Goal: Task Accomplishment & Management: Use online tool/utility

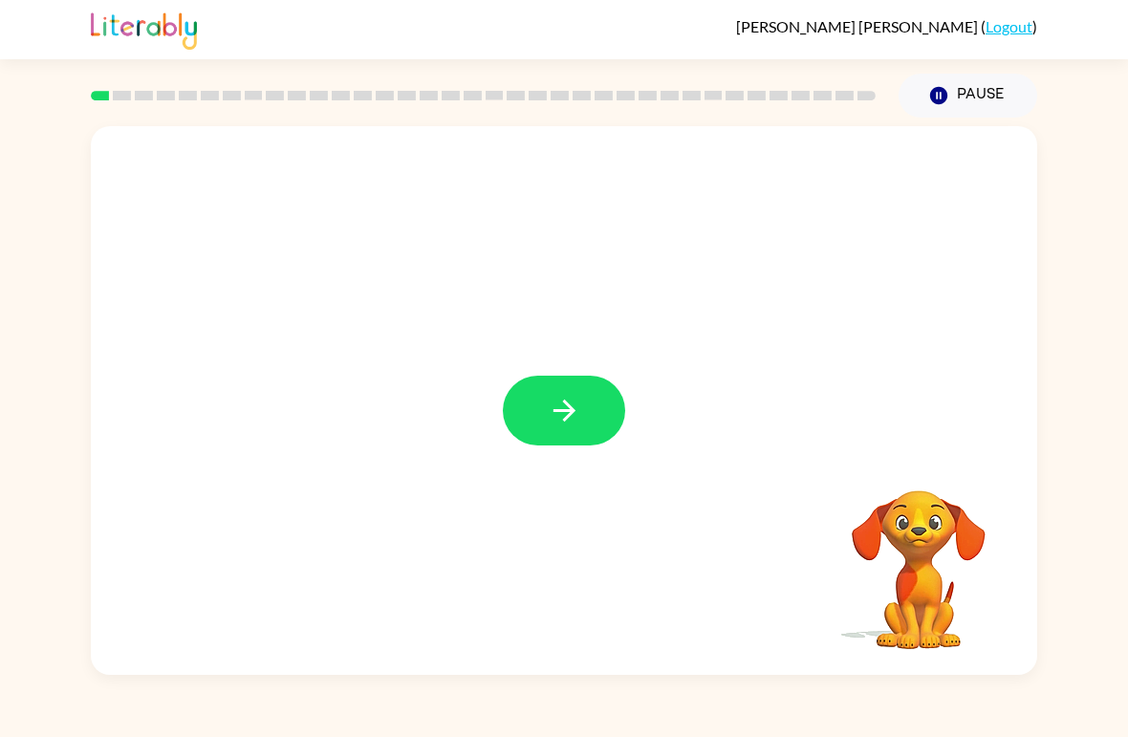
click at [552, 402] on icon "button" at bounding box center [564, 410] width 33 height 33
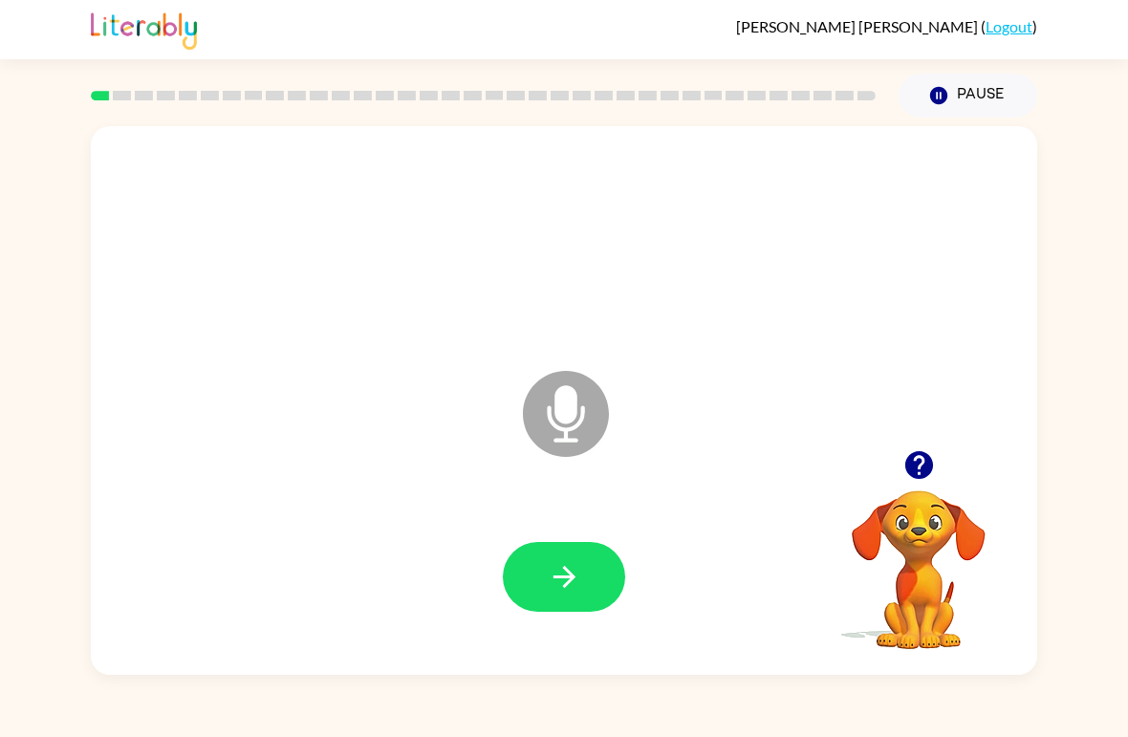
click at [568, 574] on icon "button" at bounding box center [564, 577] width 22 height 22
click at [567, 583] on icon "button" at bounding box center [564, 577] width 22 height 22
click at [562, 423] on icon "Microphone The Microphone is here when it is your turn to talk" at bounding box center [661, 437] width 287 height 143
click at [574, 576] on icon "button" at bounding box center [564, 576] width 33 height 33
click at [553, 600] on button "button" at bounding box center [564, 577] width 122 height 70
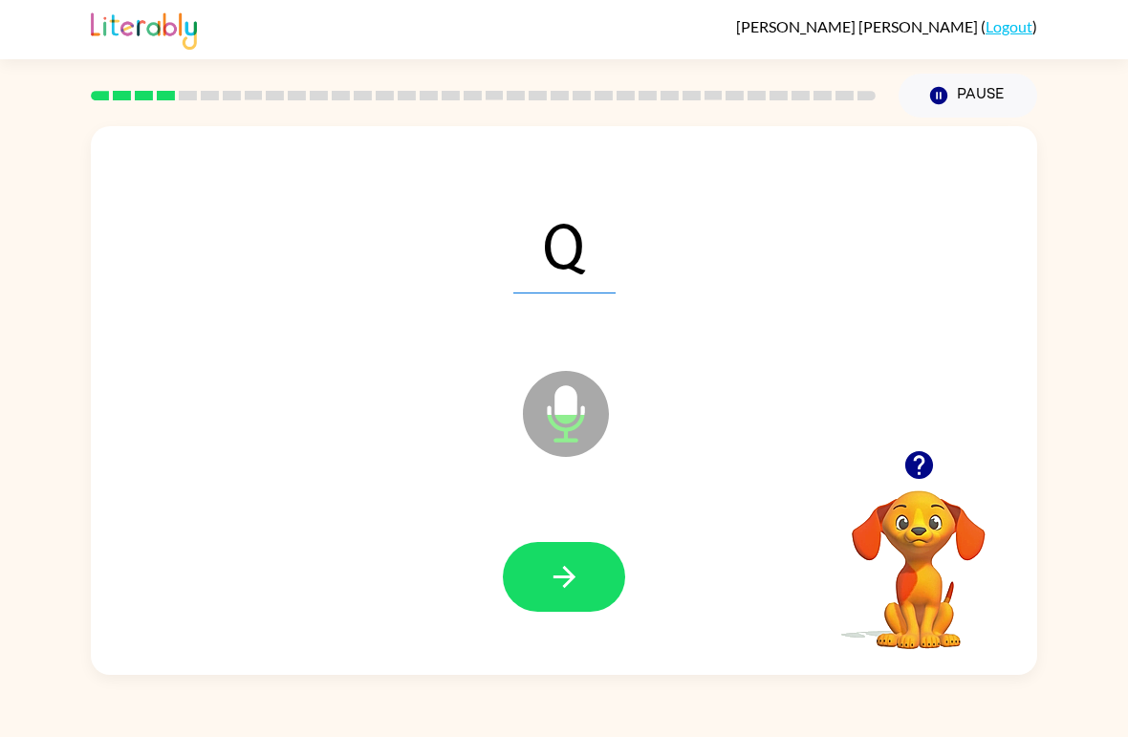
click at [541, 578] on button "button" at bounding box center [564, 577] width 122 height 70
click at [596, 584] on button "button" at bounding box center [564, 577] width 122 height 70
click at [575, 596] on button "button" at bounding box center [564, 577] width 122 height 70
click at [595, 590] on button "button" at bounding box center [564, 577] width 122 height 70
click at [903, 465] on icon "button" at bounding box center [919, 464] width 33 height 33
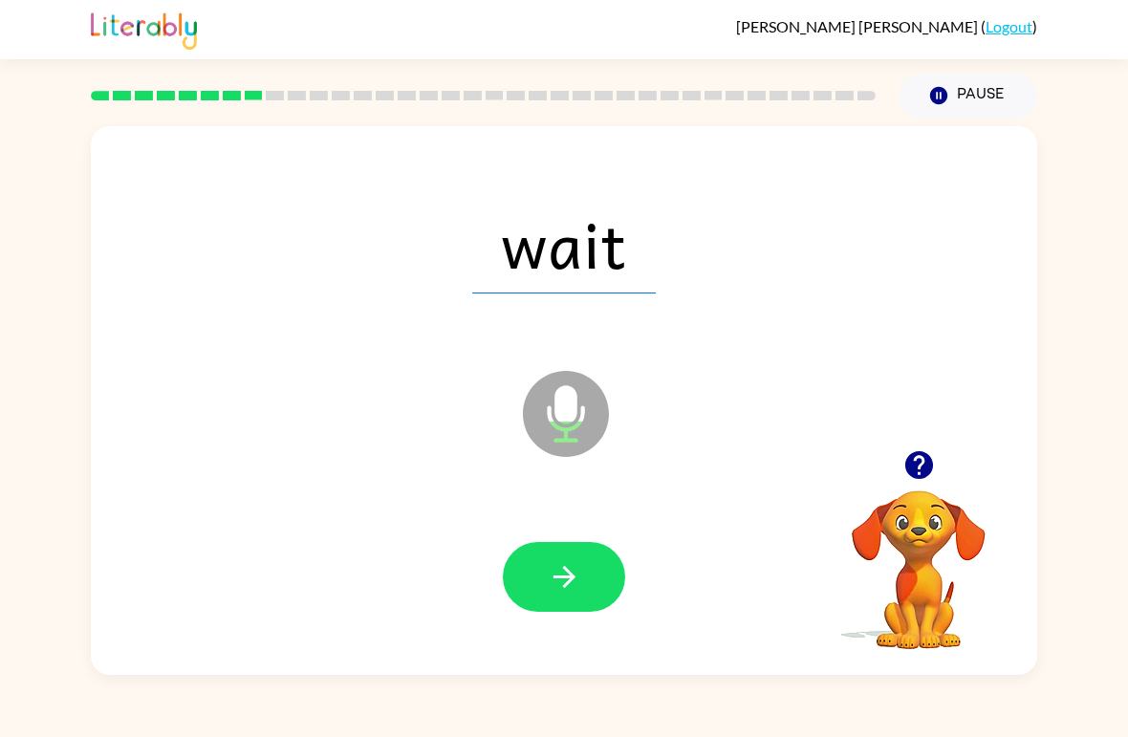
click at [914, 461] on icon "button" at bounding box center [919, 464] width 33 height 33
click at [580, 574] on icon "button" at bounding box center [564, 576] width 33 height 33
click at [560, 576] on icon "button" at bounding box center [564, 576] width 33 height 33
click at [566, 575] on icon "button" at bounding box center [564, 576] width 33 height 33
click at [590, 609] on button "button" at bounding box center [564, 577] width 122 height 70
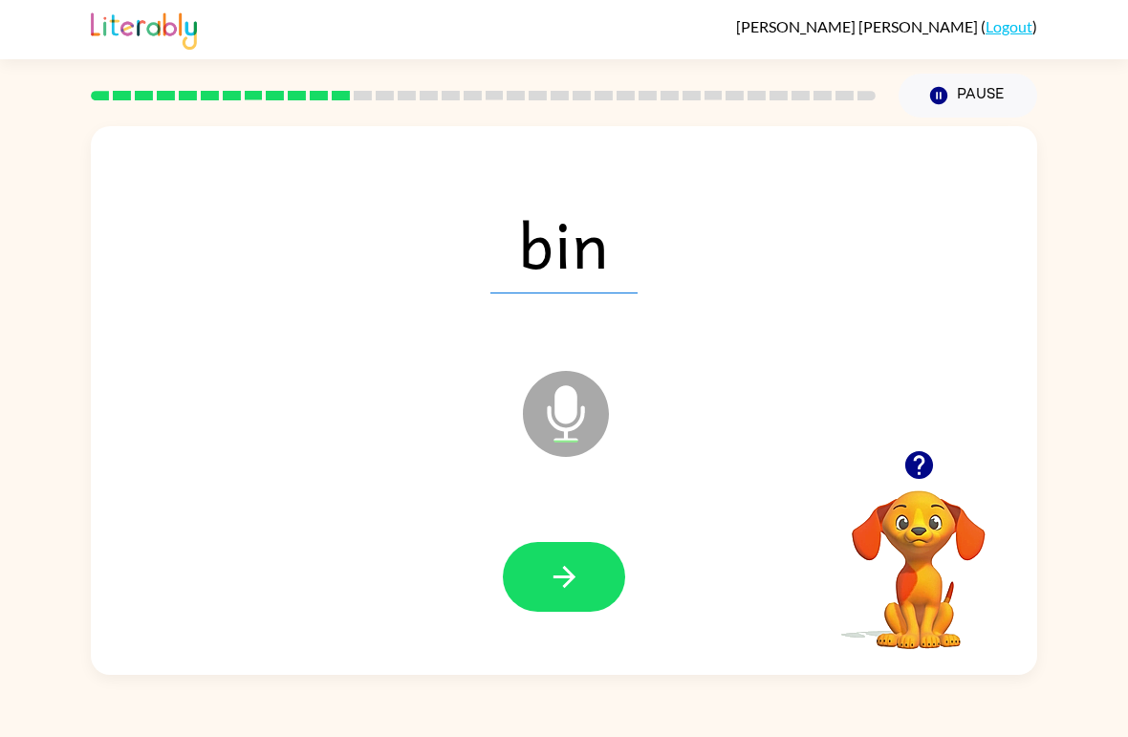
click at [570, 585] on icon "button" at bounding box center [564, 576] width 33 height 33
click at [574, 575] on icon "button" at bounding box center [564, 576] width 33 height 33
click at [598, 574] on button "button" at bounding box center [564, 577] width 122 height 70
click at [598, 595] on button "button" at bounding box center [564, 577] width 122 height 70
click at [579, 548] on button "button" at bounding box center [564, 577] width 122 height 70
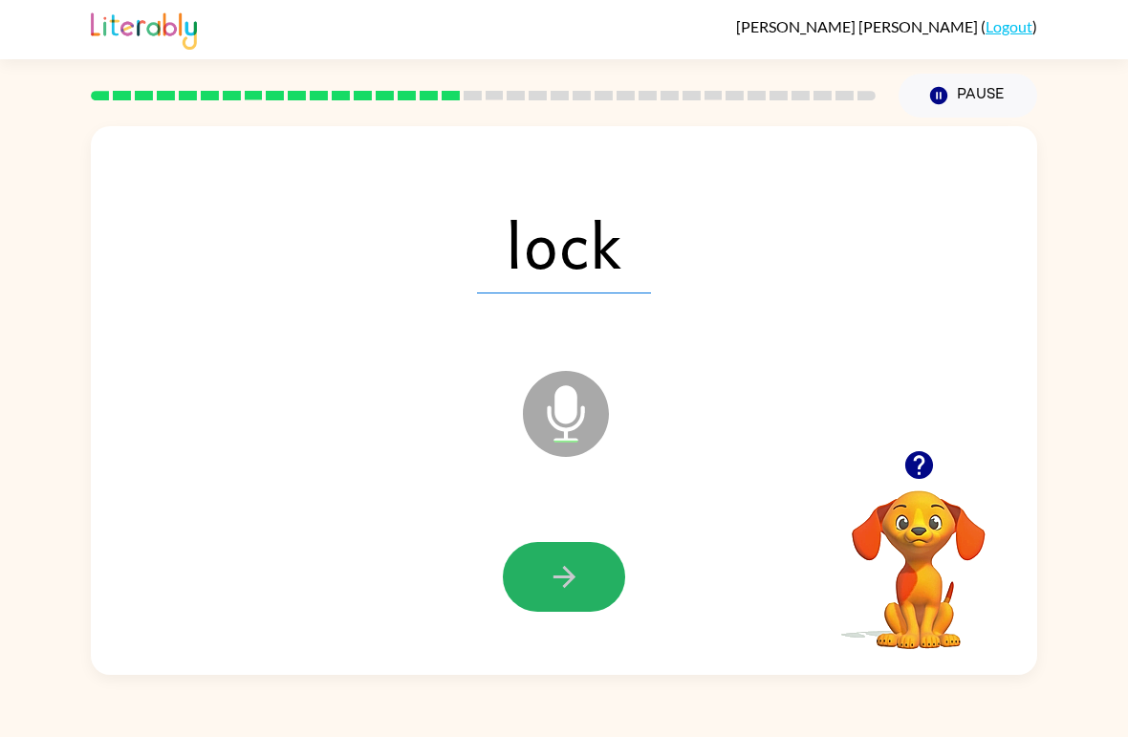
click at [579, 587] on icon "button" at bounding box center [564, 576] width 33 height 33
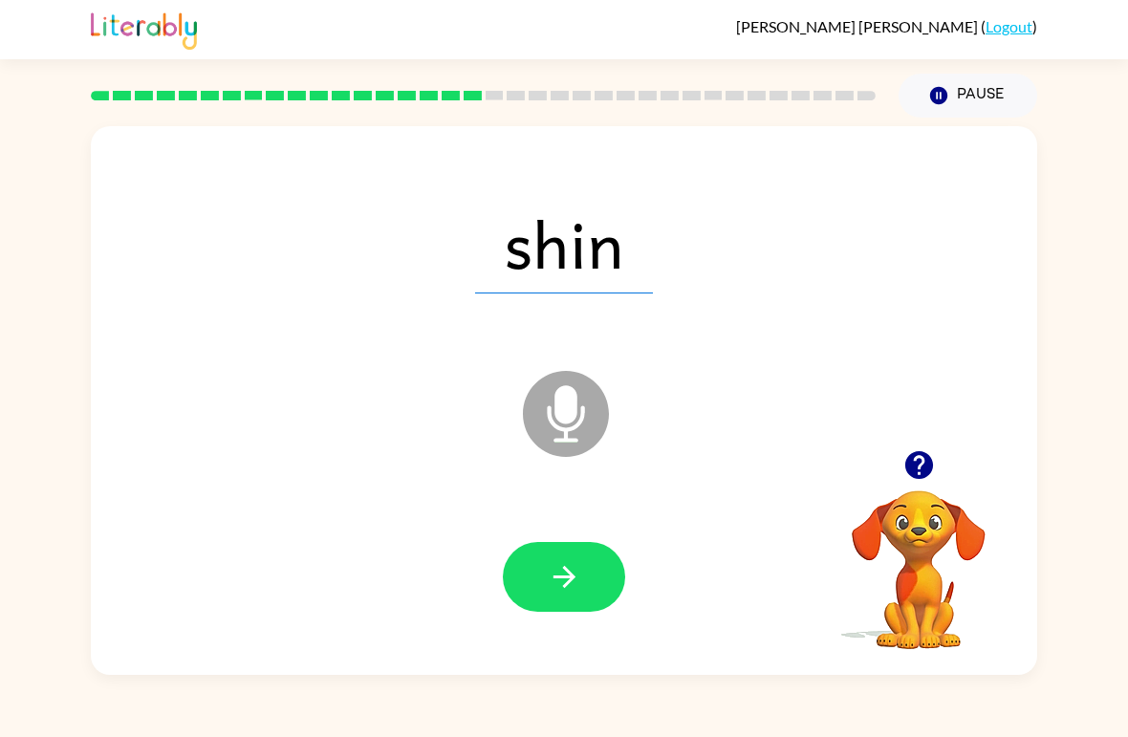
click at [601, 594] on button "button" at bounding box center [564, 577] width 122 height 70
click at [599, 578] on button "button" at bounding box center [564, 577] width 122 height 70
click at [552, 572] on icon "button" at bounding box center [564, 576] width 33 height 33
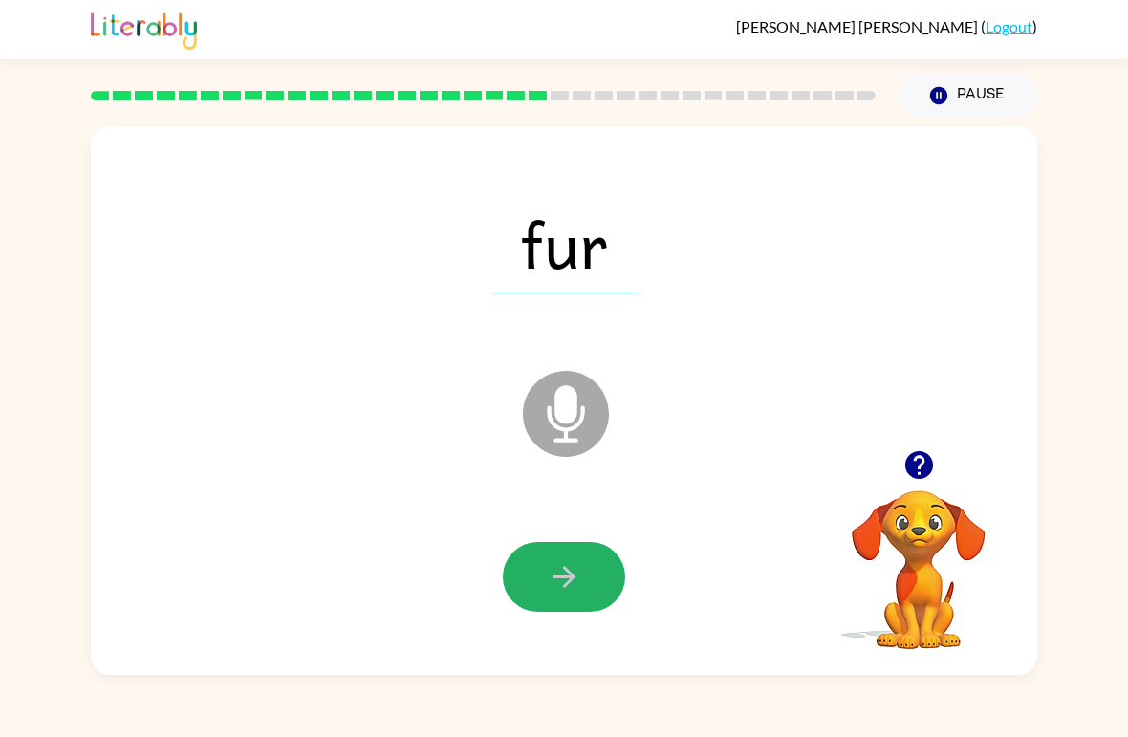
click at [560, 569] on icon "button" at bounding box center [564, 576] width 33 height 33
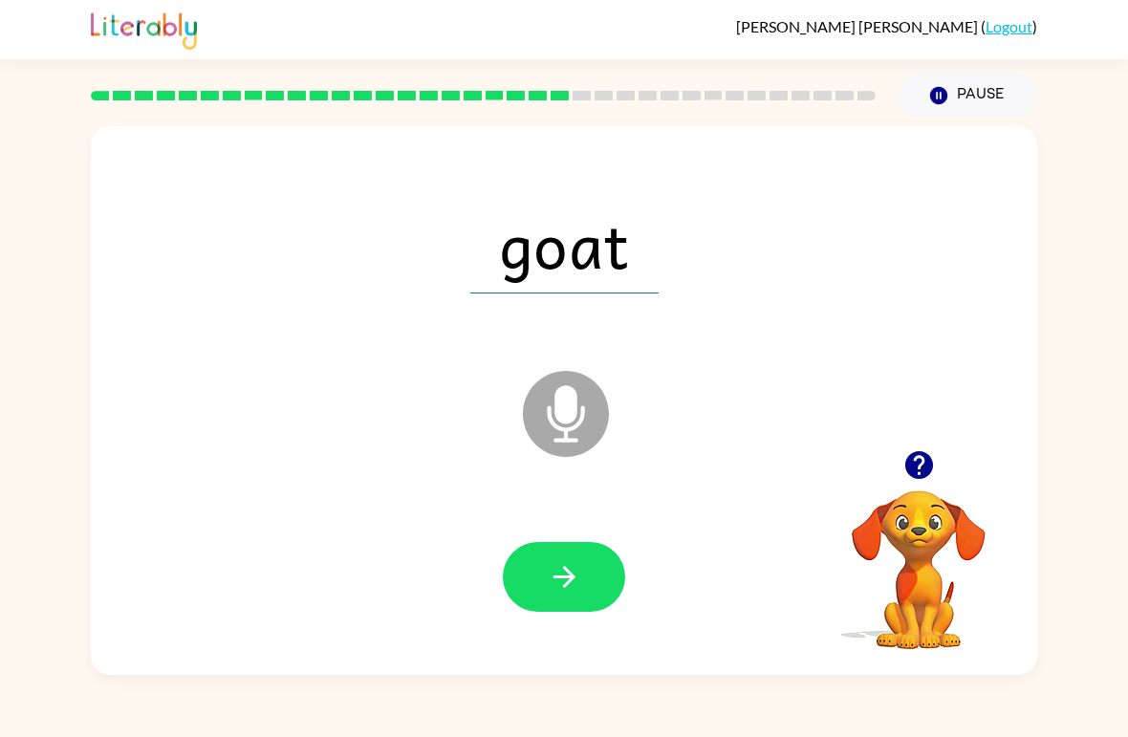
click at [571, 576] on icon "button" at bounding box center [564, 577] width 22 height 22
click at [564, 578] on icon "button" at bounding box center [564, 577] width 22 height 22
click at [574, 585] on icon "button" at bounding box center [564, 576] width 33 height 33
click at [557, 599] on button "button" at bounding box center [564, 577] width 122 height 70
click at [589, 568] on button "button" at bounding box center [564, 577] width 122 height 70
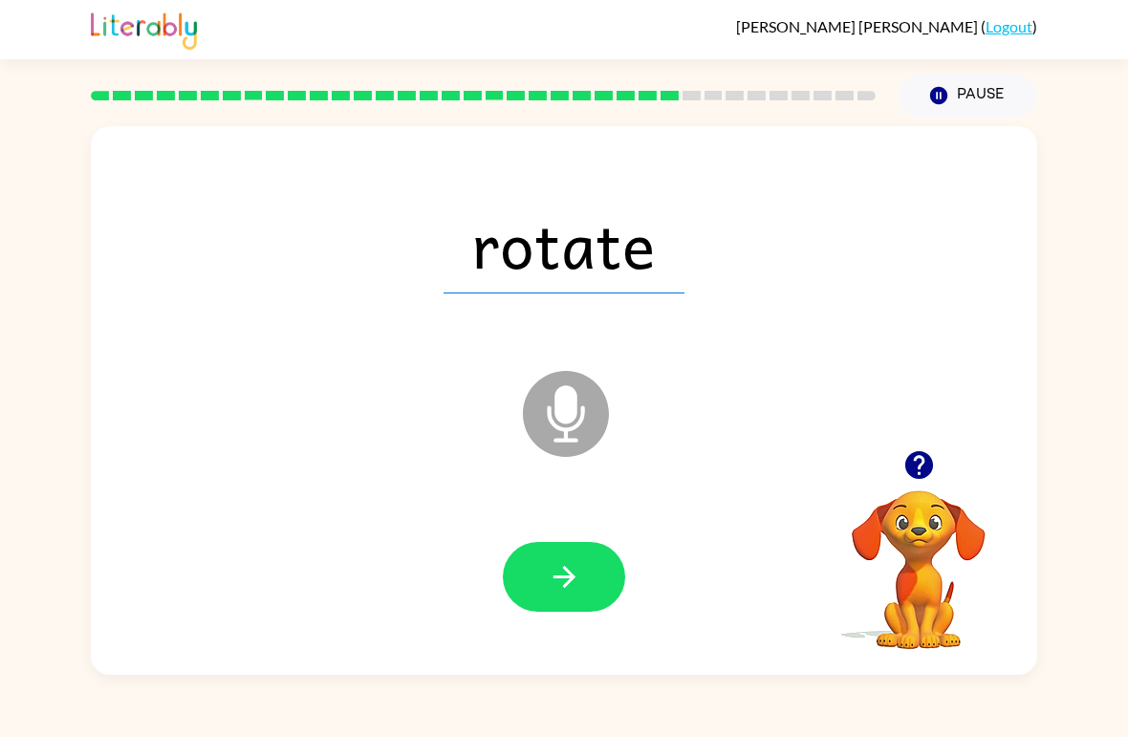
click at [581, 578] on button "button" at bounding box center [564, 577] width 122 height 70
click at [574, 582] on icon "button" at bounding box center [564, 576] width 33 height 33
click at [597, 584] on button "button" at bounding box center [564, 577] width 122 height 70
click at [567, 571] on icon "button" at bounding box center [564, 577] width 22 height 22
click at [535, 581] on button "button" at bounding box center [564, 577] width 122 height 70
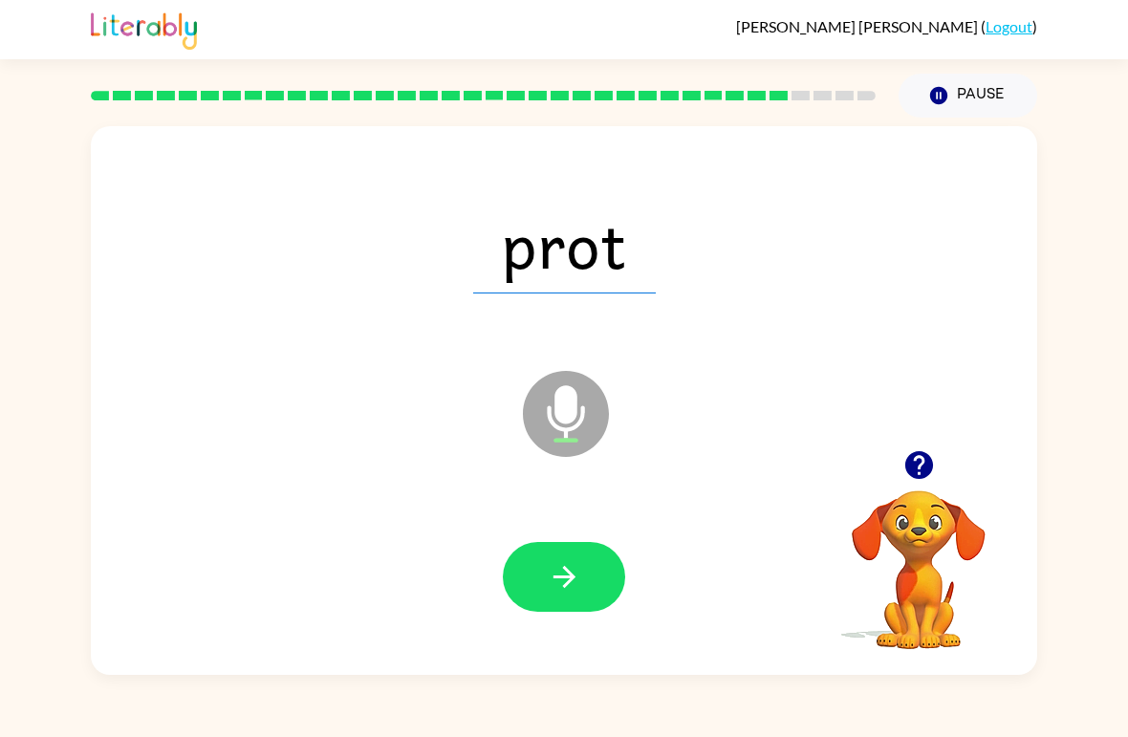
click at [564, 583] on icon "button" at bounding box center [564, 576] width 33 height 33
click at [581, 581] on button "button" at bounding box center [564, 577] width 122 height 70
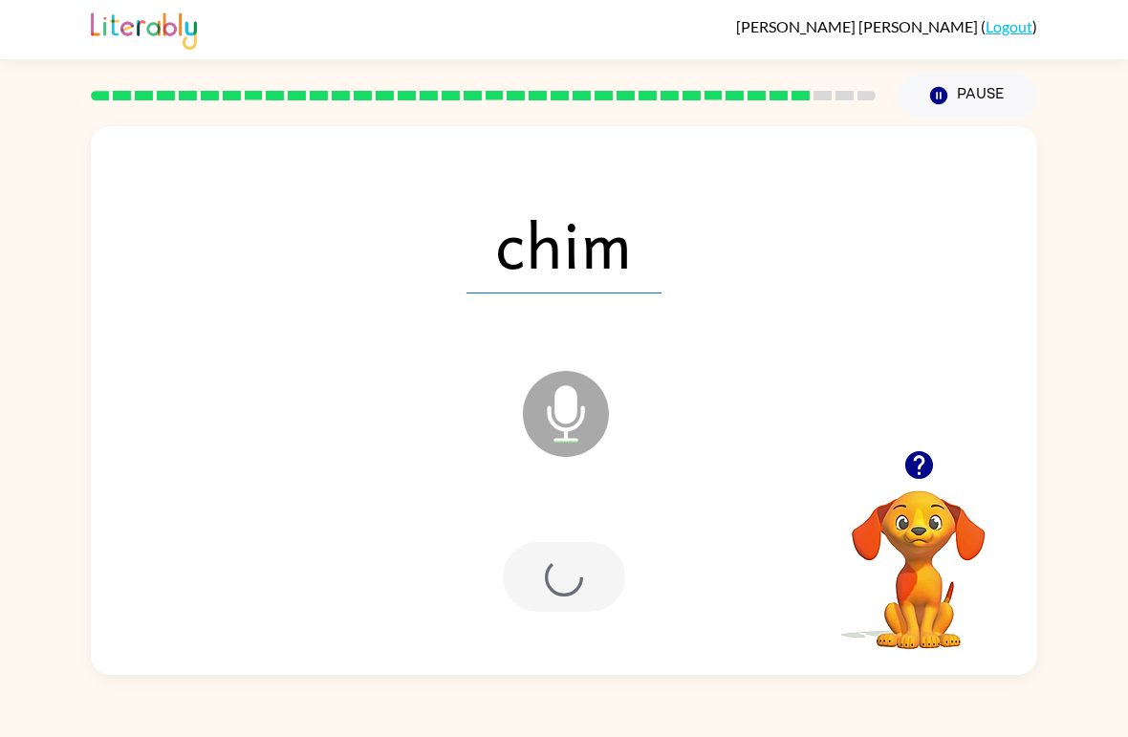
click at [580, 581] on div at bounding box center [564, 577] width 122 height 70
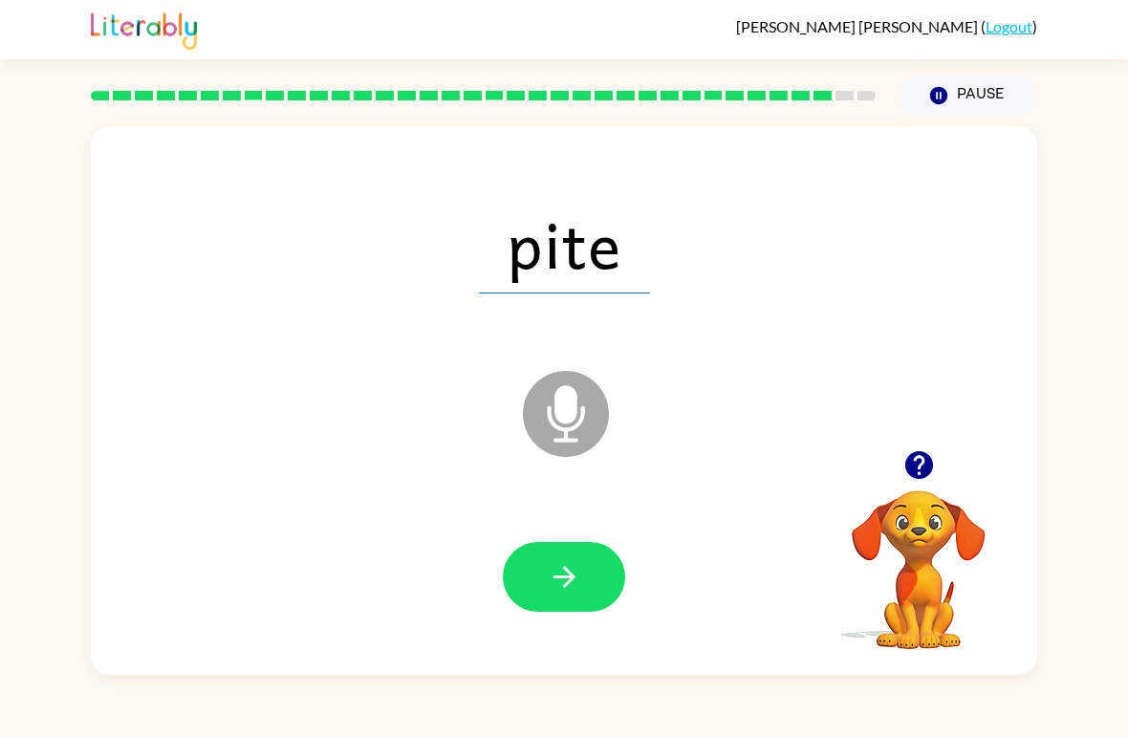
click at [544, 599] on button "button" at bounding box center [564, 577] width 122 height 70
click at [919, 483] on button "button" at bounding box center [919, 465] width 49 height 49
click at [919, 483] on video "Your browser must support playing .mp4 files to use Literably. Please try using…" at bounding box center [918, 556] width 191 height 191
click at [933, 474] on video "Your browser must support playing .mp4 files to use Literably. Please try using…" at bounding box center [918, 556] width 191 height 191
click at [931, 478] on video "Your browser must support playing .mp4 files to use Literably. Please try using…" at bounding box center [918, 556] width 191 height 191
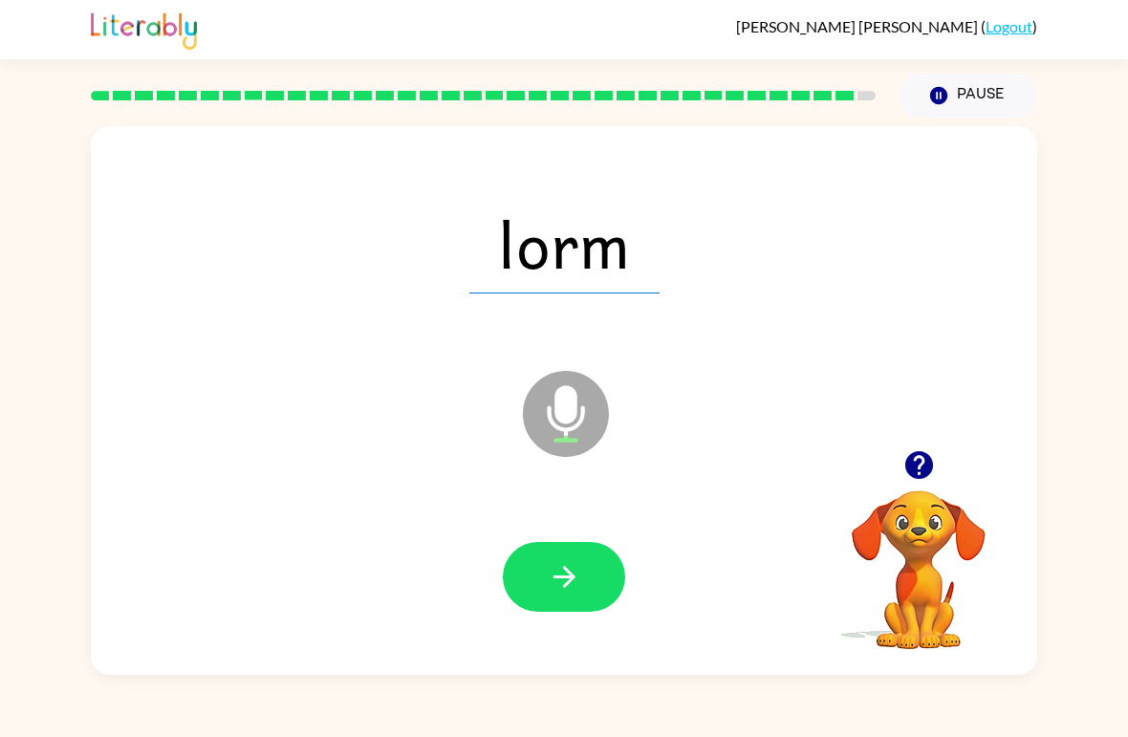
click at [582, 563] on button "button" at bounding box center [564, 577] width 122 height 70
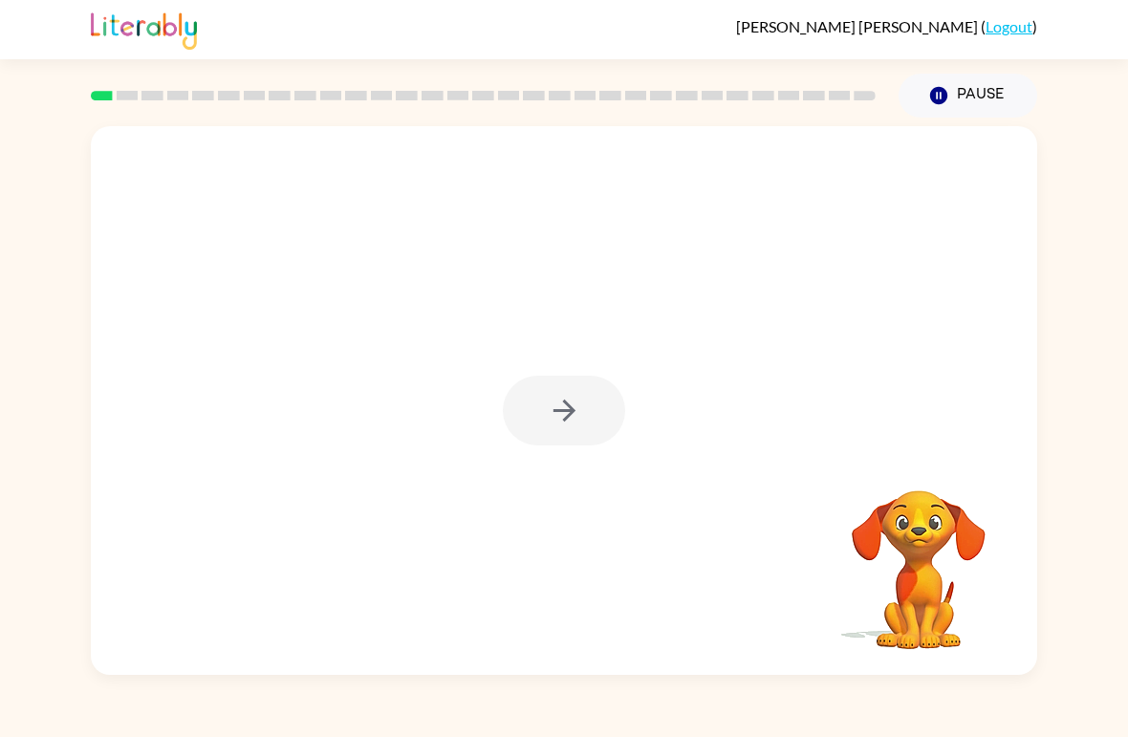
click at [590, 413] on div at bounding box center [564, 411] width 122 height 70
click at [577, 410] on icon "button" at bounding box center [564, 410] width 33 height 33
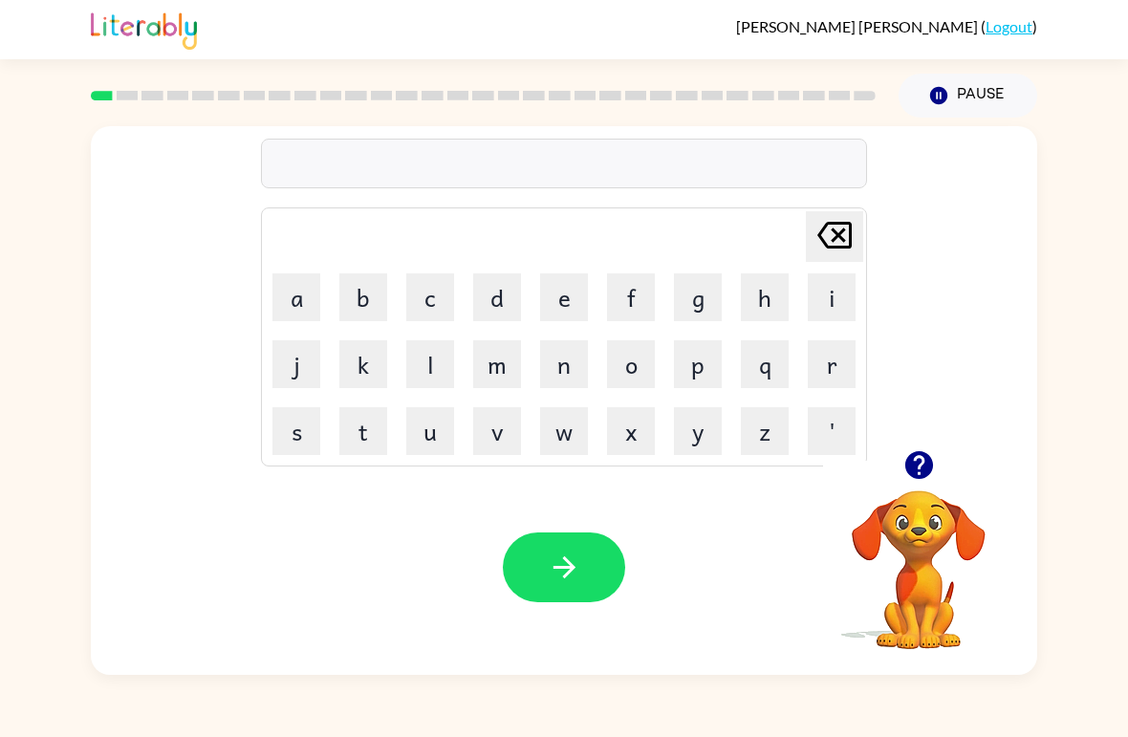
click at [834, 373] on button "r" at bounding box center [832, 364] width 48 height 48
click at [429, 448] on button "u" at bounding box center [430, 431] width 48 height 48
click at [372, 300] on button "b" at bounding box center [363, 297] width 48 height 48
click at [555, 572] on icon "button" at bounding box center [564, 567] width 33 height 33
click at [495, 350] on button "m" at bounding box center [497, 364] width 48 height 48
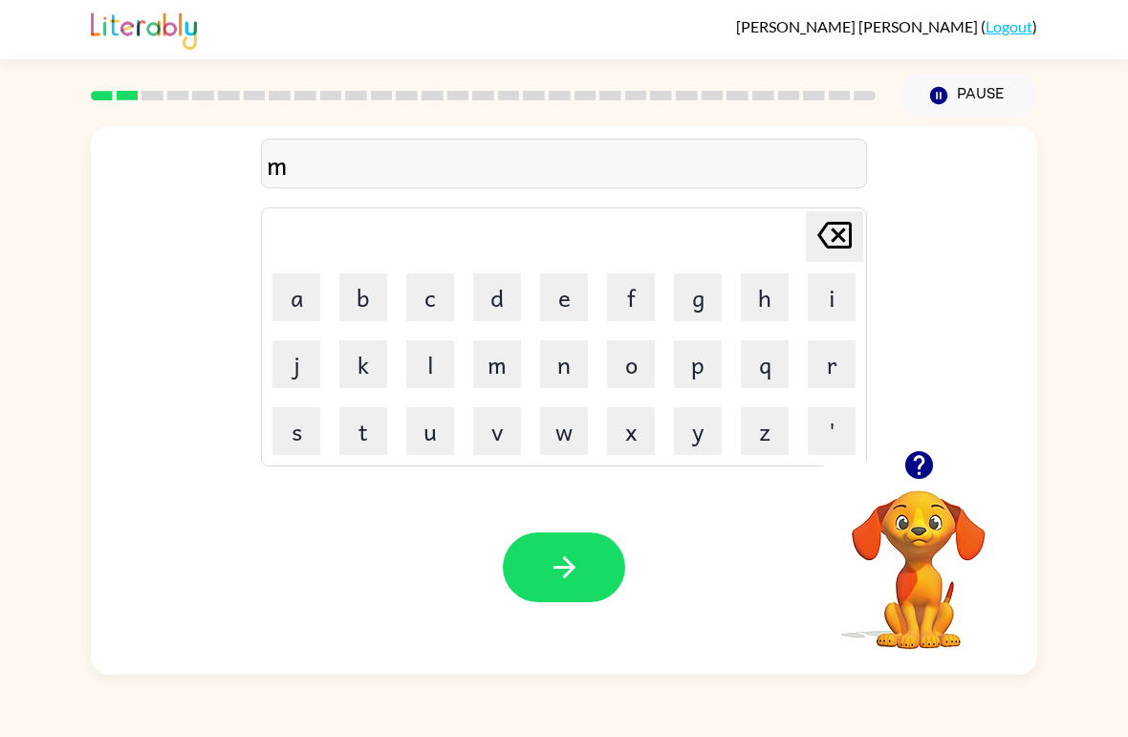
click at [631, 359] on button "o" at bounding box center [631, 364] width 48 height 48
click at [431, 434] on button "u" at bounding box center [430, 431] width 48 height 48
click at [373, 436] on button "t" at bounding box center [363, 431] width 48 height 48
click at [756, 309] on button "h" at bounding box center [765, 297] width 48 height 48
click at [579, 556] on icon "button" at bounding box center [564, 567] width 33 height 33
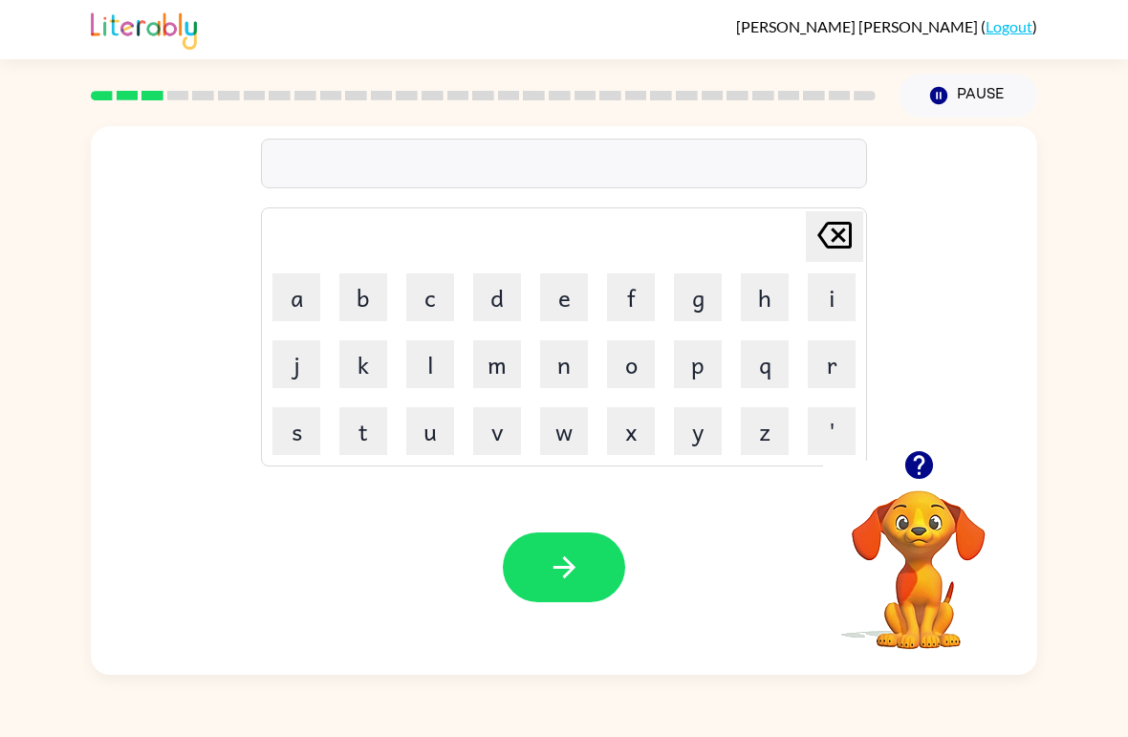
click at [518, 301] on button "d" at bounding box center [497, 297] width 48 height 48
click at [576, 304] on button "e" at bounding box center [564, 297] width 48 height 48
click at [569, 381] on button "n" at bounding box center [564, 364] width 48 height 48
click at [541, 561] on button "button" at bounding box center [564, 568] width 122 height 70
click at [294, 439] on button "s" at bounding box center [296, 431] width 48 height 48
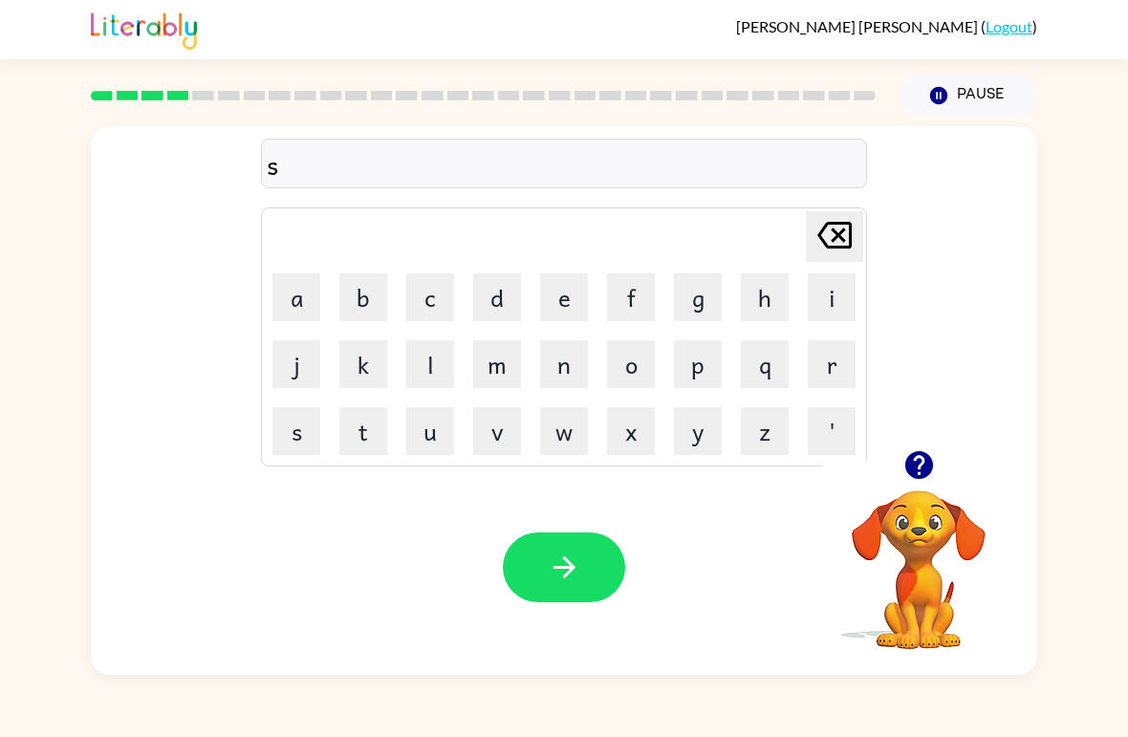
click at [691, 385] on button "p" at bounding box center [698, 364] width 48 height 48
click at [637, 376] on button "o" at bounding box center [631, 364] width 48 height 48
click at [348, 447] on button "t" at bounding box center [363, 431] width 48 height 48
click at [529, 565] on button "button" at bounding box center [564, 568] width 122 height 70
click at [269, 437] on td "s" at bounding box center [296, 431] width 65 height 65
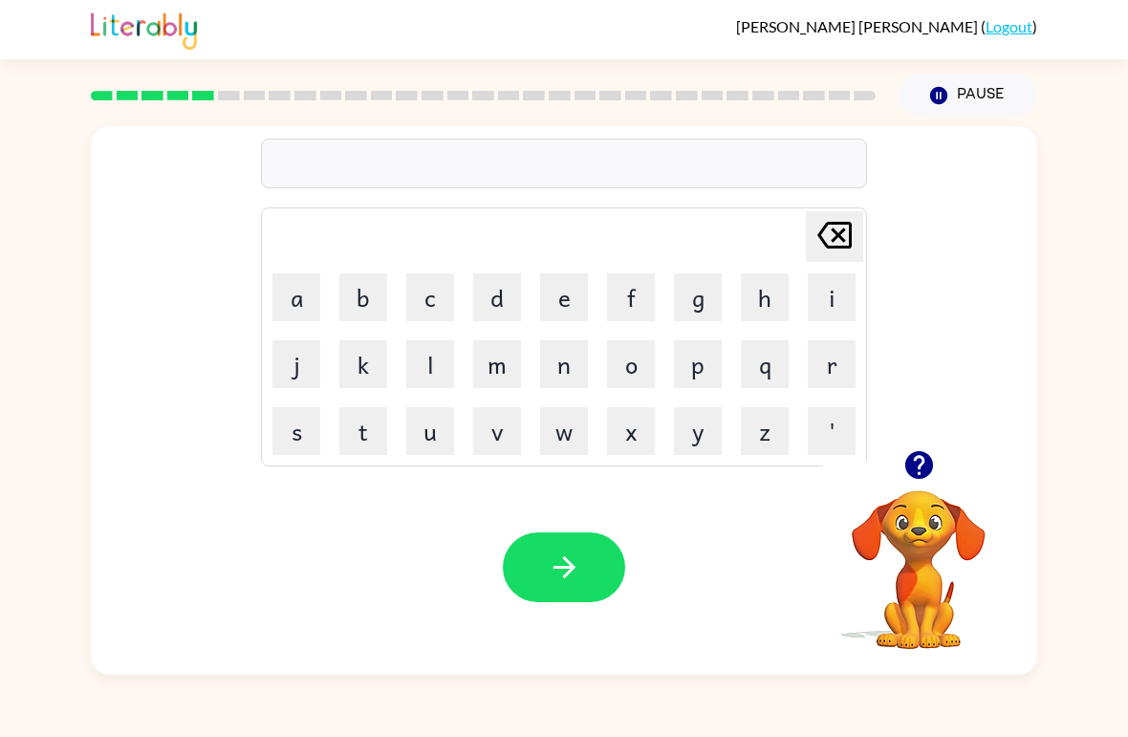
click at [309, 441] on button "s" at bounding box center [296, 431] width 48 height 48
click at [560, 440] on button "w" at bounding box center [564, 431] width 48 height 48
click at [561, 292] on button "e" at bounding box center [564, 297] width 48 height 48
click at [689, 383] on button "p" at bounding box center [698, 364] width 48 height 48
click at [363, 421] on button "t" at bounding box center [363, 431] width 48 height 48
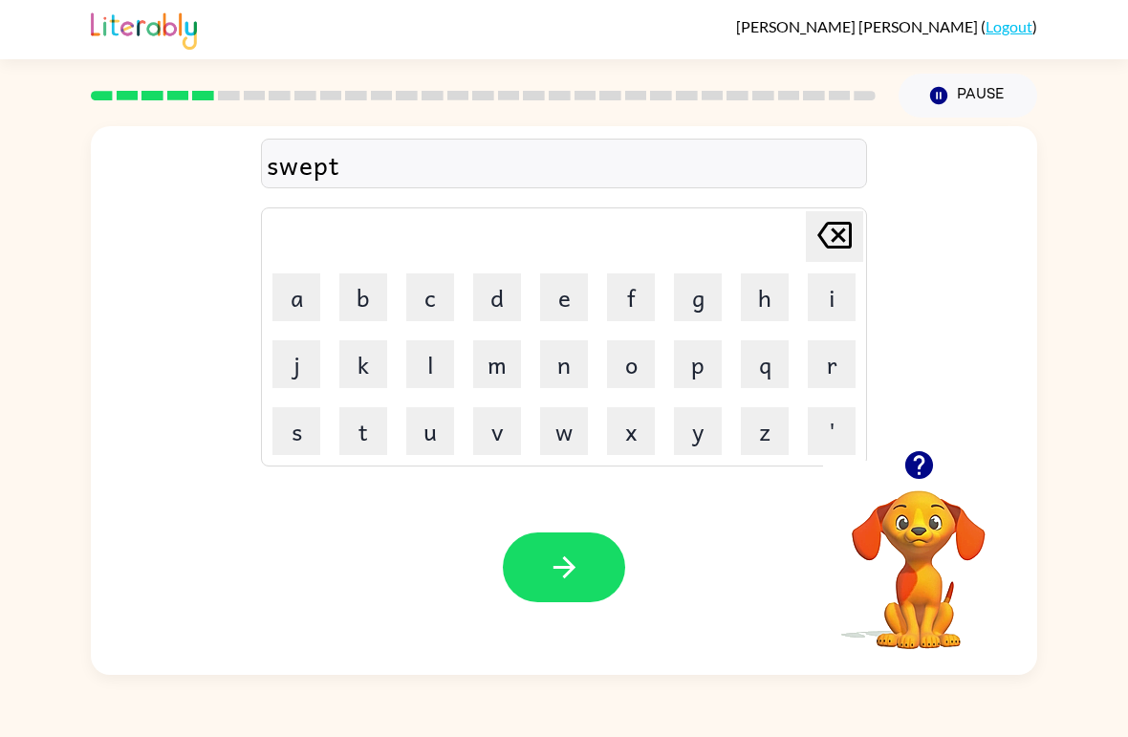
click at [566, 558] on icon "button" at bounding box center [564, 567] width 33 height 33
click at [697, 379] on button "p" at bounding box center [698, 364] width 48 height 48
click at [837, 286] on button "i" at bounding box center [832, 297] width 48 height 48
click at [569, 294] on button "e" at bounding box center [564, 297] width 48 height 48
click at [537, 570] on button "button" at bounding box center [564, 568] width 122 height 70
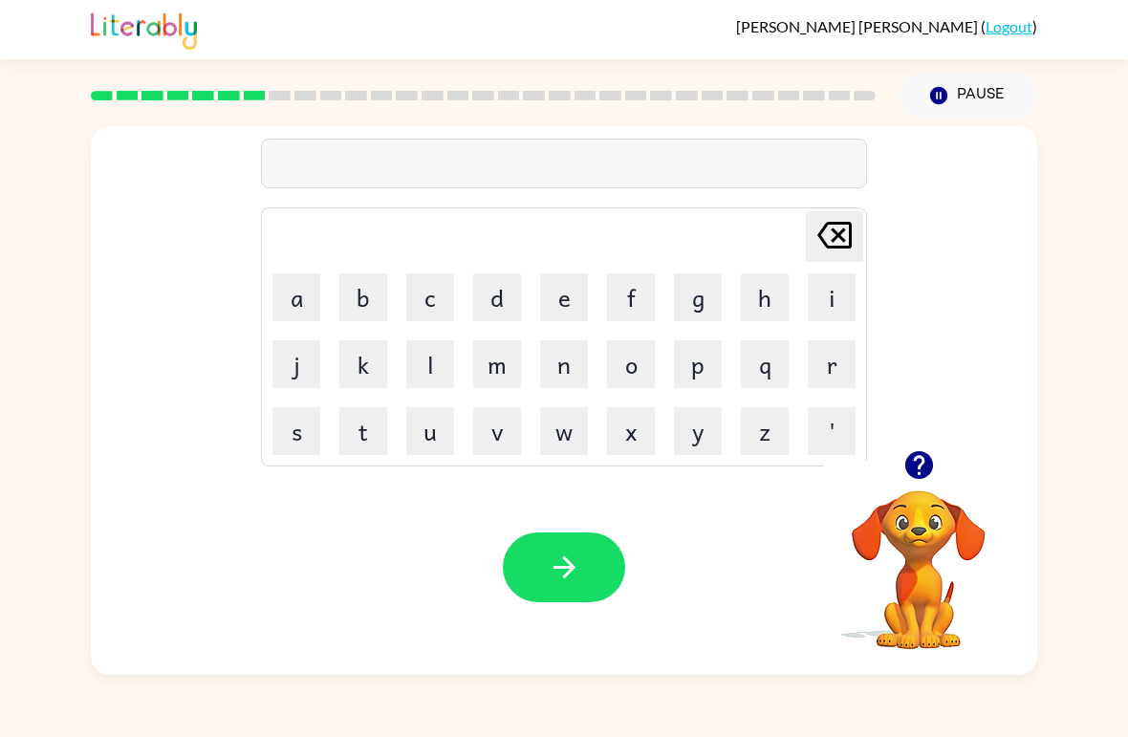
click at [441, 296] on button "c" at bounding box center [430, 297] width 48 height 48
click at [298, 298] on button "a" at bounding box center [296, 297] width 48 height 48
click at [574, 384] on button "n" at bounding box center [564, 364] width 48 height 48
click at [496, 293] on button "d" at bounding box center [497, 297] width 48 height 48
click at [574, 304] on button "e" at bounding box center [564, 297] width 48 height 48
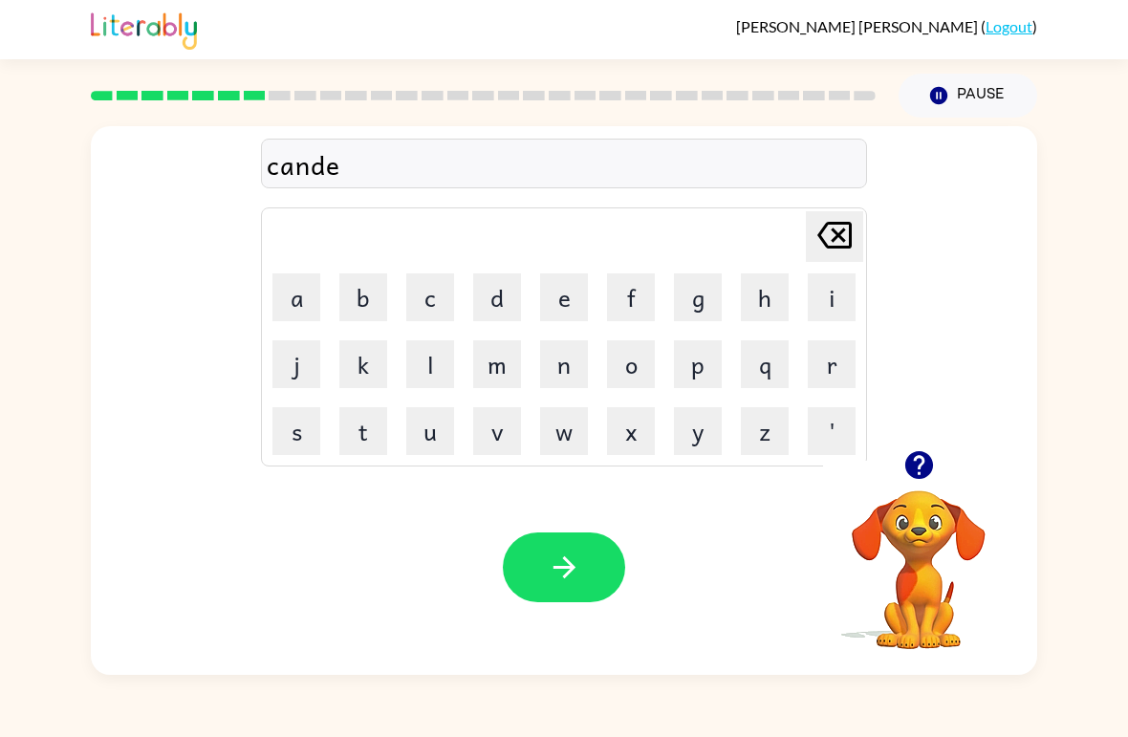
click at [832, 233] on icon "[PERSON_NAME] last character input" at bounding box center [835, 235] width 46 height 46
click at [438, 352] on button "l" at bounding box center [430, 364] width 48 height 48
click at [578, 286] on button "e" at bounding box center [564, 297] width 48 height 48
click at [559, 559] on icon "button" at bounding box center [564, 567] width 33 height 33
click at [345, 290] on button "b" at bounding box center [363, 297] width 48 height 48
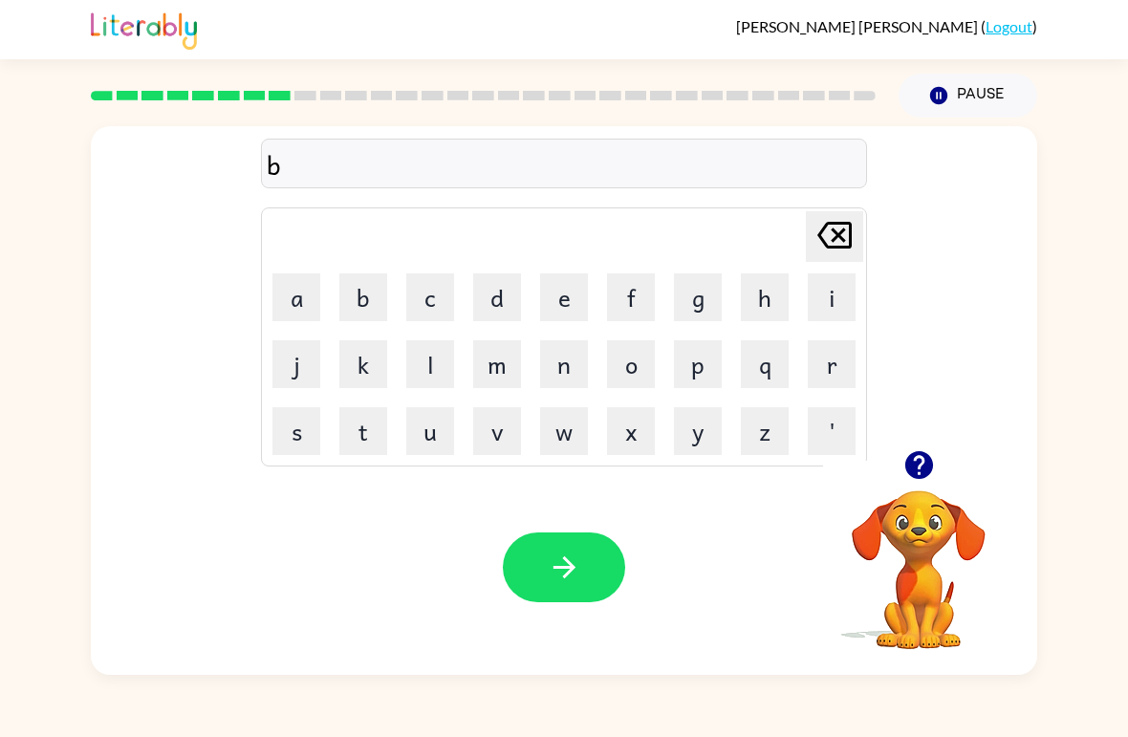
click at [298, 307] on button "a" at bounding box center [296, 297] width 48 height 48
click at [374, 446] on button "t" at bounding box center [363, 431] width 48 height 48
click at [757, 302] on button "h" at bounding box center [765, 297] width 48 height 48
click at [565, 584] on icon "button" at bounding box center [564, 567] width 33 height 33
click at [433, 295] on button "c" at bounding box center [430, 297] width 48 height 48
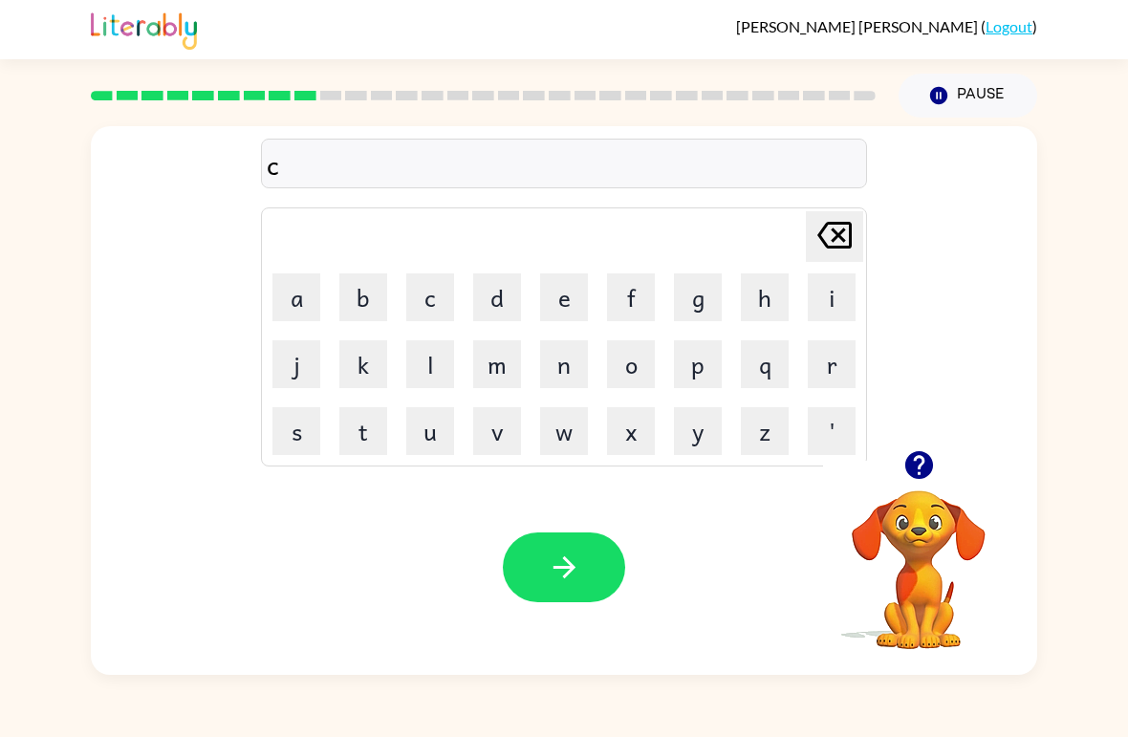
click at [432, 361] on button "l" at bounding box center [430, 364] width 48 height 48
click at [640, 368] on button "o" at bounding box center [631, 364] width 48 height 48
click at [577, 424] on button "w" at bounding box center [564, 431] width 48 height 48
click at [568, 381] on button "n" at bounding box center [564, 364] width 48 height 48
click at [552, 554] on icon "button" at bounding box center [564, 567] width 33 height 33
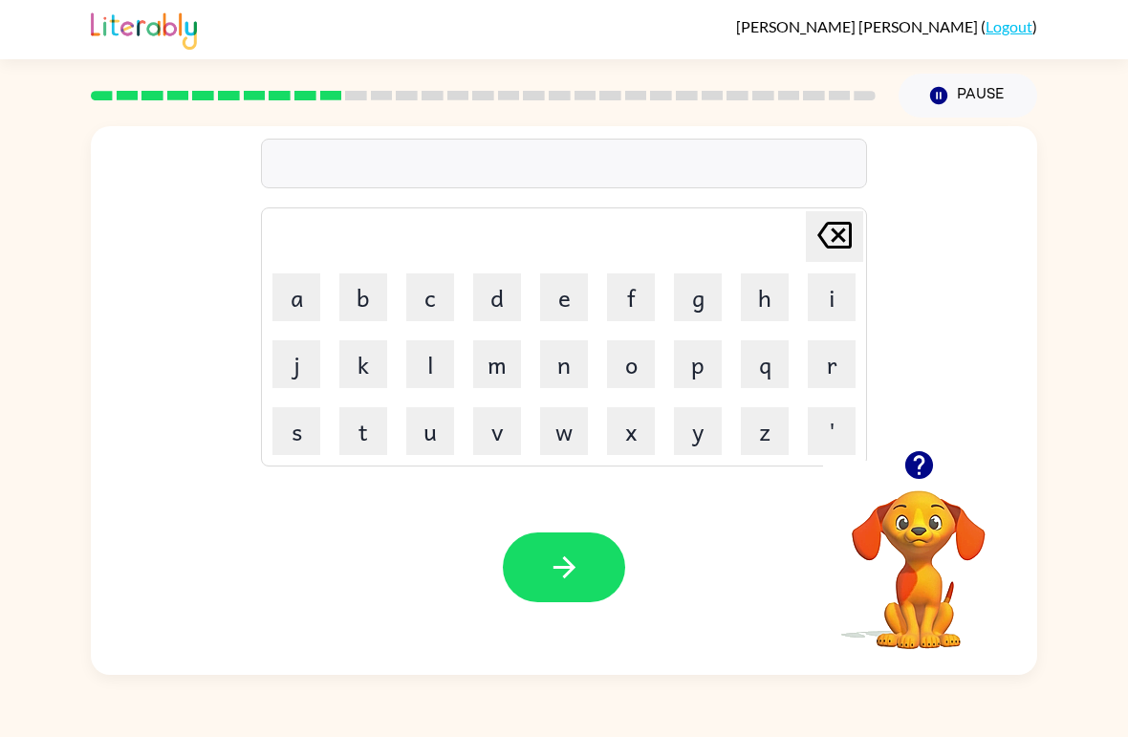
click at [934, 458] on icon "button" at bounding box center [919, 464] width 33 height 33
click at [305, 443] on button "s" at bounding box center [296, 431] width 48 height 48
click at [766, 299] on button "h" at bounding box center [765, 297] width 48 height 48
click at [635, 382] on button "o" at bounding box center [631, 364] width 48 height 48
click at [451, 294] on button "c" at bounding box center [430, 297] width 48 height 48
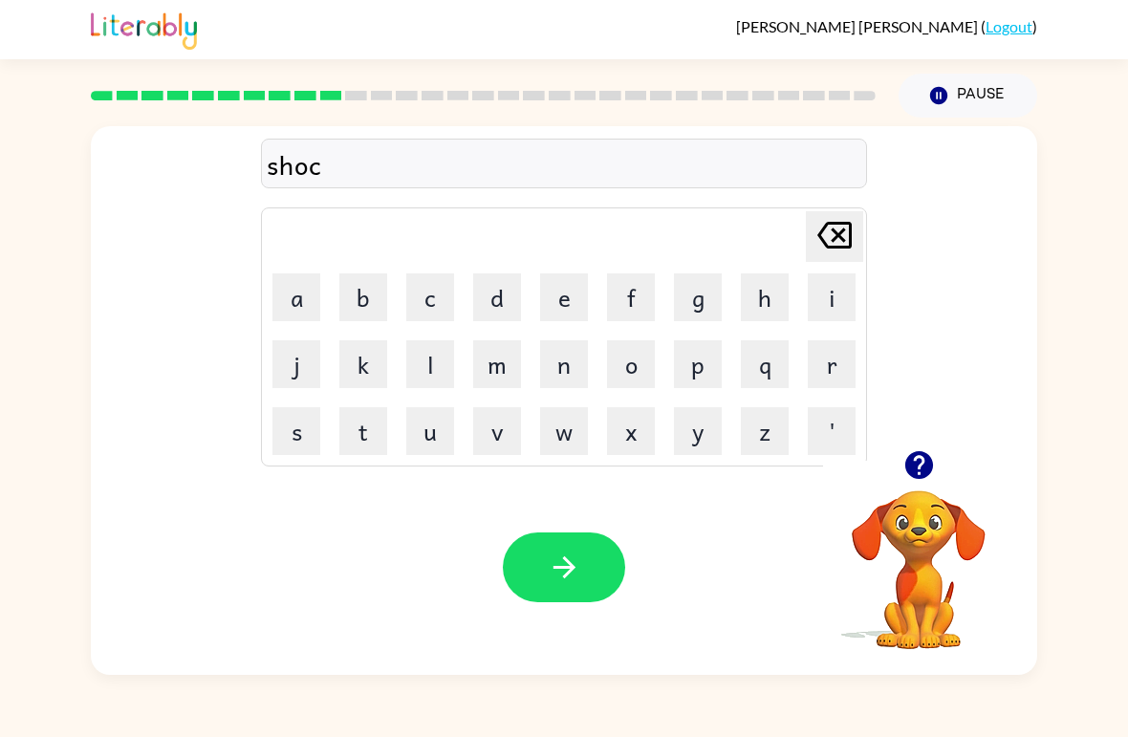
click at [354, 376] on button "k" at bounding box center [363, 364] width 48 height 48
click at [567, 573] on icon "button" at bounding box center [564, 567] width 33 height 33
click at [693, 297] on button "g" at bounding box center [698, 297] width 48 height 48
click at [317, 288] on button "a" at bounding box center [296, 297] width 48 height 48
click at [777, 441] on button "z" at bounding box center [765, 431] width 48 height 48
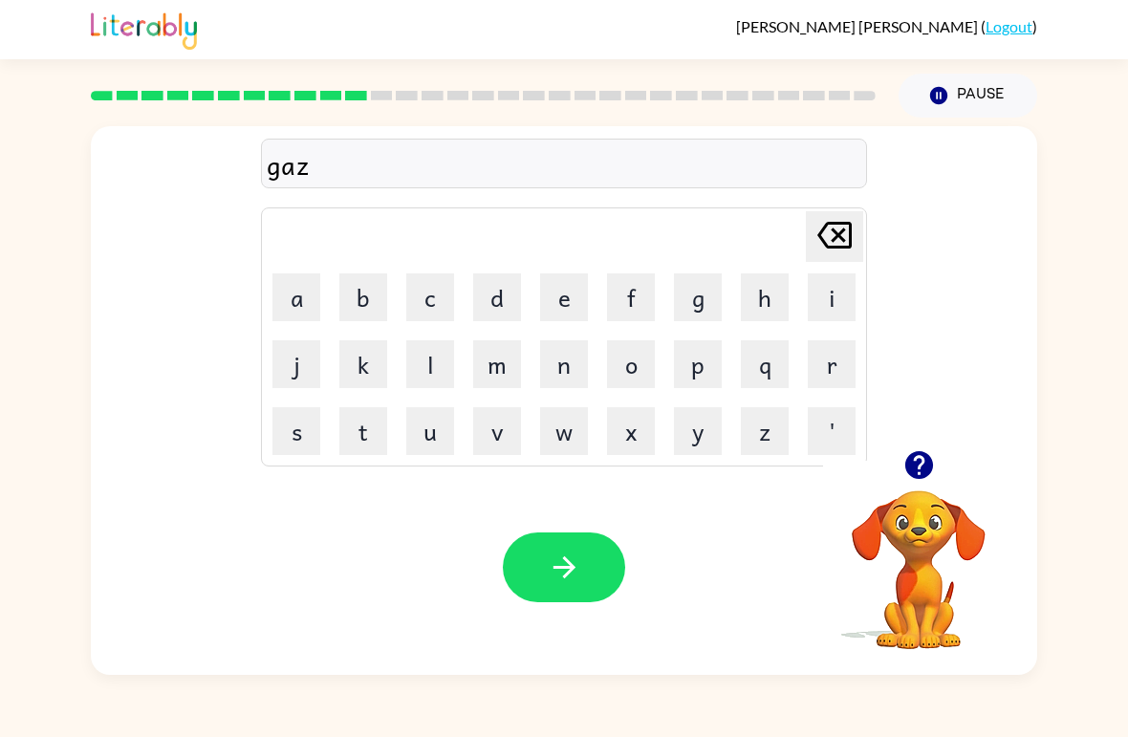
click at [578, 287] on button "e" at bounding box center [564, 297] width 48 height 48
click at [575, 564] on icon "button" at bounding box center [564, 567] width 33 height 33
click at [567, 307] on button "e" at bounding box center [564, 297] width 48 height 48
click at [643, 427] on button "x" at bounding box center [631, 431] width 48 height 48
click at [702, 352] on button "p" at bounding box center [698, 364] width 48 height 48
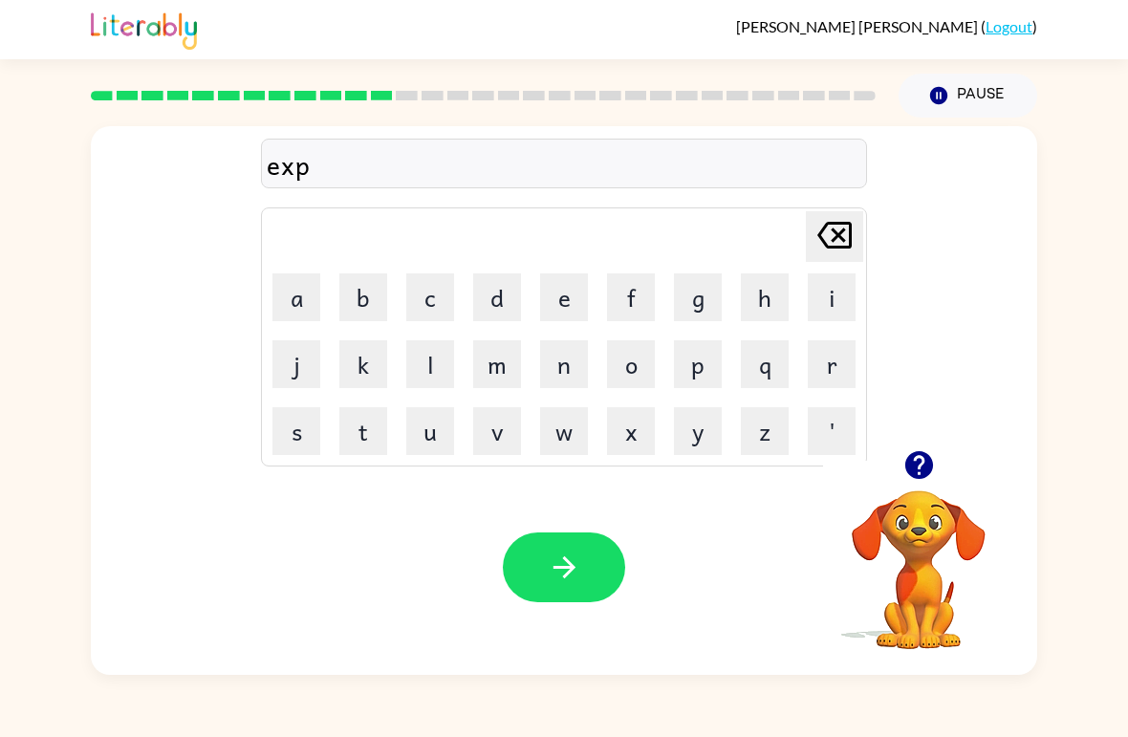
click at [440, 372] on button "l" at bounding box center [430, 364] width 48 height 48
click at [636, 374] on button "o" at bounding box center [631, 364] width 48 height 48
click at [508, 300] on button "d" at bounding box center [497, 297] width 48 height 48
click at [576, 306] on button "e" at bounding box center [564, 297] width 48 height 48
click at [581, 556] on button "button" at bounding box center [564, 568] width 122 height 70
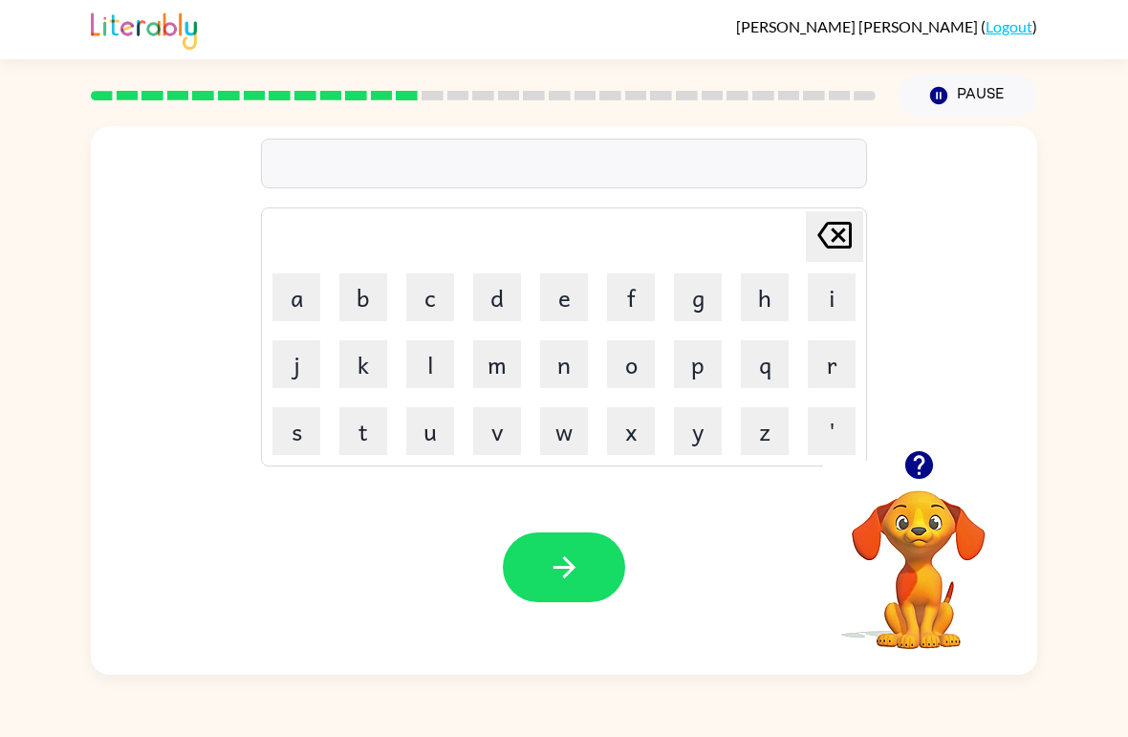
click at [313, 298] on button "a" at bounding box center [296, 297] width 48 height 48
click at [374, 300] on button "b" at bounding box center [363, 297] width 48 height 48
click at [437, 313] on button "c" at bounding box center [430, 297] width 48 height 48
click at [506, 294] on button "d" at bounding box center [497, 297] width 48 height 48
click at [575, 296] on button "e" at bounding box center [564, 297] width 48 height 48
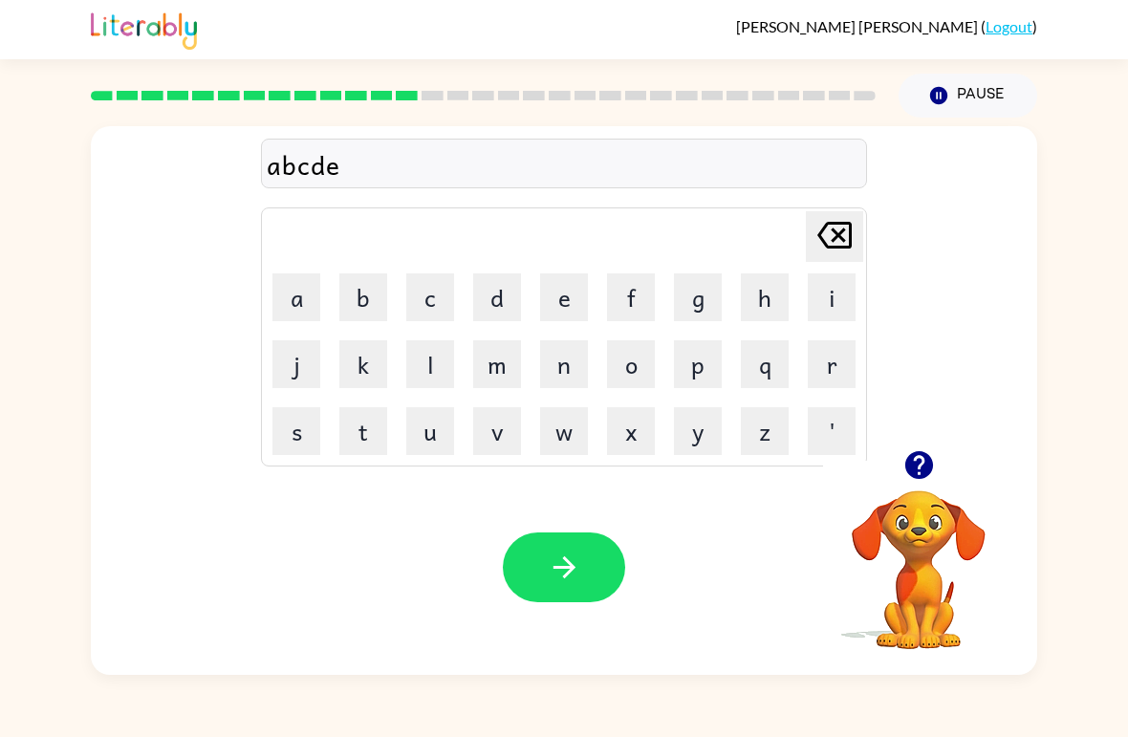
click at [624, 292] on button "f" at bounding box center [631, 297] width 48 height 48
click at [689, 306] on button "g" at bounding box center [698, 297] width 48 height 48
click at [766, 288] on button "h" at bounding box center [765, 297] width 48 height 48
click at [307, 366] on button "j" at bounding box center [296, 364] width 48 height 48
click at [359, 379] on button "k" at bounding box center [363, 364] width 48 height 48
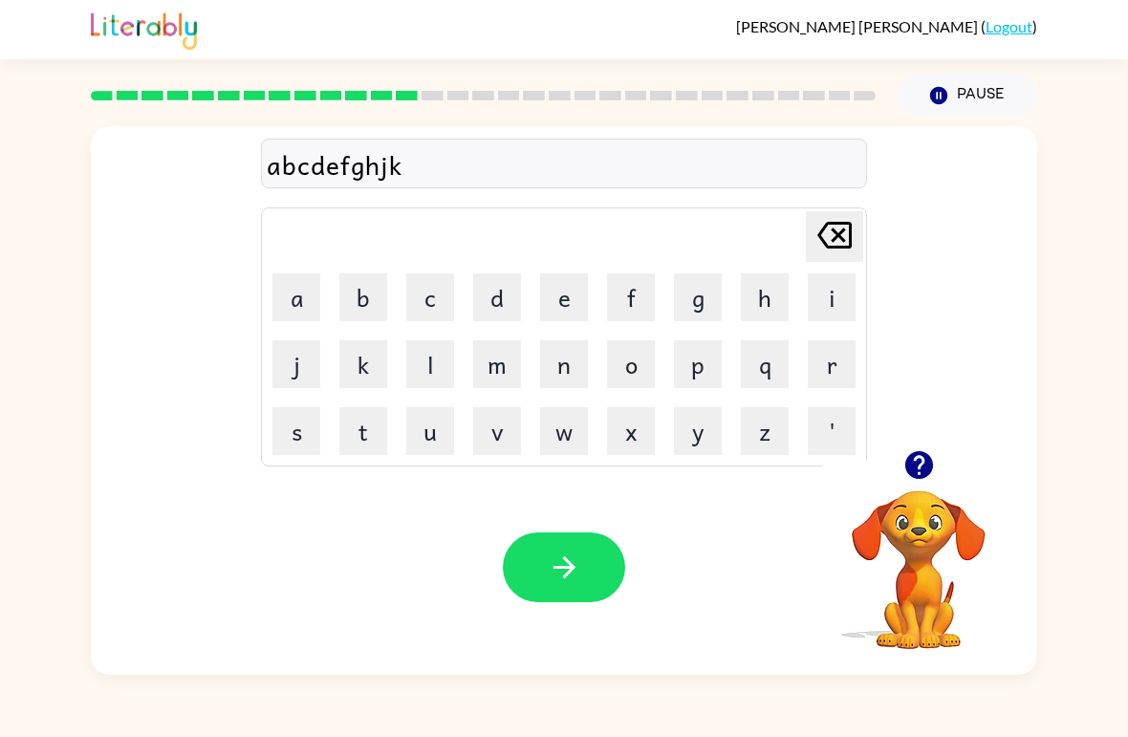
click at [421, 367] on button "l" at bounding box center [430, 364] width 48 height 48
click at [500, 367] on button "m" at bounding box center [497, 364] width 48 height 48
click at [565, 373] on button "n" at bounding box center [564, 364] width 48 height 48
click at [709, 367] on button "p" at bounding box center [698, 364] width 48 height 48
click at [777, 366] on button "q" at bounding box center [765, 364] width 48 height 48
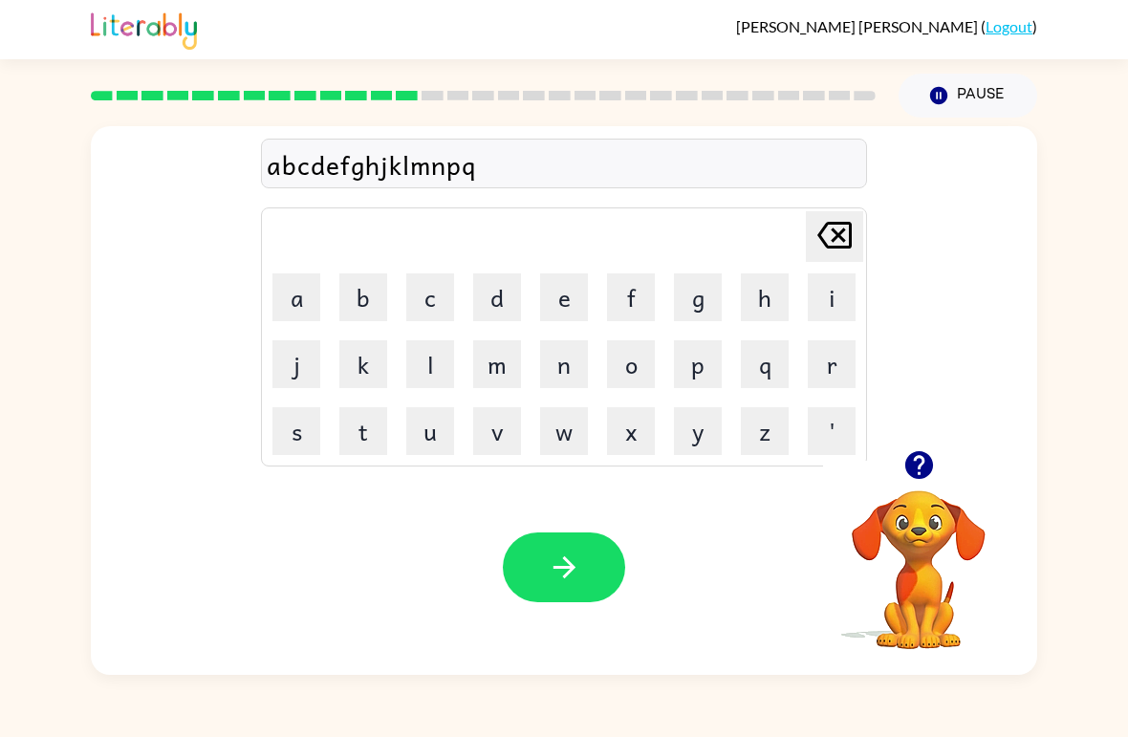
click at [301, 420] on button "s" at bounding box center [296, 431] width 48 height 48
click at [362, 425] on button "t" at bounding box center [363, 431] width 48 height 48
click at [430, 432] on button "u" at bounding box center [430, 431] width 48 height 48
click at [502, 431] on button "v" at bounding box center [497, 431] width 48 height 48
click at [561, 429] on button "w" at bounding box center [564, 431] width 48 height 48
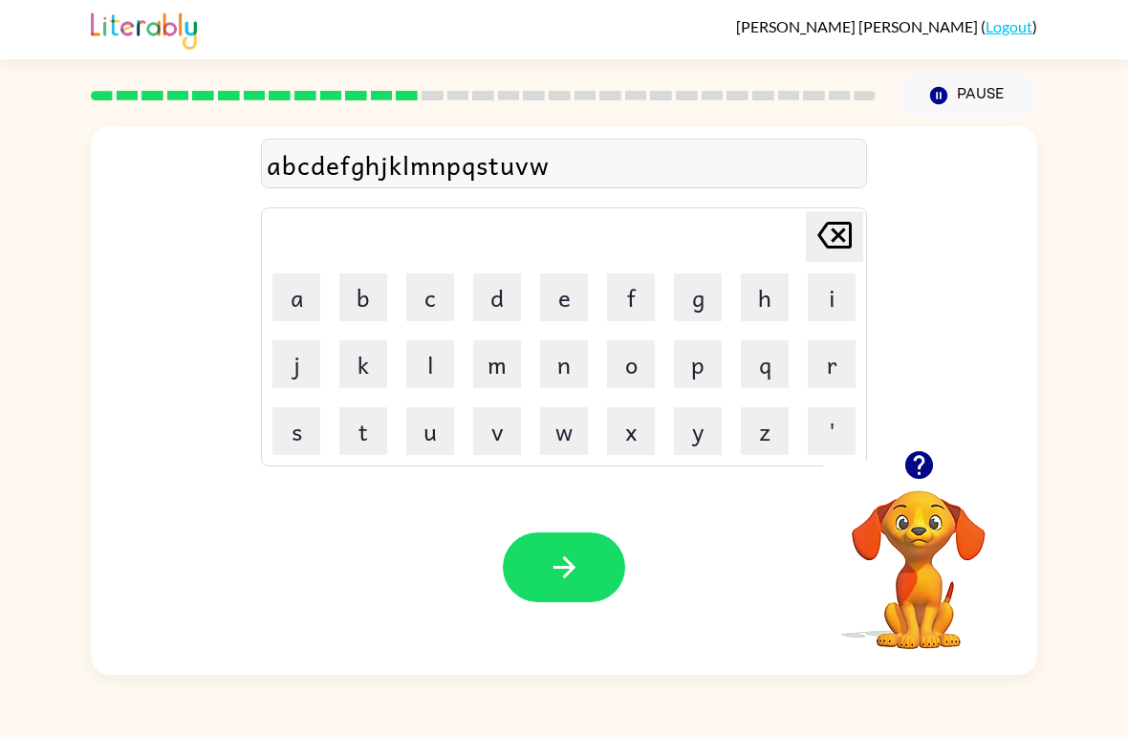
click at [631, 441] on button "x" at bounding box center [631, 431] width 48 height 48
click at [708, 427] on button "y" at bounding box center [698, 431] width 48 height 48
click at [755, 440] on button "z" at bounding box center [765, 431] width 48 height 48
click at [836, 240] on icon at bounding box center [834, 235] width 34 height 27
click at [838, 226] on icon at bounding box center [834, 235] width 34 height 27
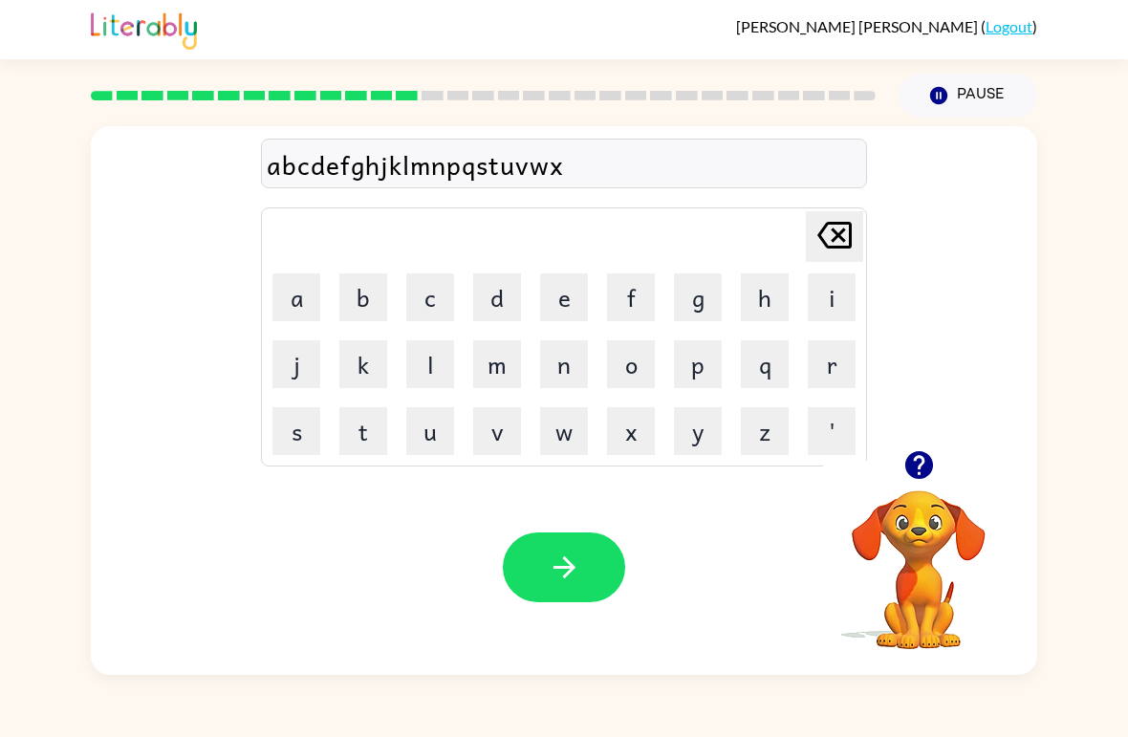
click at [834, 228] on icon "[PERSON_NAME] last character input" at bounding box center [835, 235] width 46 height 46
click at [833, 227] on icon "[PERSON_NAME] last character input" at bounding box center [835, 235] width 46 height 46
click at [836, 231] on icon at bounding box center [834, 235] width 34 height 27
click at [835, 229] on icon "[PERSON_NAME] last character input" at bounding box center [835, 235] width 46 height 46
click at [826, 234] on icon "[PERSON_NAME] last character input" at bounding box center [835, 235] width 46 height 46
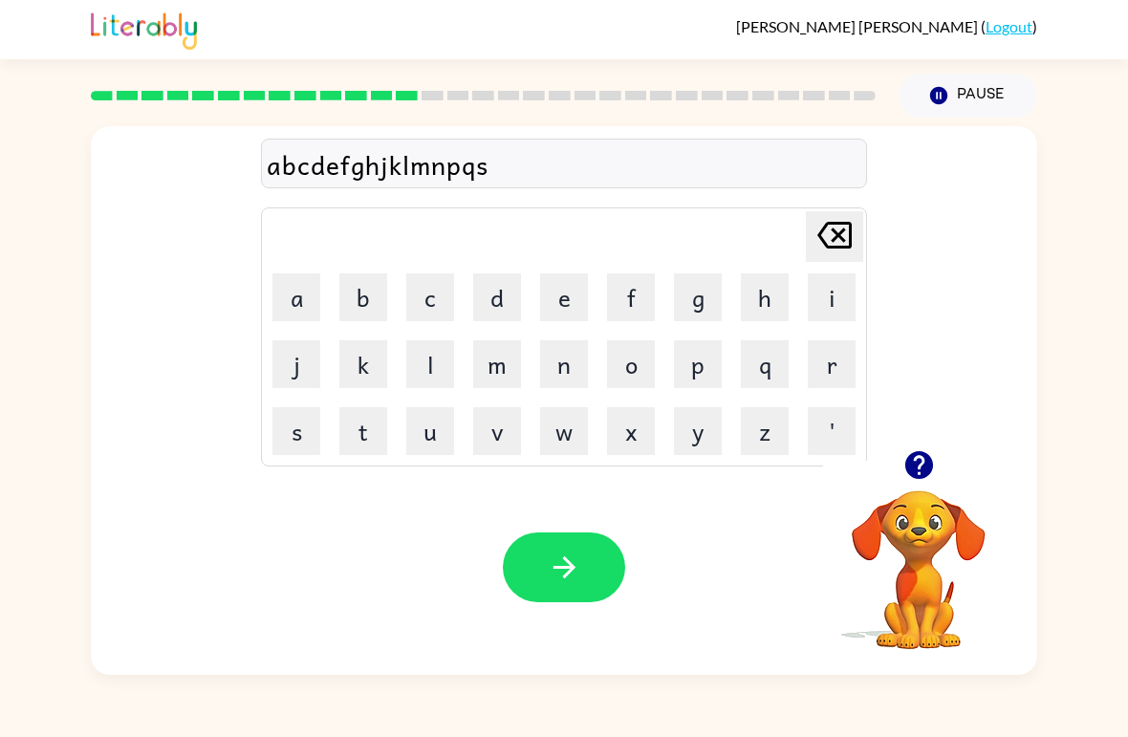
click at [817, 239] on icon "[PERSON_NAME] last character input" at bounding box center [835, 235] width 46 height 46
click at [817, 237] on icon "[PERSON_NAME] last character input" at bounding box center [835, 235] width 46 height 46
click at [816, 239] on icon "[PERSON_NAME] last character input" at bounding box center [835, 235] width 46 height 46
click at [816, 238] on icon "[PERSON_NAME] last character input" at bounding box center [835, 235] width 46 height 46
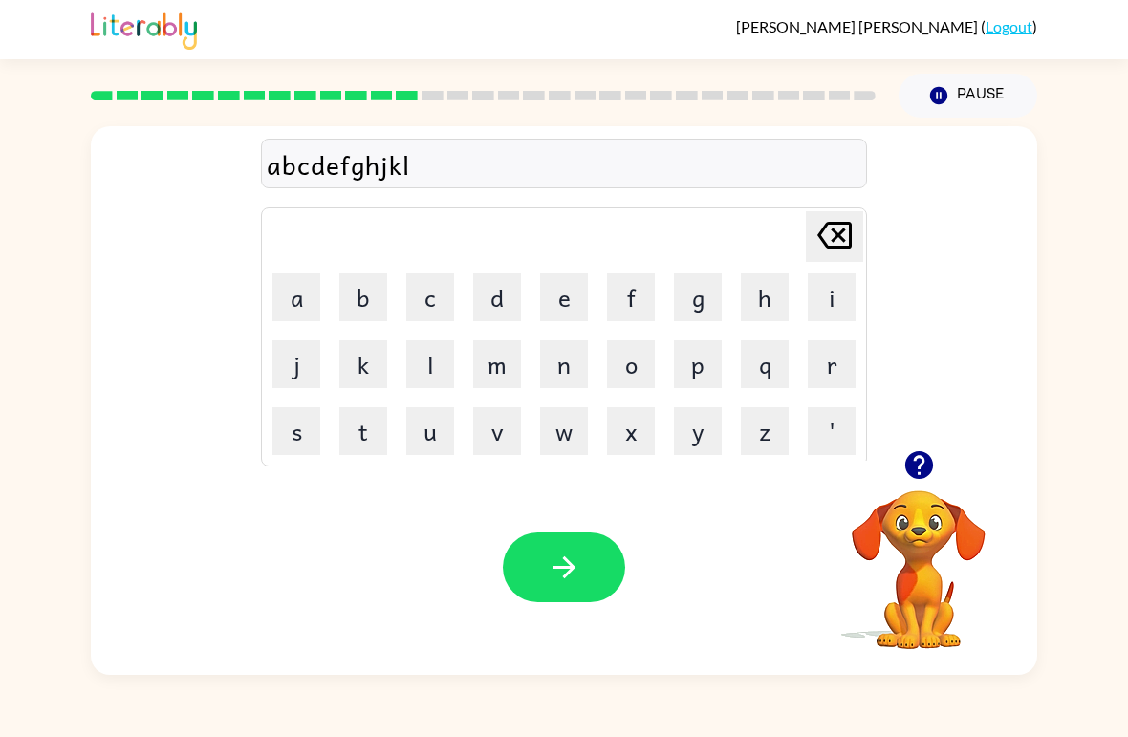
click at [817, 235] on icon "[PERSON_NAME] last character input" at bounding box center [835, 235] width 46 height 46
click at [817, 237] on icon "[PERSON_NAME] last character input" at bounding box center [835, 235] width 46 height 46
click at [816, 236] on icon "[PERSON_NAME] last character input" at bounding box center [835, 235] width 46 height 46
click at [817, 236] on icon at bounding box center [834, 235] width 34 height 27
click at [817, 236] on icon "[PERSON_NAME] last character input" at bounding box center [835, 235] width 46 height 46
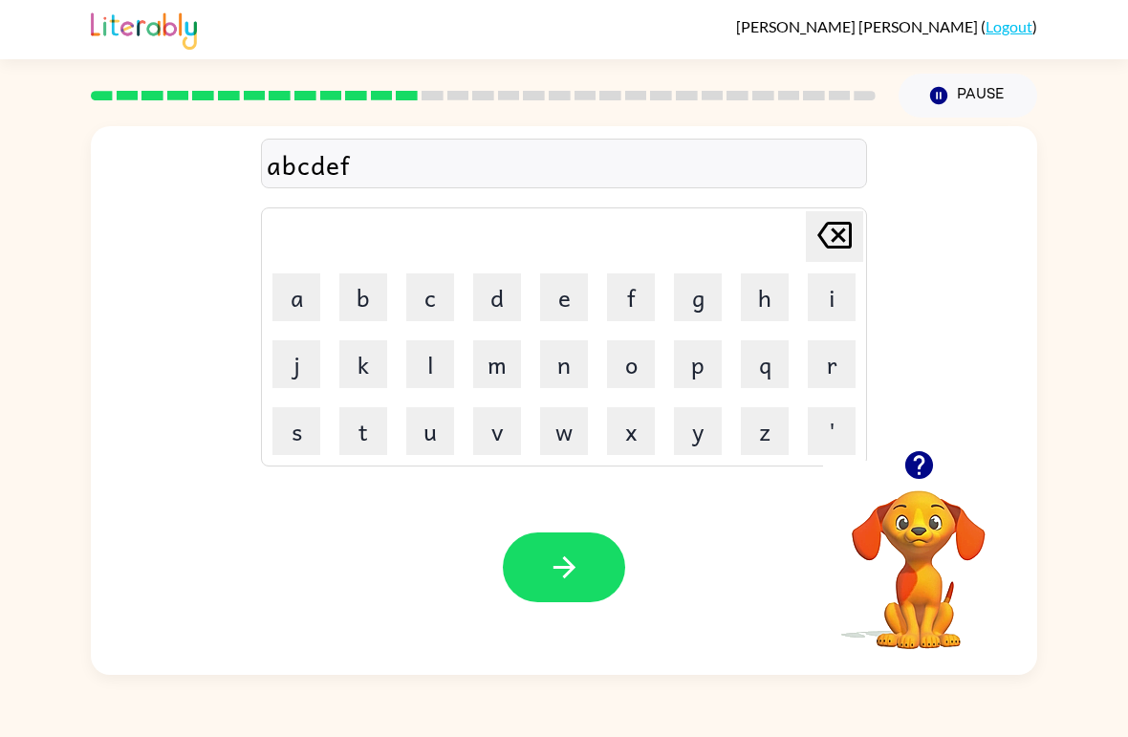
click at [836, 249] on icon at bounding box center [834, 235] width 34 height 27
click at [835, 248] on icon at bounding box center [834, 235] width 34 height 27
click at [829, 247] on icon at bounding box center [834, 235] width 34 height 27
click at [828, 247] on icon at bounding box center [834, 235] width 34 height 27
click at [836, 231] on icon at bounding box center [834, 235] width 34 height 27
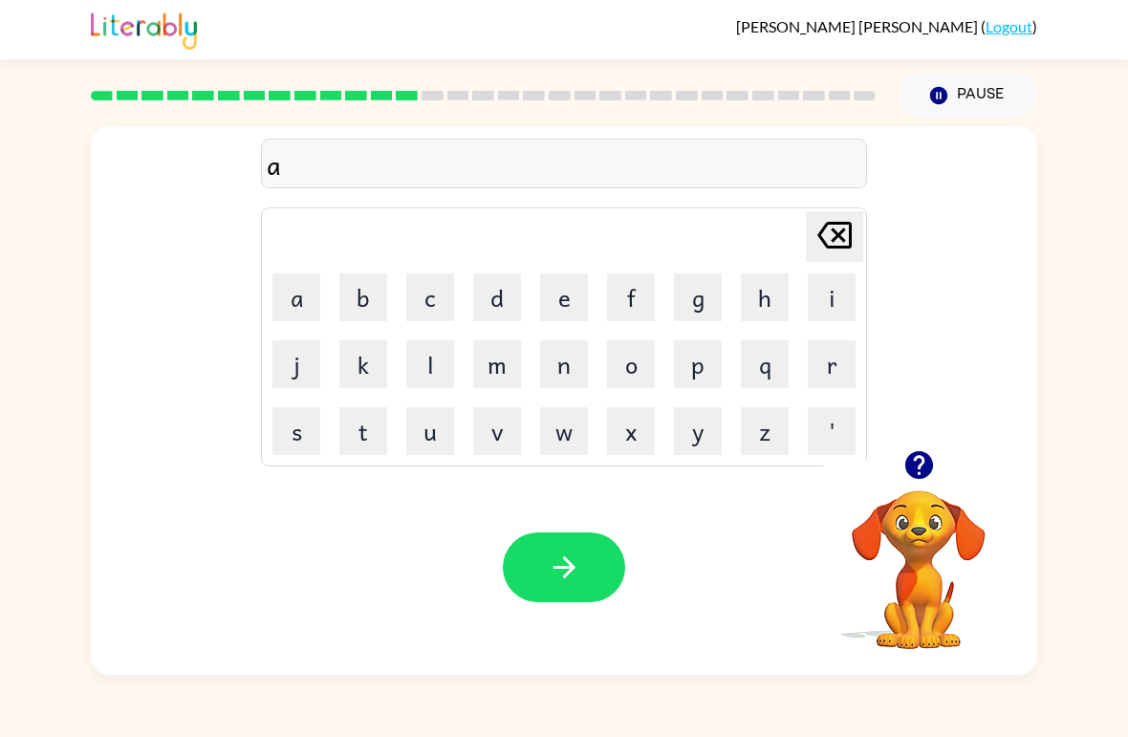
click at [836, 230] on icon "[PERSON_NAME] last character input" at bounding box center [835, 235] width 46 height 46
click at [832, 225] on icon at bounding box center [834, 235] width 34 height 27
click at [919, 476] on icon "button" at bounding box center [918, 465] width 28 height 28
click at [296, 444] on button "s" at bounding box center [296, 431] width 48 height 48
click at [568, 445] on button "w" at bounding box center [564, 431] width 48 height 48
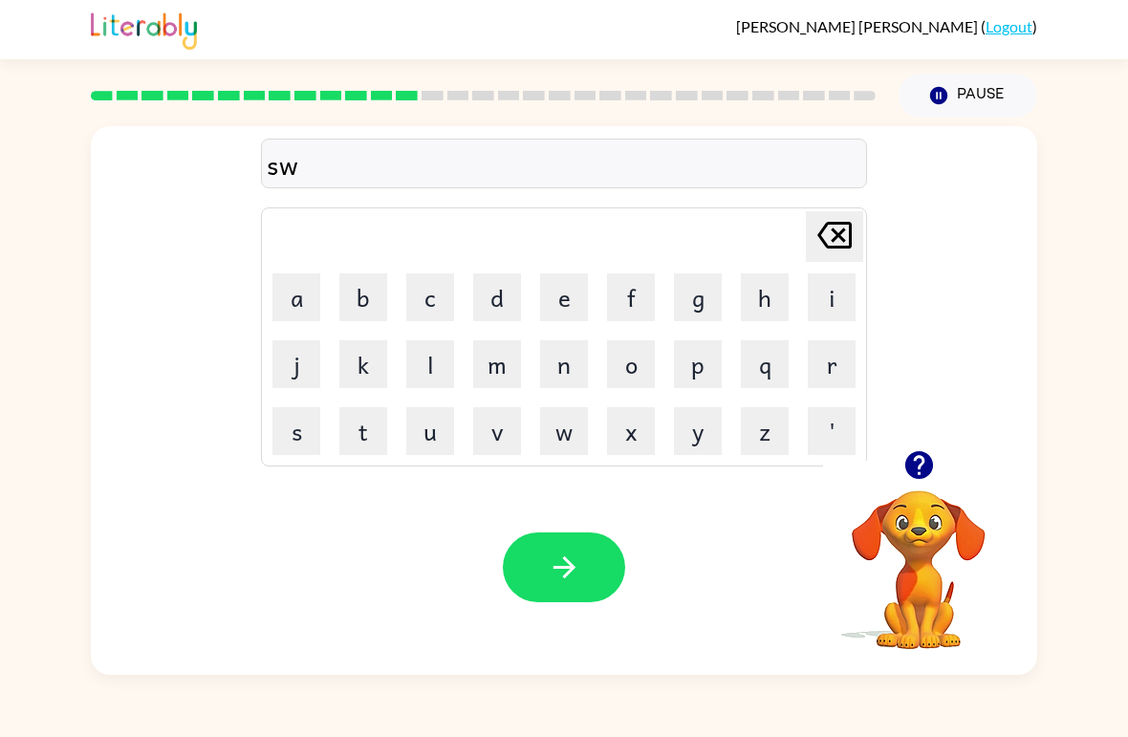
click at [562, 296] on button "e" at bounding box center [564, 297] width 48 height 48
click at [571, 301] on button "e" at bounding box center [564, 297] width 48 height 48
click at [361, 432] on button "t" at bounding box center [363, 431] width 48 height 48
click at [558, 371] on button "n" at bounding box center [564, 364] width 48 height 48
click at [570, 289] on button "e" at bounding box center [564, 297] width 48 height 48
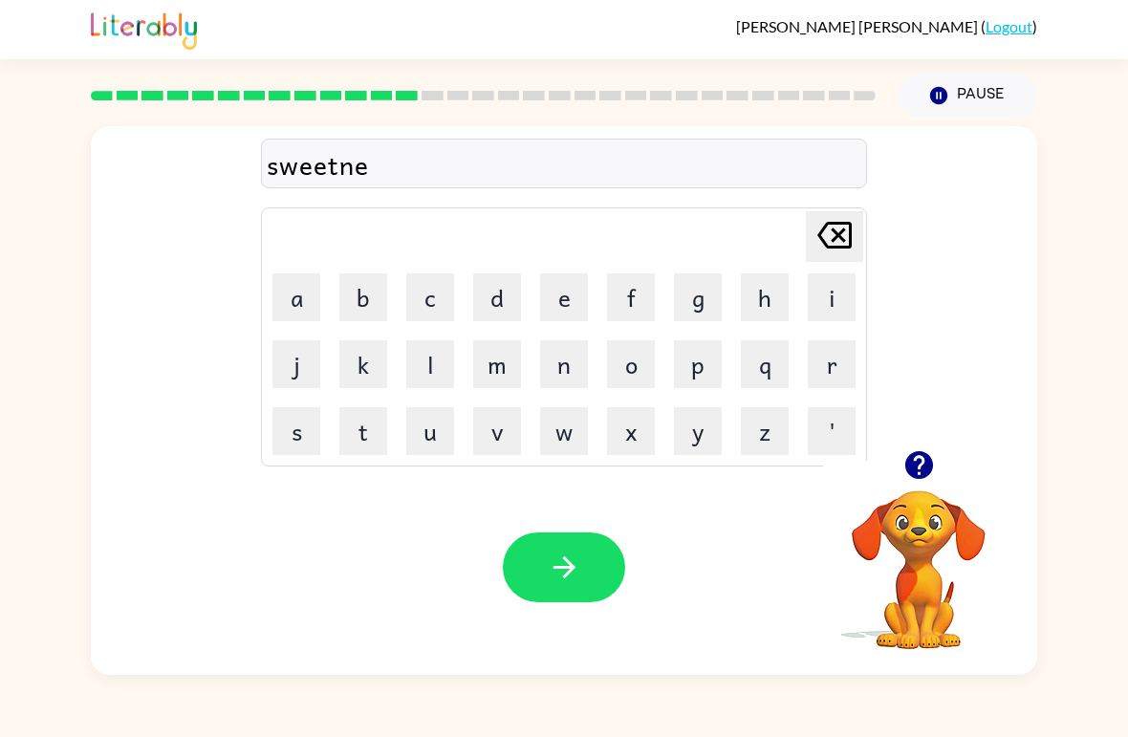
click at [279, 452] on button "s" at bounding box center [296, 431] width 48 height 48
click at [288, 447] on button "s" at bounding box center [296, 431] width 48 height 48
click at [557, 563] on icon "button" at bounding box center [564, 567] width 33 height 33
click at [906, 469] on icon "button" at bounding box center [918, 465] width 28 height 28
click at [919, 465] on icon "button" at bounding box center [918, 465] width 28 height 28
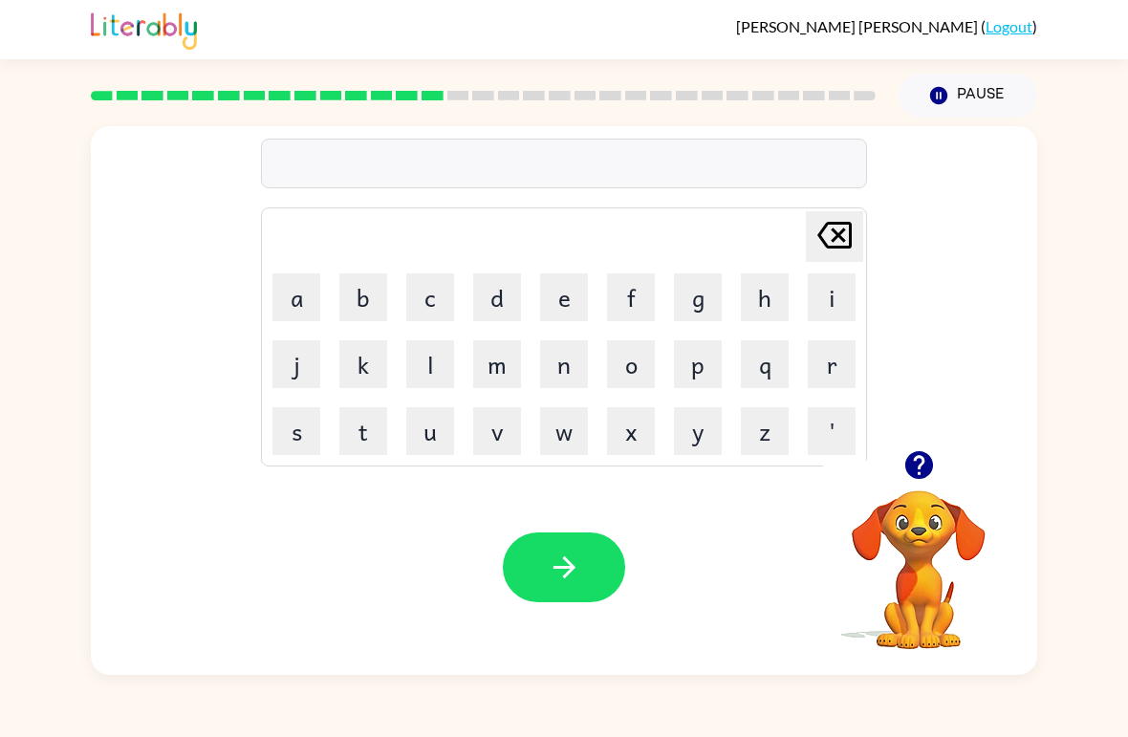
click at [785, 297] on button "h" at bounding box center [765, 297] width 48 height 48
click at [838, 299] on button "i" at bounding box center [832, 297] width 48 height 48
click at [717, 371] on button "p" at bounding box center [698, 364] width 48 height 48
click at [699, 362] on button "p" at bounding box center [698, 364] width 48 height 48
click at [627, 364] on button "o" at bounding box center [631, 364] width 48 height 48
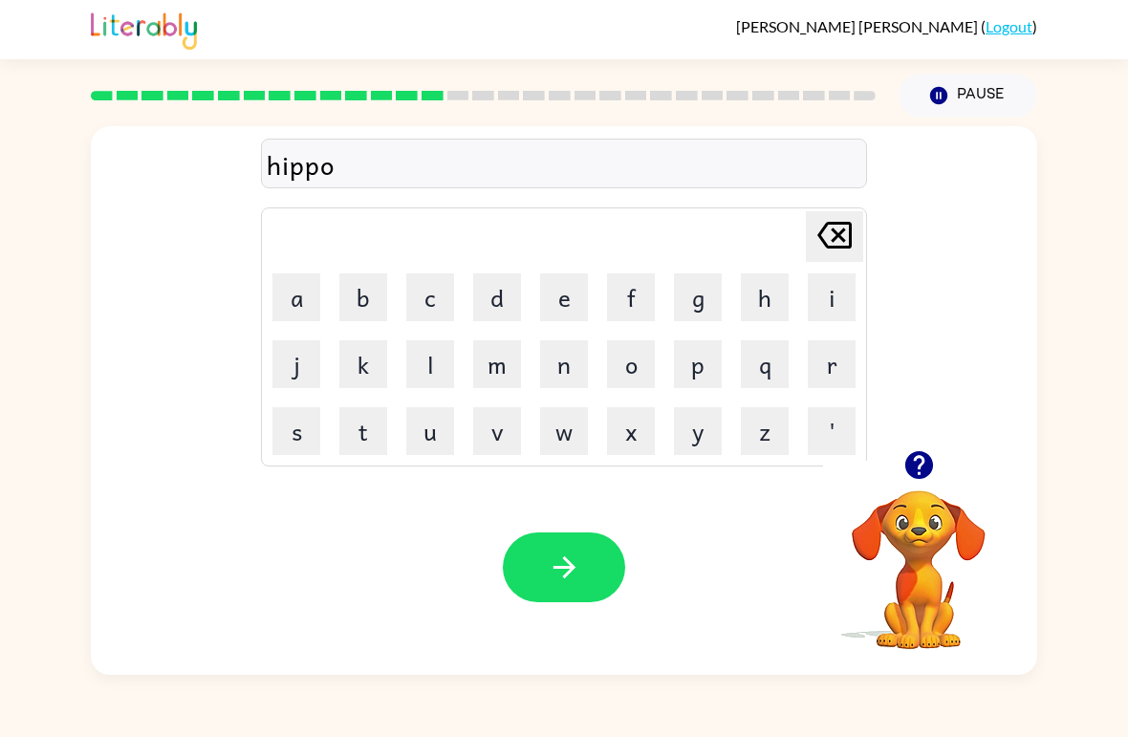
click at [562, 575] on icon "button" at bounding box center [564, 567] width 33 height 33
click at [630, 296] on button "f" at bounding box center [631, 297] width 48 height 48
click at [634, 353] on button "o" at bounding box center [631, 364] width 48 height 48
click at [817, 351] on button "r" at bounding box center [832, 364] width 48 height 48
click at [370, 359] on button "k" at bounding box center [363, 364] width 48 height 48
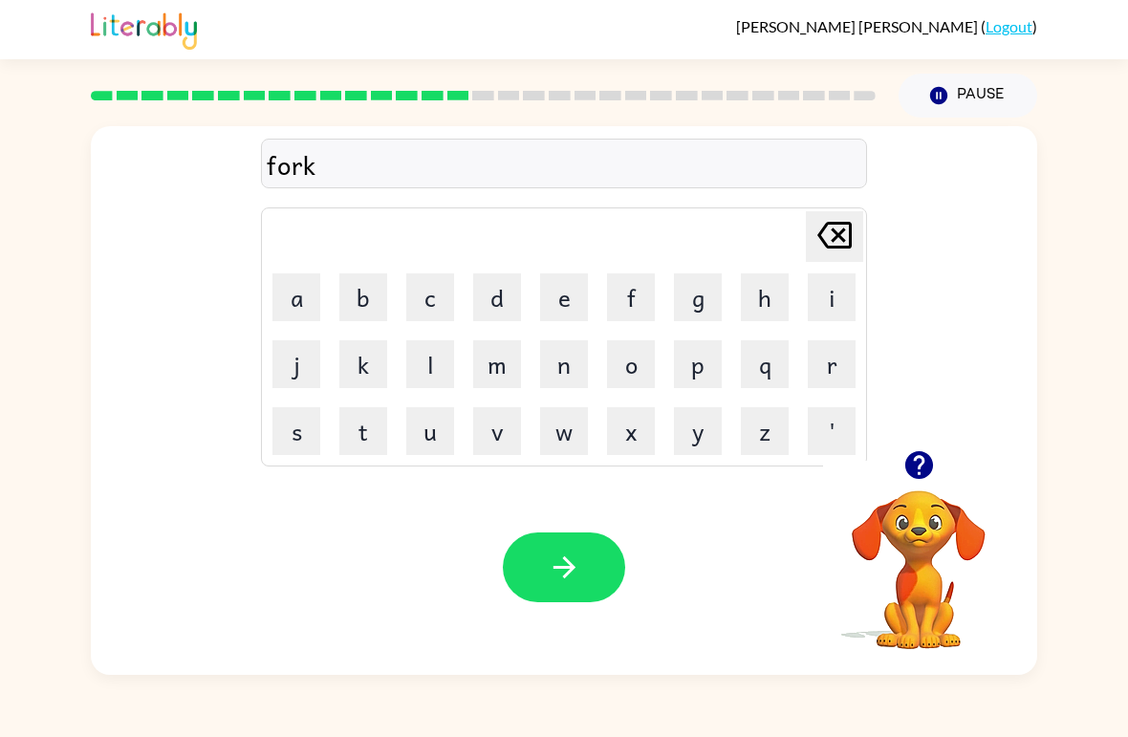
click at [570, 561] on icon "button" at bounding box center [564, 567] width 33 height 33
click at [577, 431] on button "w" at bounding box center [564, 431] width 48 height 48
click at [568, 295] on button "e" at bounding box center [564, 297] width 48 height 48
click at [694, 365] on button "p" at bounding box center [698, 364] width 48 height 48
click at [596, 558] on button "button" at bounding box center [564, 568] width 122 height 70
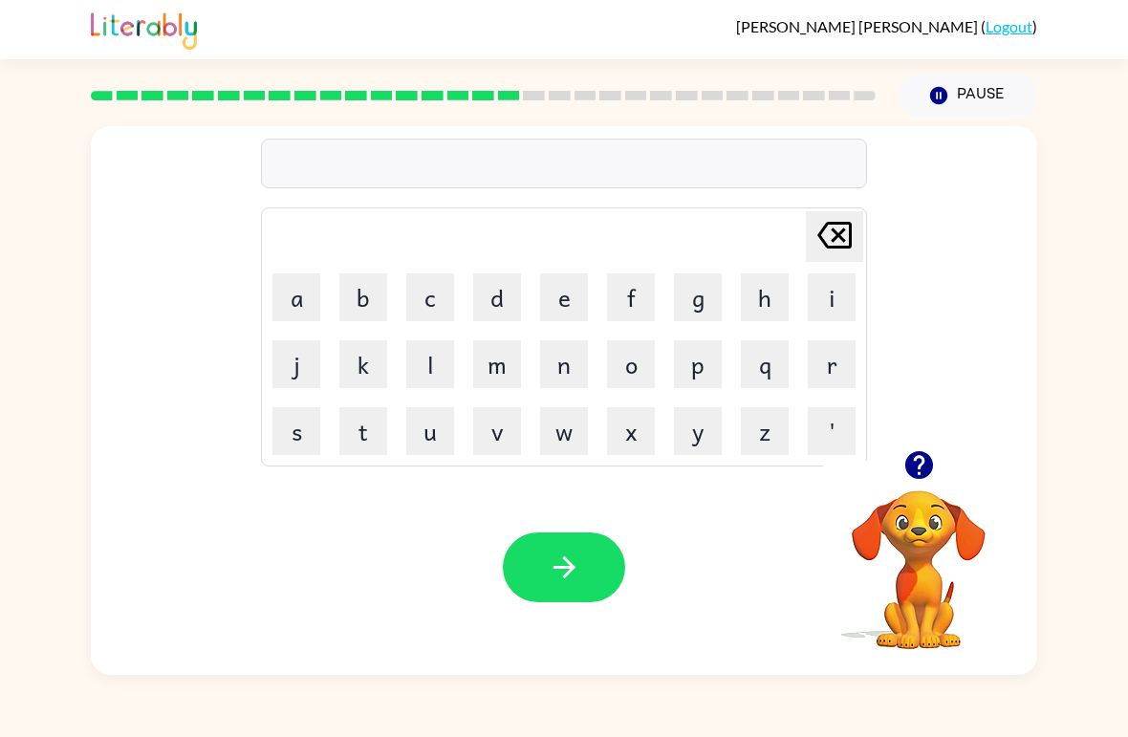
click at [509, 97] on rect at bounding box center [509, 96] width 22 height 10
click at [481, 96] on rect at bounding box center [483, 96] width 22 height 10
click at [480, 95] on rect at bounding box center [483, 96] width 22 height 10
click at [482, 99] on rect at bounding box center [483, 96] width 22 height 10
click at [302, 435] on button "s" at bounding box center [296, 431] width 48 height 48
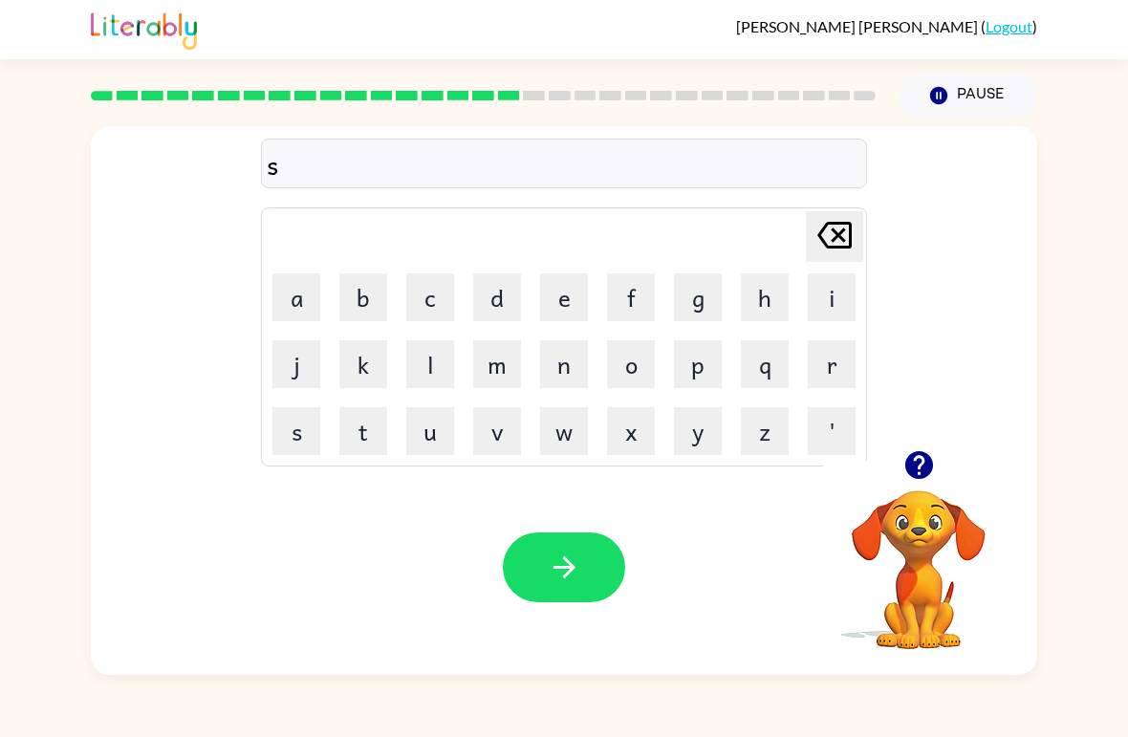
click at [444, 364] on button "l" at bounding box center [430, 364] width 48 height 48
click at [563, 296] on button "e" at bounding box center [564, 297] width 48 height 48
click at [700, 365] on button "p" at bounding box center [698, 364] width 48 height 48
click at [360, 429] on button "t" at bounding box center [363, 431] width 48 height 48
click at [568, 573] on icon "button" at bounding box center [564, 567] width 22 height 22
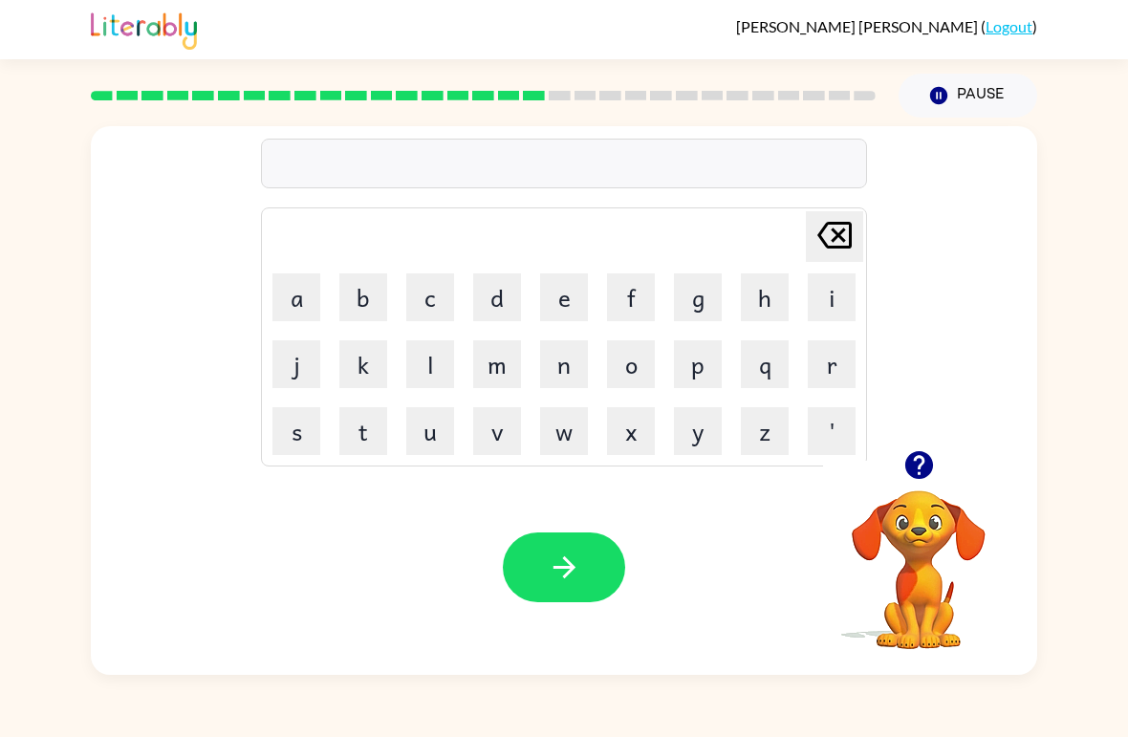
click at [1123, 706] on div "[PERSON_NAME] ( Logout ) Pause Pause Delete Delete last character input a b c d…" at bounding box center [564, 368] width 1128 height 737
click at [912, 471] on icon "button" at bounding box center [918, 465] width 28 height 28
click at [780, 285] on button "h" at bounding box center [765, 297] width 48 height 48
click at [331, 296] on td "b" at bounding box center [363, 297] width 65 height 65
click at [298, 310] on button "a" at bounding box center [296, 297] width 48 height 48
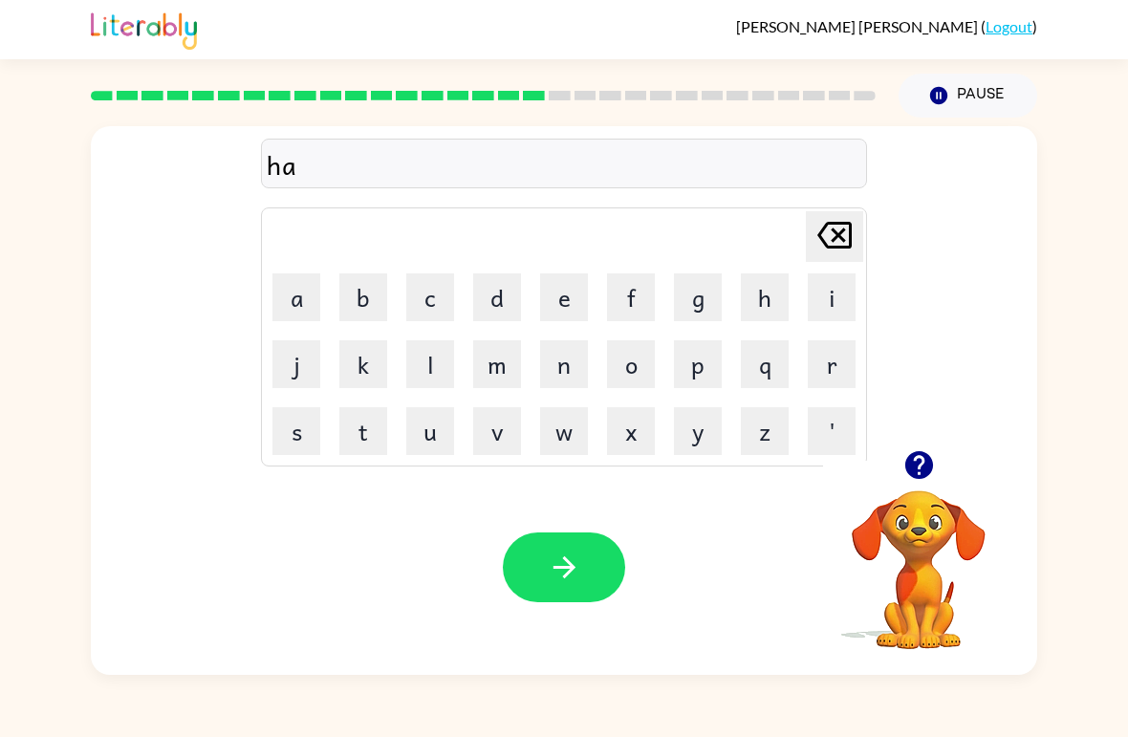
click at [901, 475] on button "button" at bounding box center [919, 465] width 49 height 49
click at [780, 381] on button "q" at bounding box center [765, 364] width 48 height 48
click at [847, 233] on icon "[PERSON_NAME] last character input" at bounding box center [835, 235] width 46 height 46
click at [924, 468] on icon "button" at bounding box center [918, 465] width 28 height 28
click at [493, 293] on button "d" at bounding box center [497, 297] width 48 height 48
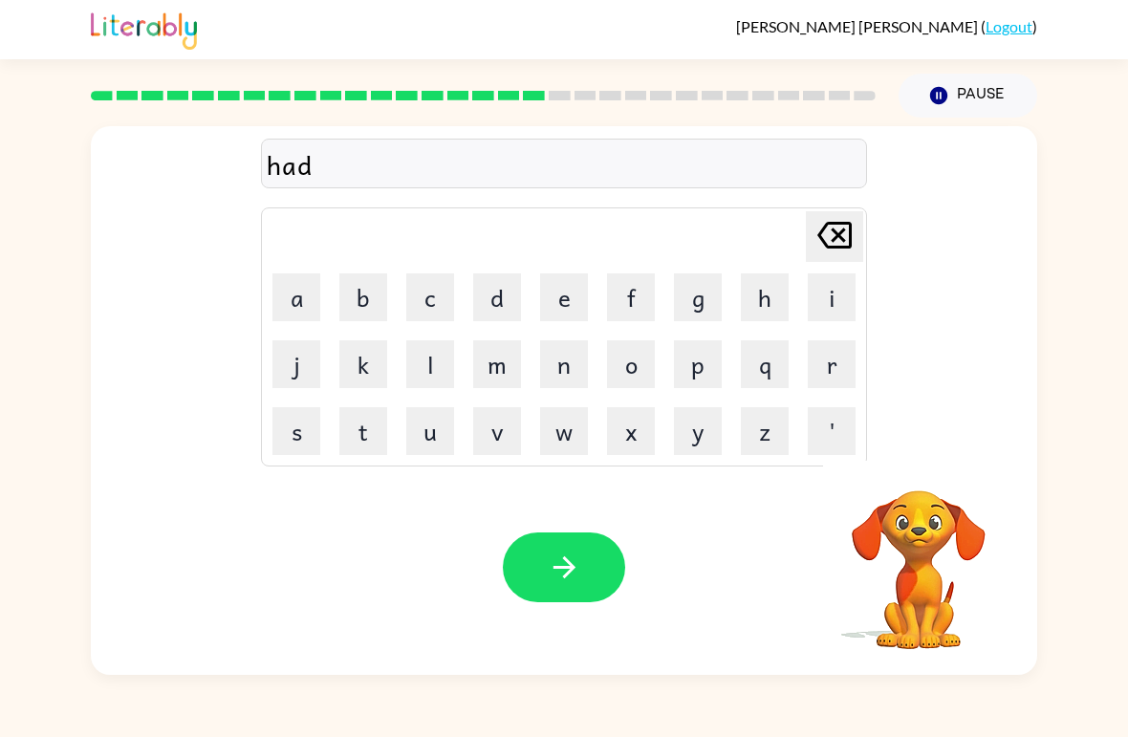
click at [560, 551] on button "button" at bounding box center [564, 568] width 122 height 70
click at [433, 372] on button "l" at bounding box center [430, 364] width 48 height 48
click at [497, 307] on button "d" at bounding box center [497, 297] width 48 height 48
click at [339, 428] on button "t" at bounding box center [363, 431] width 48 height 48
click at [576, 383] on button "n" at bounding box center [564, 364] width 48 height 48
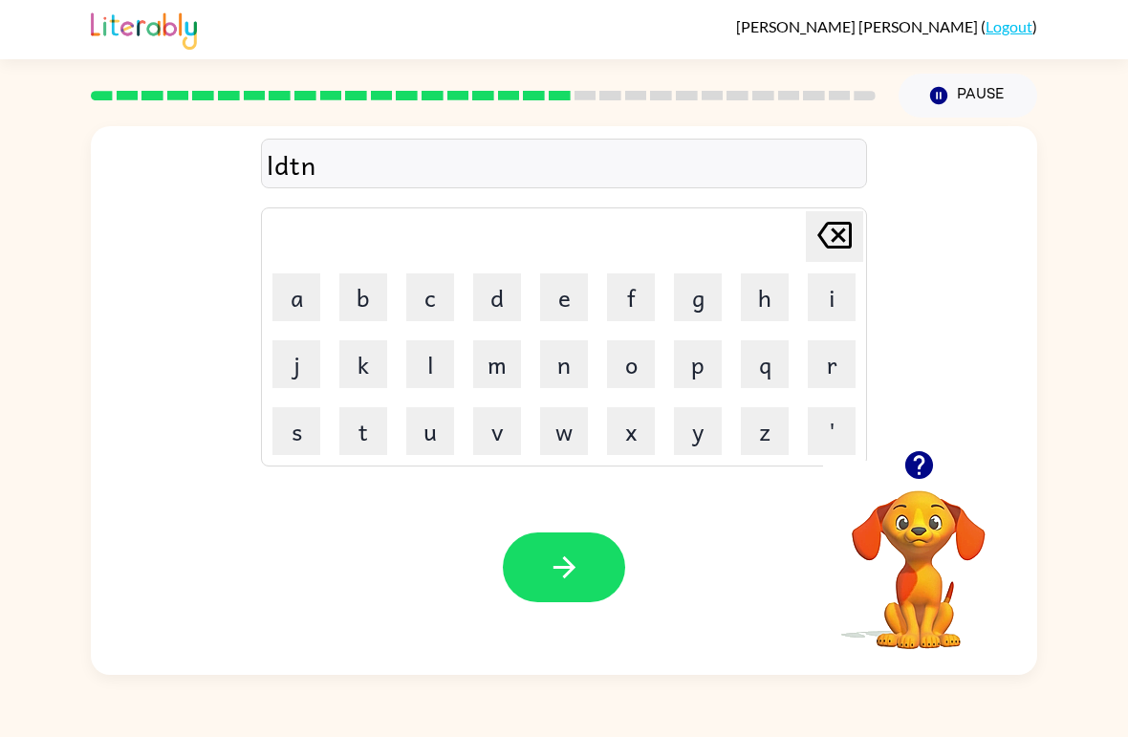
click at [359, 410] on button "t" at bounding box center [363, 431] width 48 height 48
click at [412, 362] on button "l" at bounding box center [430, 364] width 48 height 48
click at [624, 432] on button "x" at bounding box center [631, 431] width 48 height 48
click at [852, 252] on icon "[PERSON_NAME] last character input" at bounding box center [835, 235] width 46 height 46
click at [844, 228] on icon "[PERSON_NAME] last character input" at bounding box center [835, 235] width 46 height 46
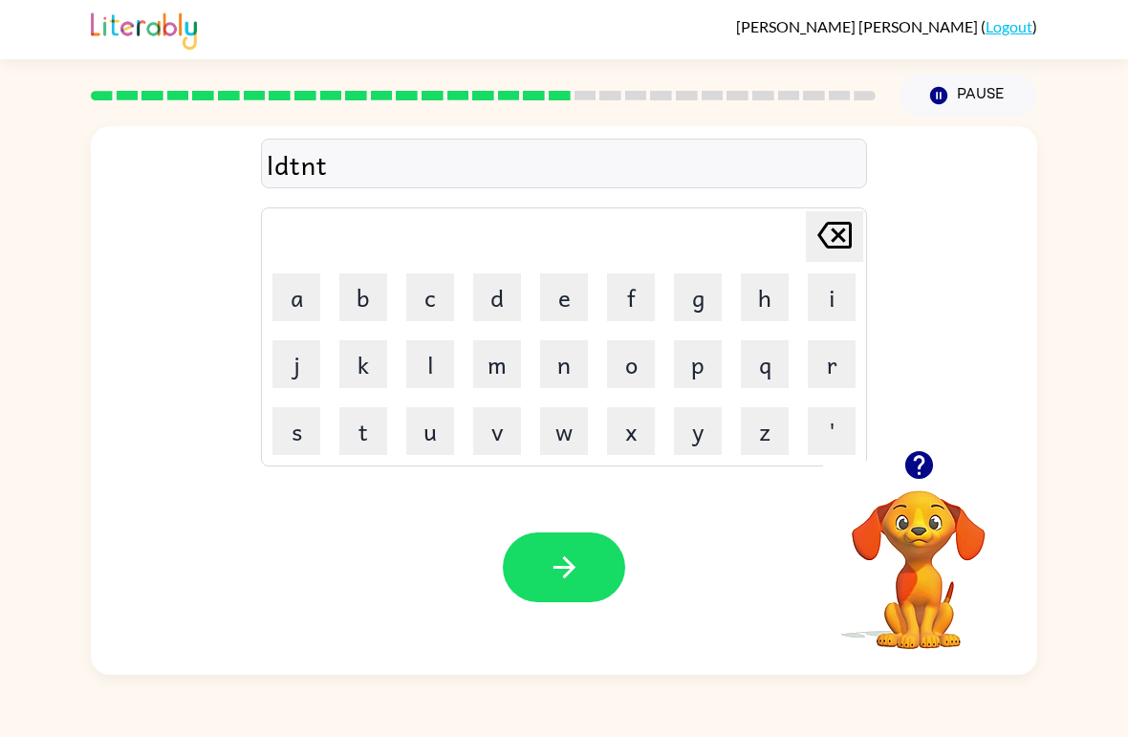
click at [843, 228] on icon "[PERSON_NAME] last character input" at bounding box center [835, 235] width 46 height 46
click at [846, 232] on icon "[PERSON_NAME] last character input" at bounding box center [835, 235] width 46 height 46
click at [845, 231] on icon at bounding box center [834, 235] width 34 height 27
click at [832, 234] on icon "[PERSON_NAME] last character input" at bounding box center [835, 235] width 46 height 46
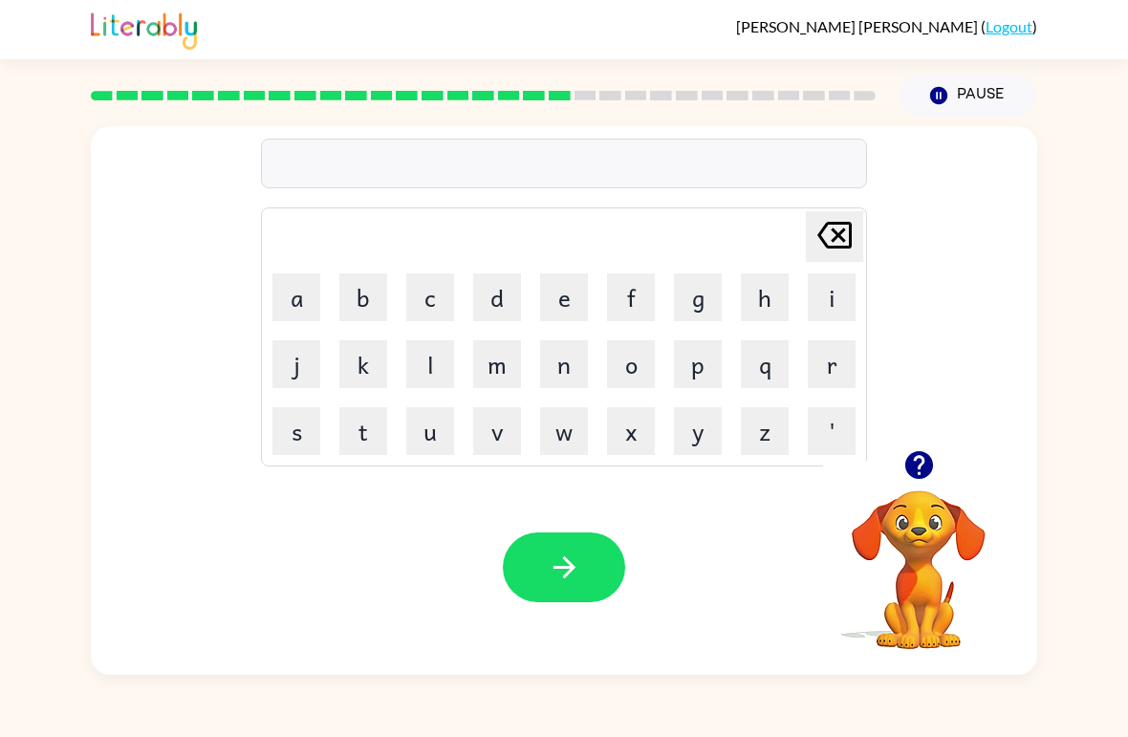
click at [840, 218] on icon "[PERSON_NAME] last character input" at bounding box center [835, 235] width 46 height 46
click at [316, 300] on button "a" at bounding box center [296, 297] width 48 height 48
click at [370, 313] on button "b" at bounding box center [363, 297] width 48 height 48
click at [448, 314] on button "c" at bounding box center [430, 297] width 48 height 48
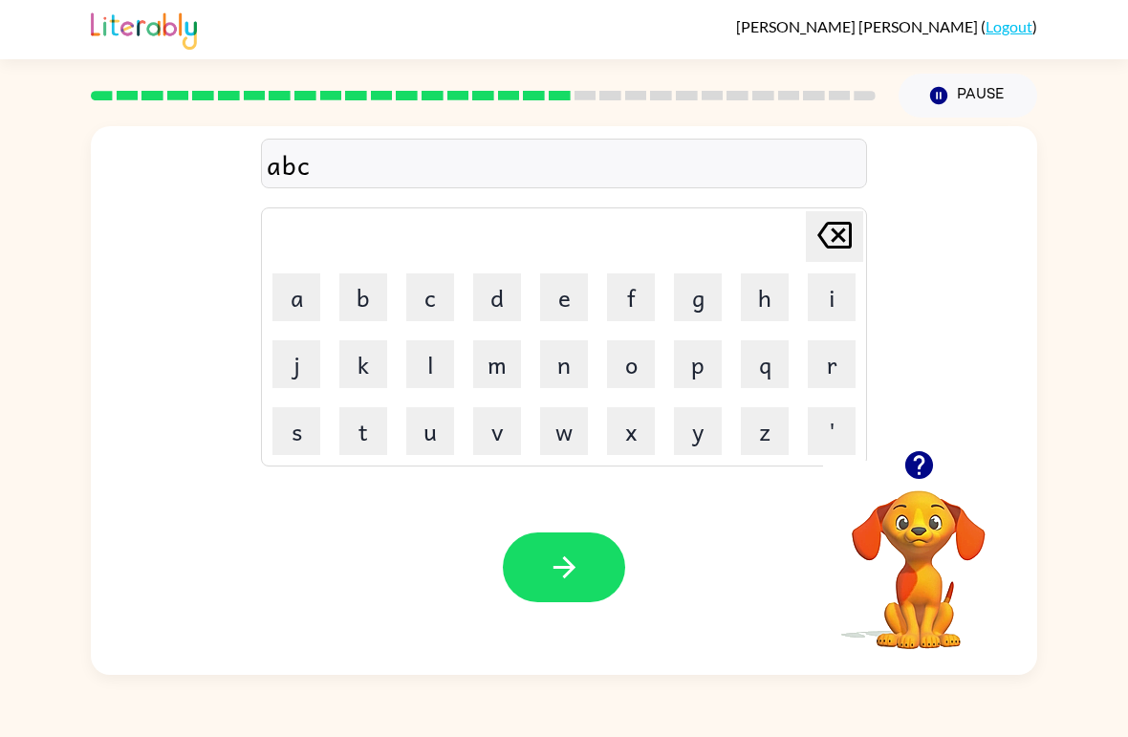
click at [519, 299] on button "d" at bounding box center [497, 297] width 48 height 48
click at [586, 298] on button "e" at bounding box center [564, 297] width 48 height 48
click at [628, 300] on button "f" at bounding box center [631, 297] width 48 height 48
click at [694, 306] on button "g" at bounding box center [698, 297] width 48 height 48
click at [768, 297] on button "h" at bounding box center [765, 297] width 48 height 48
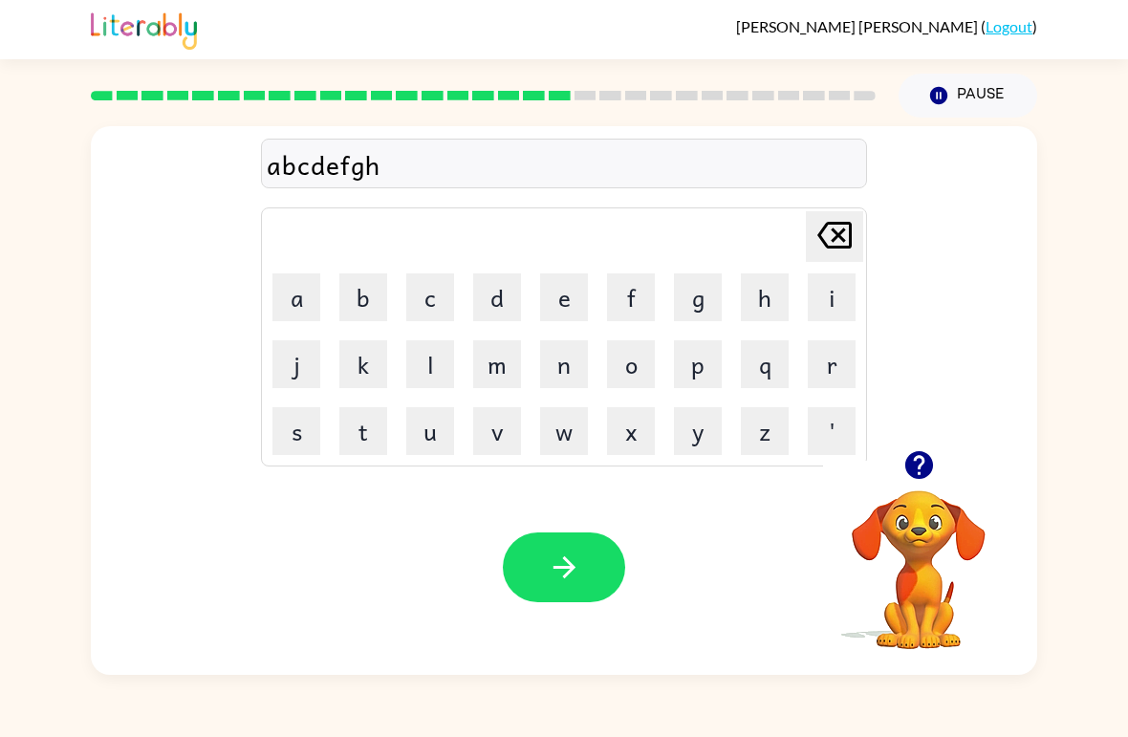
click at [839, 298] on button "i" at bounding box center [832, 297] width 48 height 48
click at [299, 369] on button "j" at bounding box center [296, 364] width 48 height 48
click at [357, 378] on button "k" at bounding box center [363, 364] width 48 height 48
click at [431, 373] on button "l" at bounding box center [430, 364] width 48 height 48
click at [489, 372] on button "m" at bounding box center [497, 364] width 48 height 48
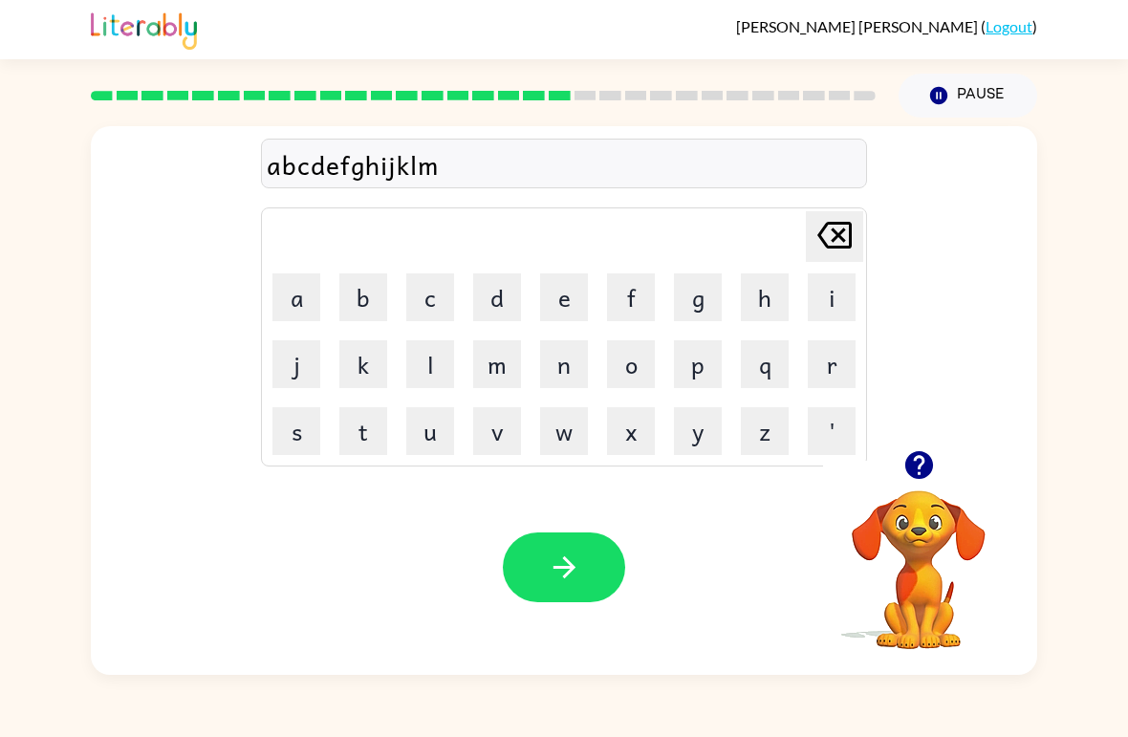
click at [575, 376] on button "n" at bounding box center [564, 364] width 48 height 48
click at [633, 377] on button "o" at bounding box center [631, 364] width 48 height 48
click at [714, 369] on button "p" at bounding box center [698, 364] width 48 height 48
click at [771, 373] on button "q" at bounding box center [765, 364] width 48 height 48
click at [839, 359] on button "r" at bounding box center [832, 364] width 48 height 48
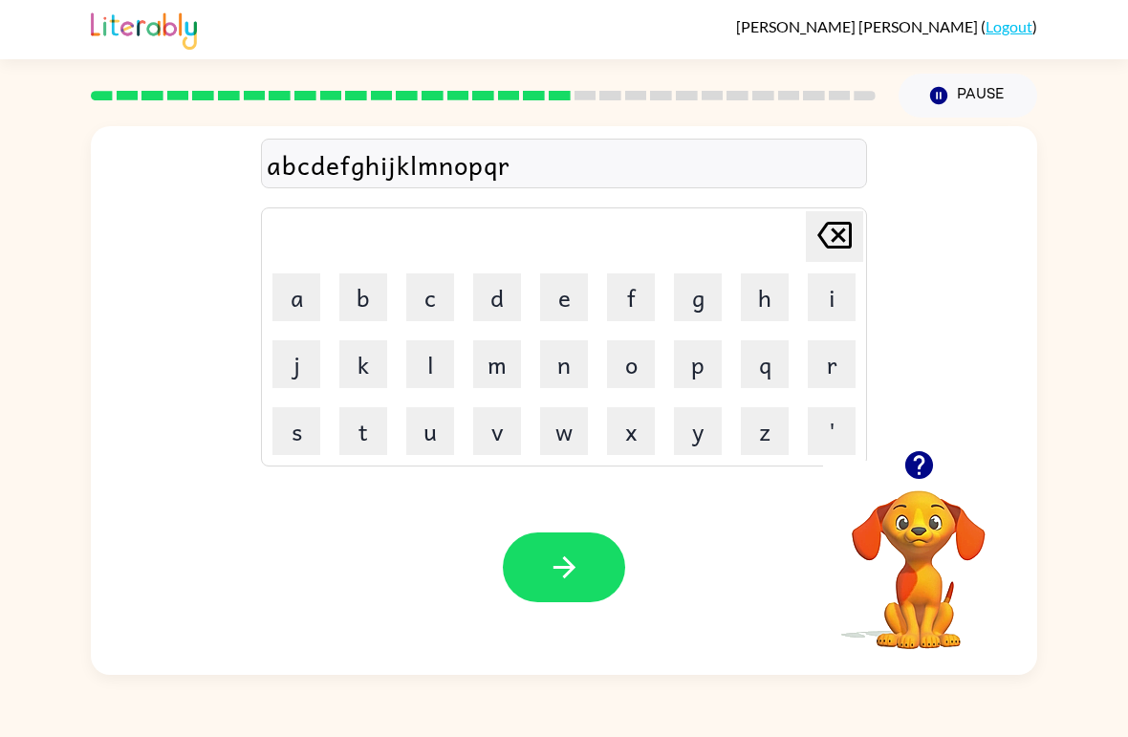
click at [286, 435] on button "s" at bounding box center [296, 431] width 48 height 48
click at [360, 431] on button "t" at bounding box center [363, 431] width 48 height 48
click at [447, 439] on button "u" at bounding box center [430, 431] width 48 height 48
click at [499, 444] on button "v" at bounding box center [497, 431] width 48 height 48
click at [577, 436] on button "w" at bounding box center [564, 431] width 48 height 48
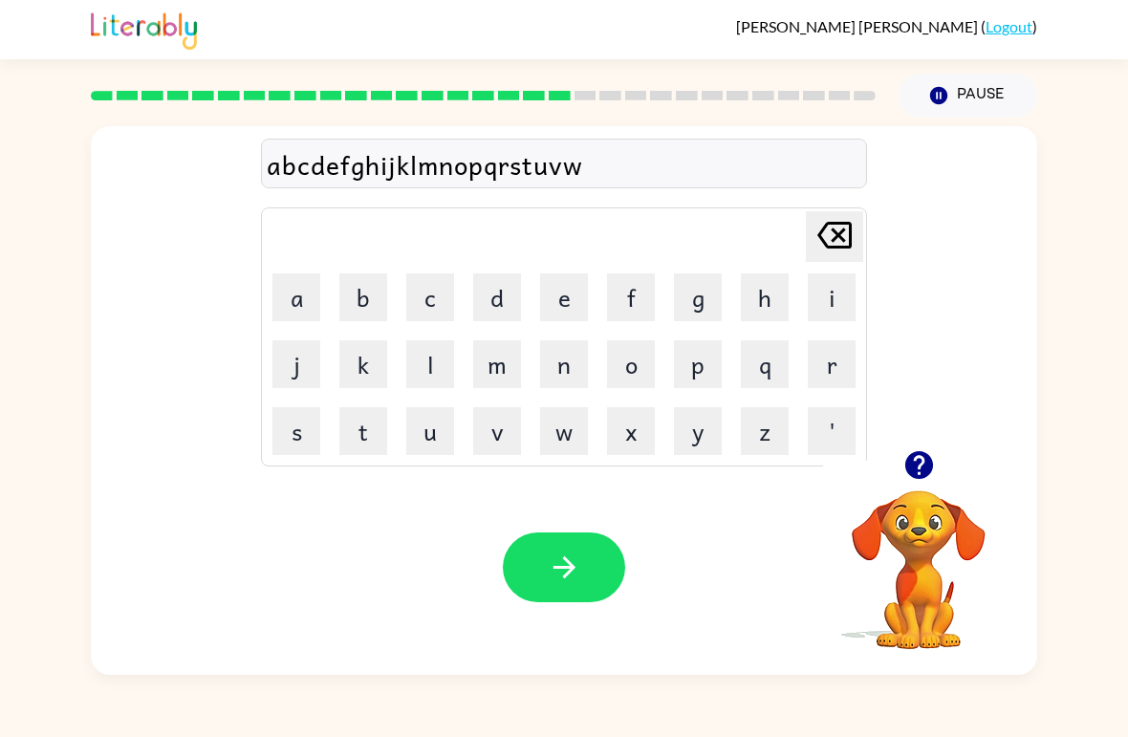
click at [624, 439] on button "x" at bounding box center [631, 431] width 48 height 48
click at [702, 432] on button "y" at bounding box center [698, 431] width 48 height 48
click at [766, 436] on button "z" at bounding box center [765, 431] width 48 height 48
click at [835, 237] on icon "[PERSON_NAME] last character input" at bounding box center [835, 235] width 46 height 46
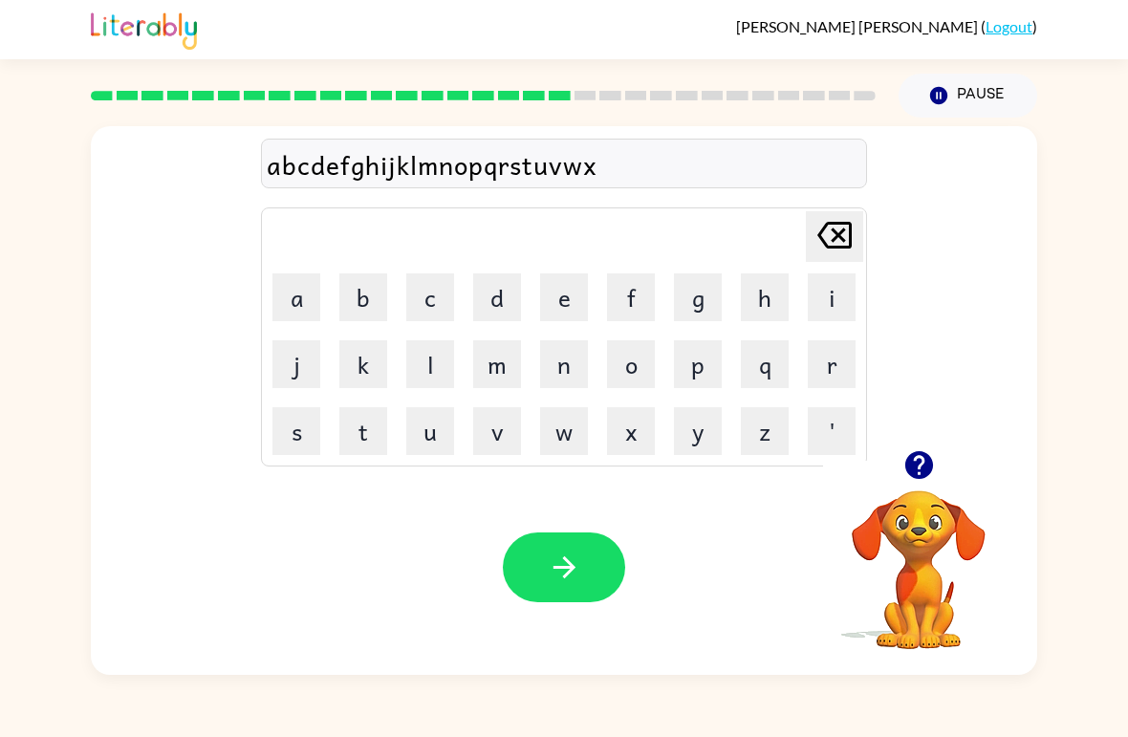
click at [833, 234] on icon "[PERSON_NAME] last character input" at bounding box center [835, 235] width 46 height 46
click at [832, 234] on icon "[PERSON_NAME] last character input" at bounding box center [835, 235] width 46 height 46
click at [834, 226] on icon at bounding box center [834, 235] width 34 height 27
click at [827, 225] on icon at bounding box center [834, 235] width 34 height 27
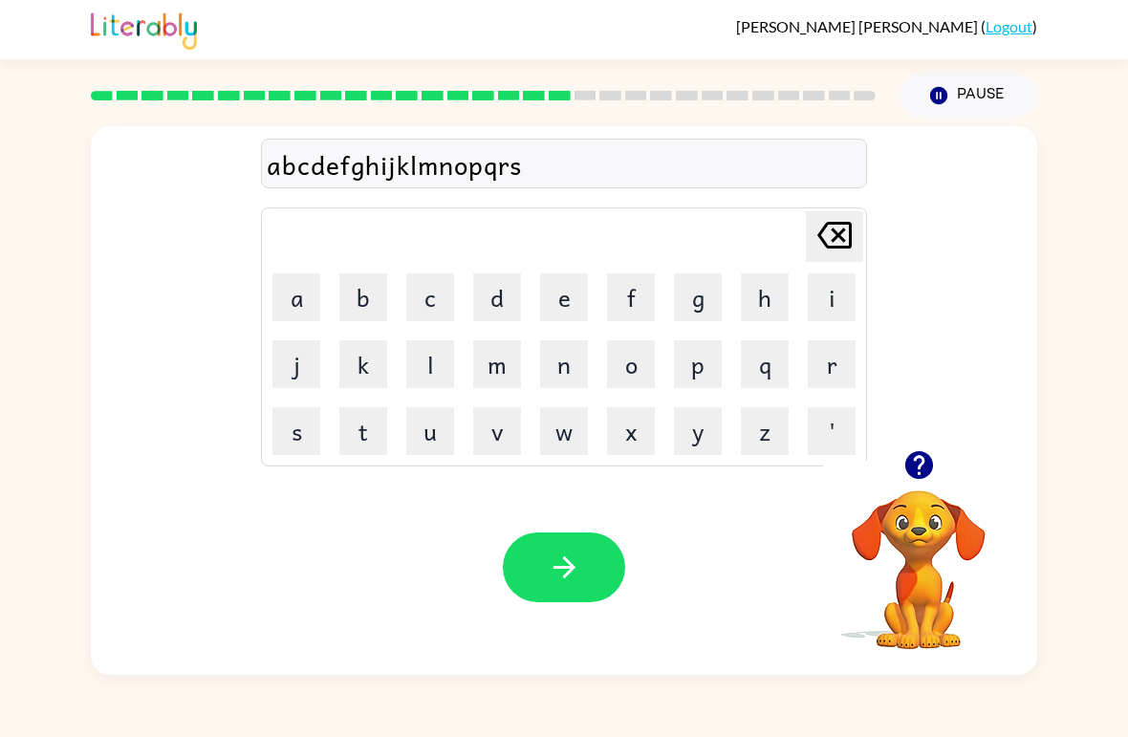
click at [837, 214] on icon "[PERSON_NAME] last character input" at bounding box center [835, 235] width 46 height 46
click at [836, 214] on icon "[PERSON_NAME] last character input" at bounding box center [835, 235] width 46 height 46
click at [834, 215] on icon "[PERSON_NAME] last character input" at bounding box center [835, 235] width 46 height 46
click at [831, 211] on table "[PERSON_NAME] last character input a b c d e f g h i j k l m n o p q r s t u v …" at bounding box center [564, 336] width 604 height 257
click at [829, 214] on icon "[PERSON_NAME] last character input" at bounding box center [835, 235] width 46 height 46
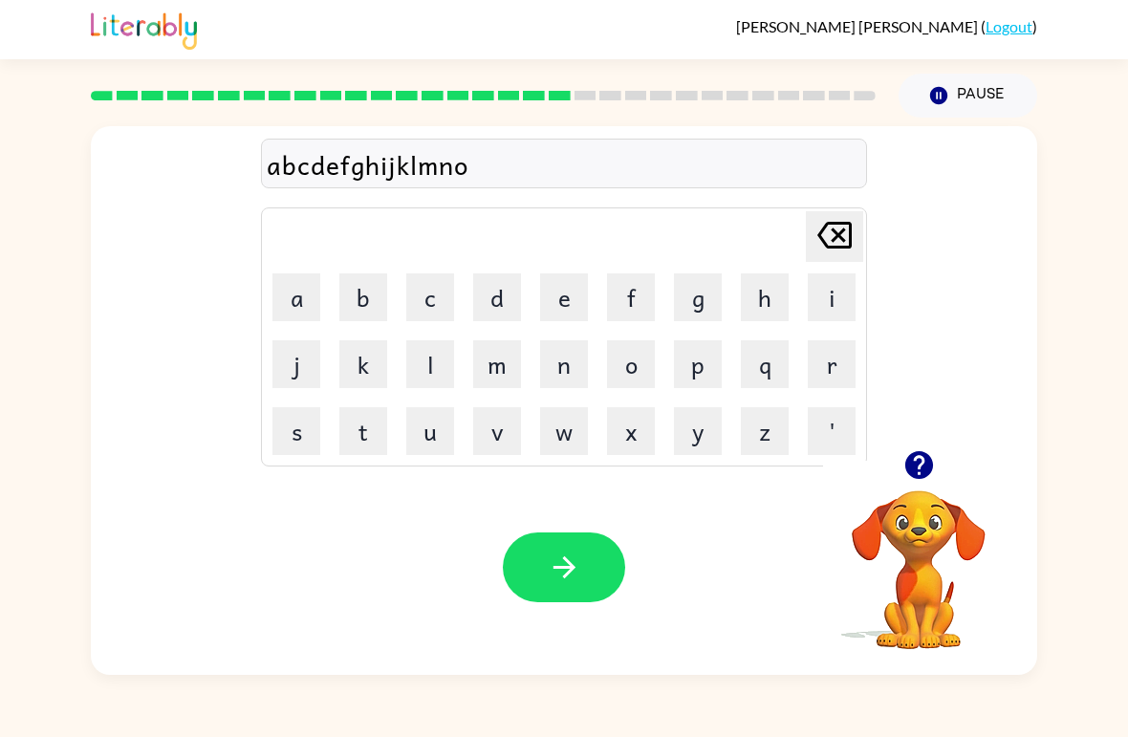
click at [830, 216] on icon "[PERSON_NAME] last character input" at bounding box center [835, 235] width 46 height 46
click at [833, 214] on icon "[PERSON_NAME] last character input" at bounding box center [835, 235] width 46 height 46
click at [828, 213] on icon "[PERSON_NAME] last character input" at bounding box center [835, 235] width 46 height 46
click at [830, 209] on div "[PERSON_NAME] last character input a b c d e f g h i j k l m n o p q r s t u v …" at bounding box center [564, 336] width 606 height 259
click at [829, 208] on div "abcdefghijkl Delete Delete last character input a b c d e f g h i j k l m n o p…" at bounding box center [564, 288] width 606 height 357
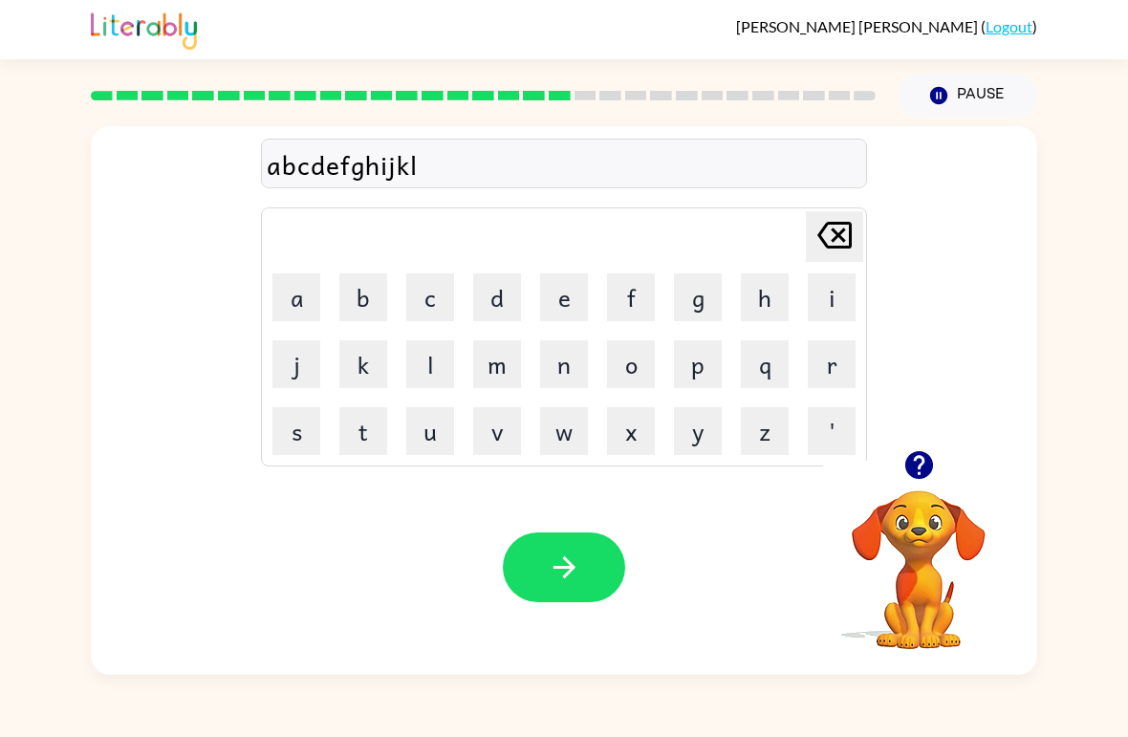
click at [827, 215] on icon "[PERSON_NAME] last character input" at bounding box center [835, 235] width 46 height 46
click at [823, 212] on td "[PERSON_NAME] last character input" at bounding box center [564, 236] width 600 height 53
click at [823, 222] on icon "[PERSON_NAME] last character input" at bounding box center [835, 235] width 46 height 46
click at [823, 220] on icon "[PERSON_NAME] last character input" at bounding box center [835, 235] width 46 height 46
click at [822, 220] on icon "[PERSON_NAME] last character input" at bounding box center [835, 235] width 46 height 46
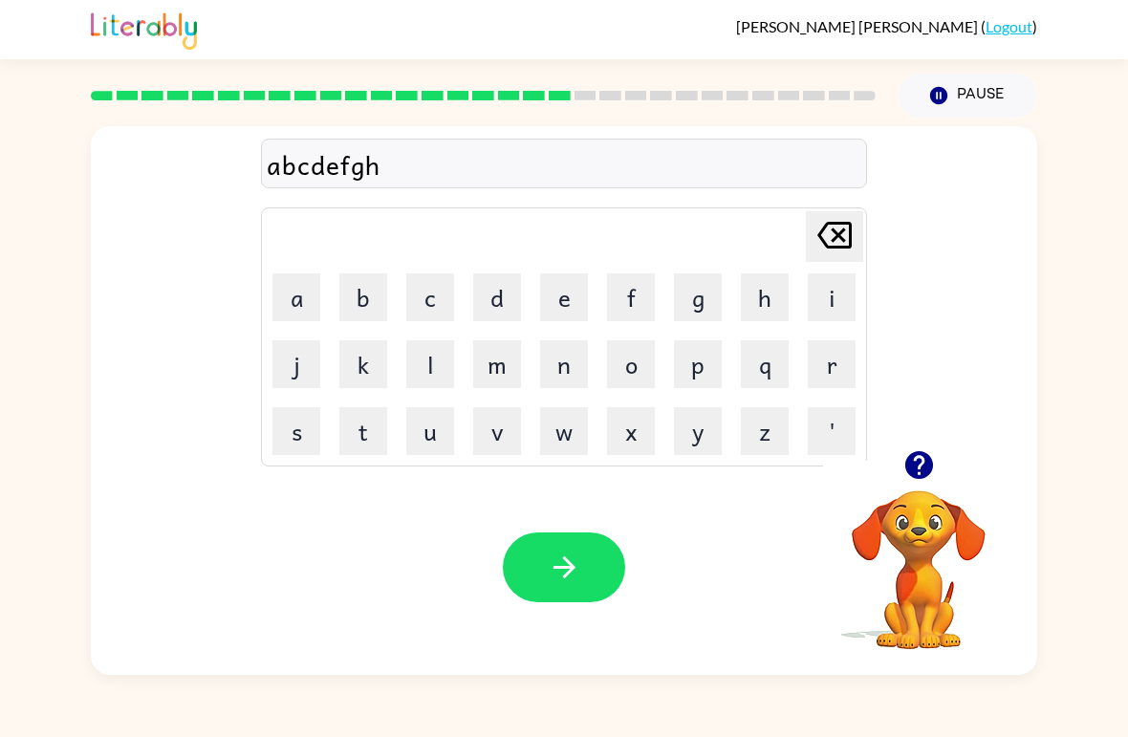
click at [826, 228] on icon at bounding box center [834, 235] width 34 height 27
click at [838, 233] on icon at bounding box center [834, 235] width 34 height 27
click at [838, 239] on icon at bounding box center [834, 235] width 34 height 27
click at [840, 242] on icon "[PERSON_NAME] last character input" at bounding box center [835, 235] width 46 height 46
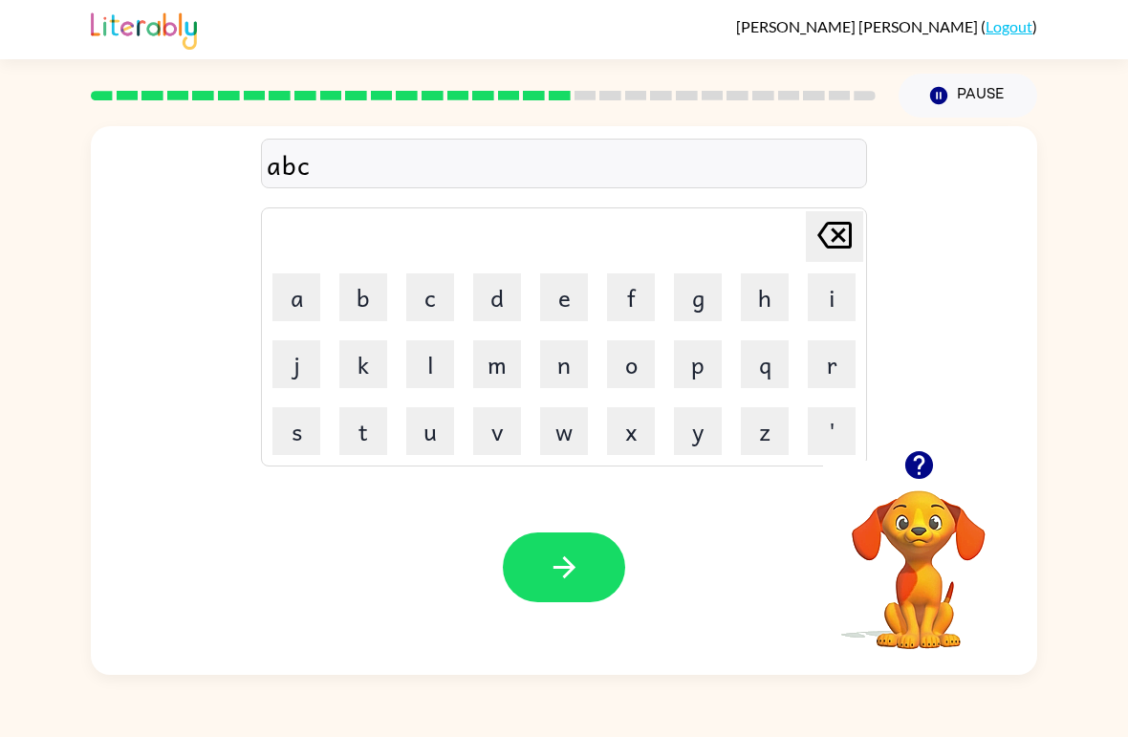
click at [850, 246] on icon at bounding box center [834, 235] width 34 height 27
click at [854, 240] on icon "[PERSON_NAME] last character input" at bounding box center [835, 235] width 46 height 46
click at [839, 251] on icon "[PERSON_NAME] last character input" at bounding box center [835, 235] width 46 height 46
click at [843, 237] on icon "[PERSON_NAME] last character input" at bounding box center [835, 235] width 46 height 46
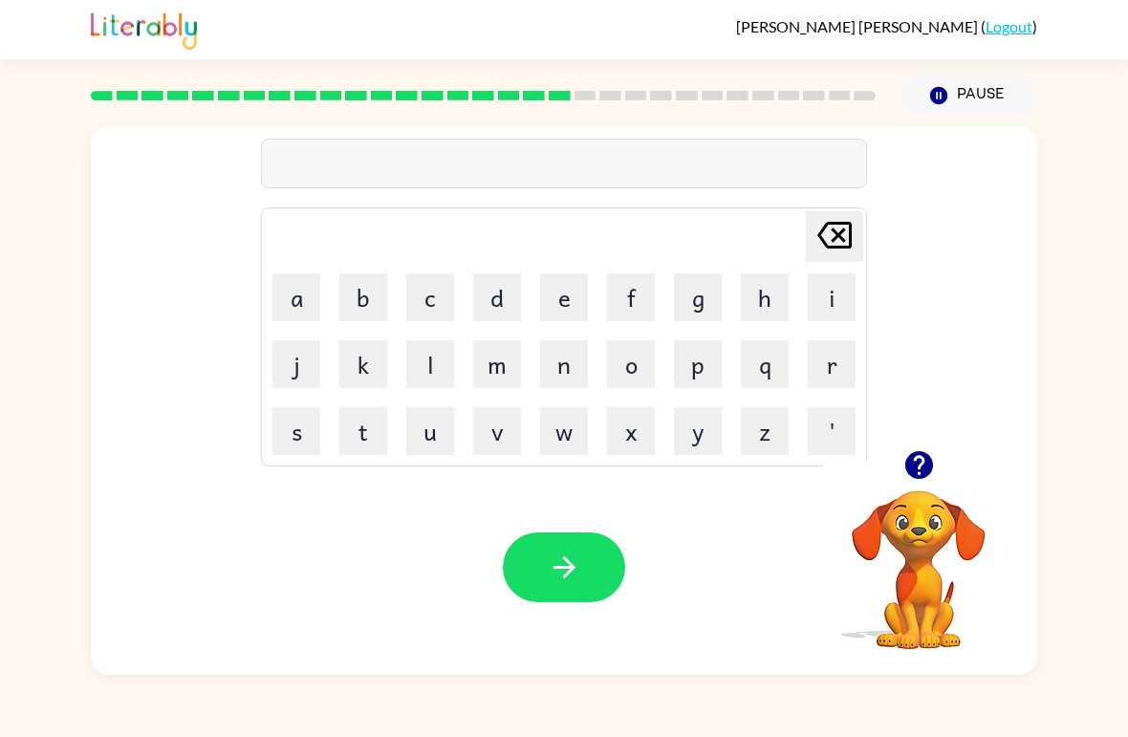
click at [842, 237] on icon "[PERSON_NAME] last character input" at bounding box center [835, 235] width 46 height 46
click at [918, 457] on icon "button" at bounding box center [919, 464] width 33 height 33
click at [914, 483] on button "button" at bounding box center [919, 465] width 49 height 49
click at [926, 453] on icon "button" at bounding box center [919, 464] width 33 height 33
click at [829, 361] on button "r" at bounding box center [832, 364] width 48 height 48
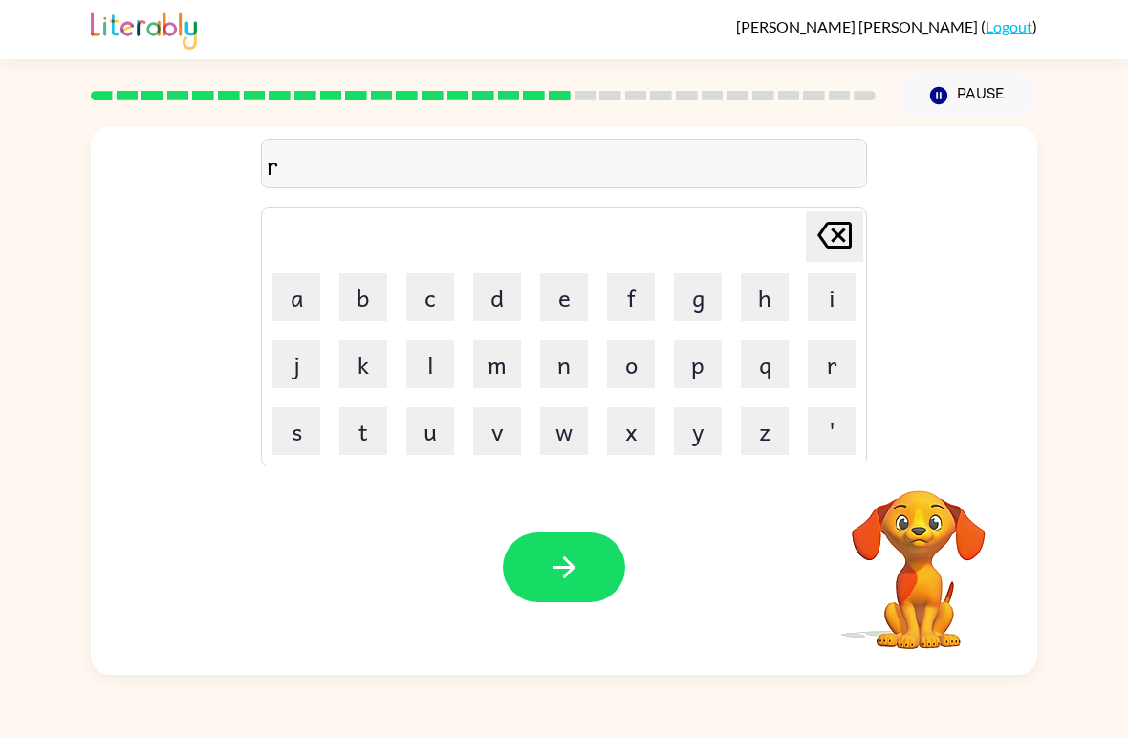
click at [625, 364] on button "o" at bounding box center [631, 364] width 48 height 48
click at [551, 302] on button "e" at bounding box center [564, 297] width 48 height 48
click at [495, 293] on button "d" at bounding box center [497, 297] width 48 height 48
click at [837, 239] on icon at bounding box center [834, 235] width 34 height 27
click at [836, 239] on icon at bounding box center [834, 235] width 34 height 27
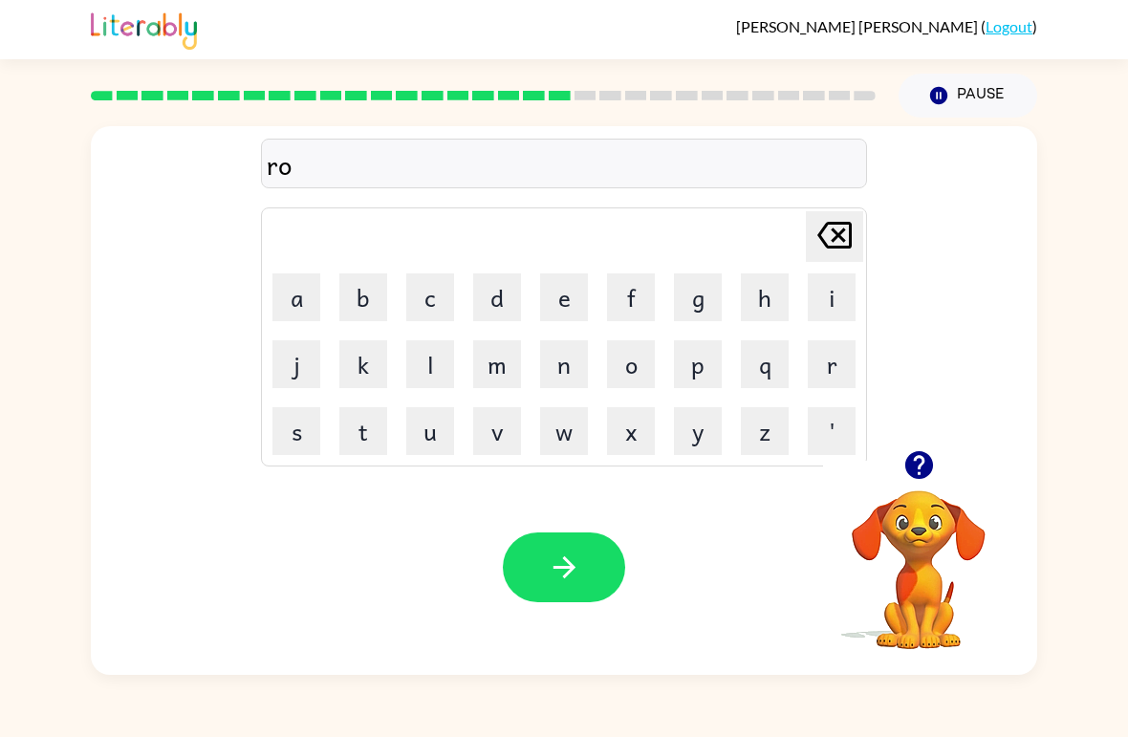
click at [842, 257] on icon "[PERSON_NAME] last character input" at bounding box center [835, 235] width 46 height 46
click at [841, 256] on icon "[PERSON_NAME] last character input" at bounding box center [835, 235] width 46 height 46
click at [913, 463] on icon "button" at bounding box center [918, 465] width 28 height 28
click at [833, 363] on button "r" at bounding box center [832, 364] width 48 height 48
click at [633, 356] on button "o" at bounding box center [631, 364] width 48 height 48
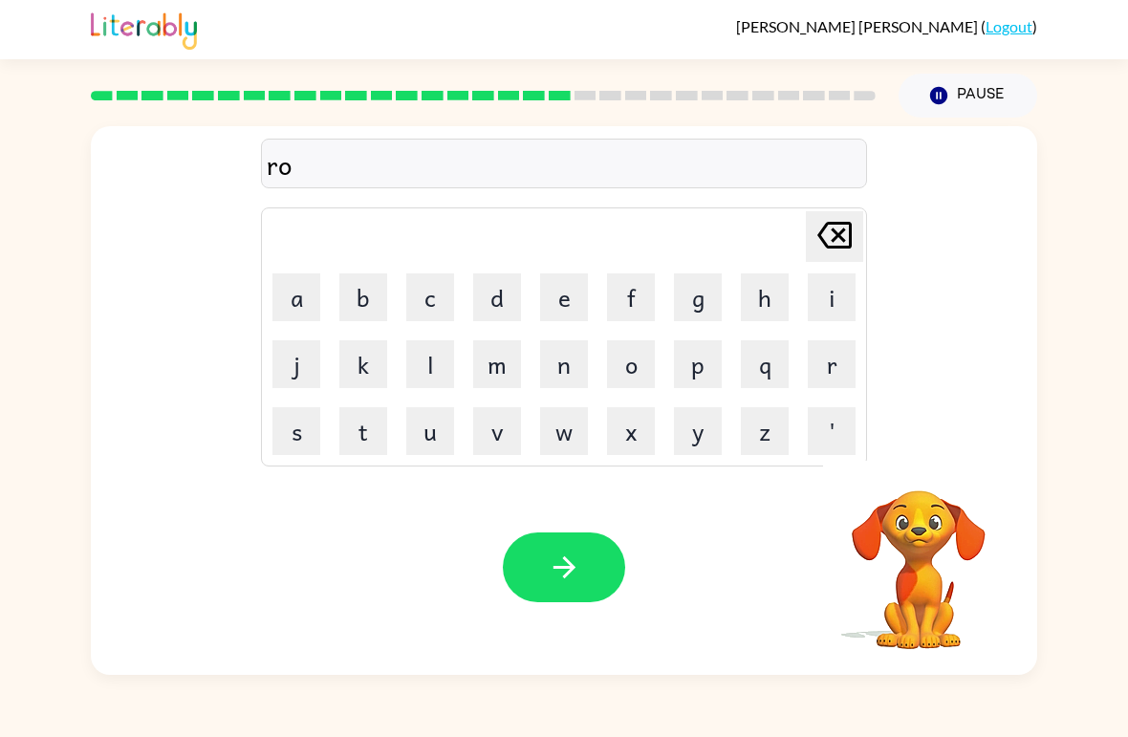
click at [498, 286] on button "d" at bounding box center [497, 297] width 48 height 48
click at [584, 555] on button "button" at bounding box center [564, 568] width 122 height 70
click at [828, 378] on button "r" at bounding box center [832, 364] width 48 height 48
click at [576, 297] on button "e" at bounding box center [564, 297] width 48 height 48
click at [303, 442] on button "s" at bounding box center [296, 431] width 48 height 48
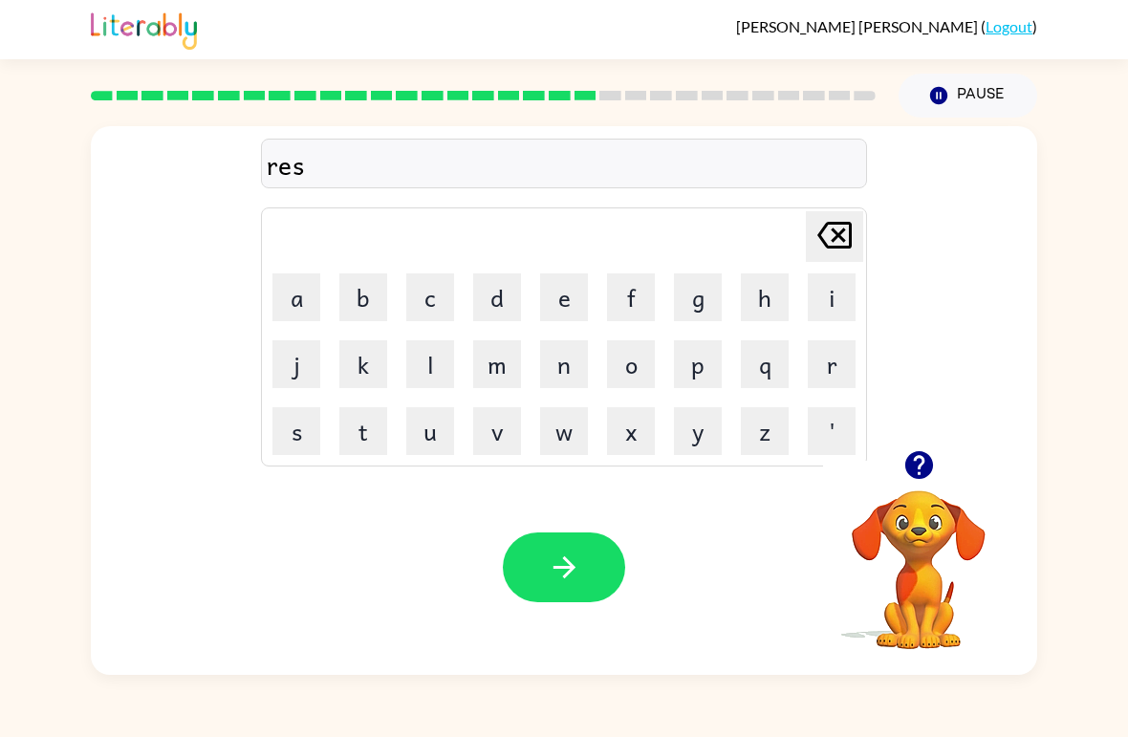
click at [361, 437] on button "t" at bounding box center [363, 431] width 48 height 48
click at [570, 303] on button "e" at bounding box center [564, 297] width 48 height 48
click at [505, 294] on button "d" at bounding box center [497, 297] width 48 height 48
click at [581, 564] on button "button" at bounding box center [564, 568] width 122 height 70
click at [546, 422] on button "w" at bounding box center [564, 431] width 48 height 48
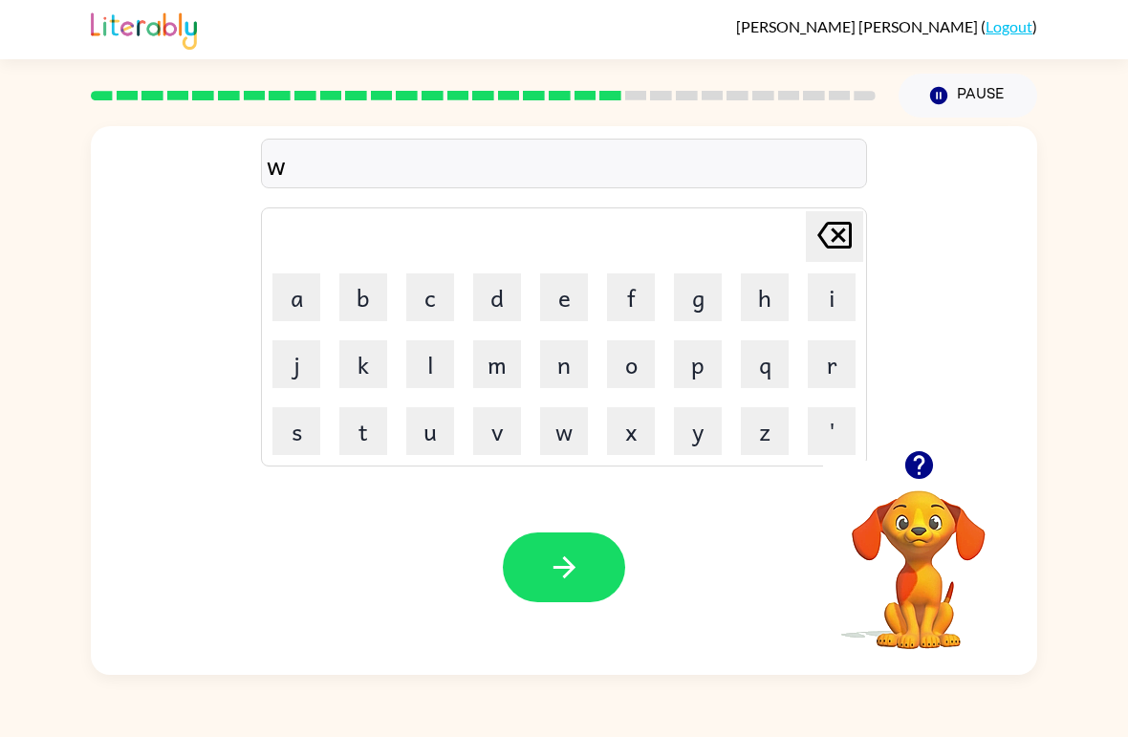
click at [354, 351] on button "k" at bounding box center [363, 364] width 48 height 48
click at [824, 208] on div "wk [PERSON_NAME] last character input a b c d e f g h i j k l m n o p q r s t u…" at bounding box center [564, 288] width 606 height 357
click at [838, 229] on icon "[PERSON_NAME] last character input" at bounding box center [835, 235] width 46 height 46
click at [303, 286] on button "a" at bounding box center [296, 297] width 48 height 48
click at [360, 351] on button "k" at bounding box center [363, 364] width 48 height 48
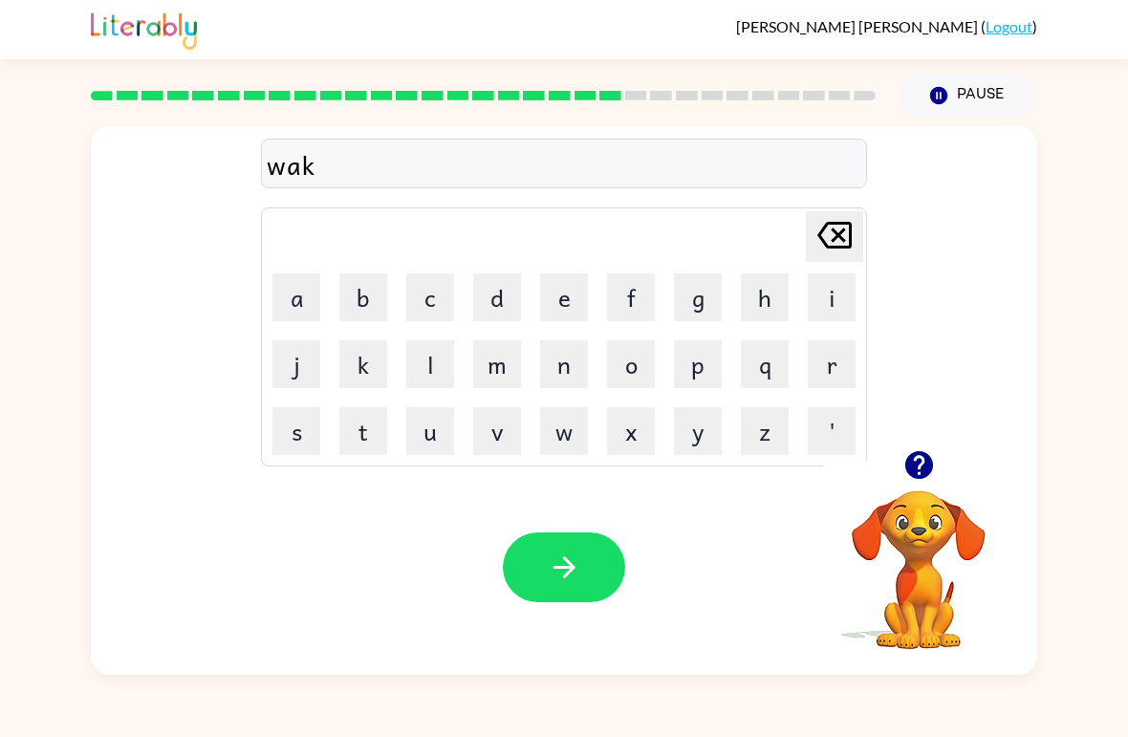
click at [560, 285] on button "e" at bounding box center [564, 297] width 48 height 48
click at [550, 585] on button "button" at bounding box center [564, 568] width 122 height 70
click at [298, 439] on button "s" at bounding box center [296, 431] width 48 height 48
click at [555, 385] on button "n" at bounding box center [564, 364] width 48 height 48
click at [555, 441] on button "w" at bounding box center [564, 431] width 48 height 48
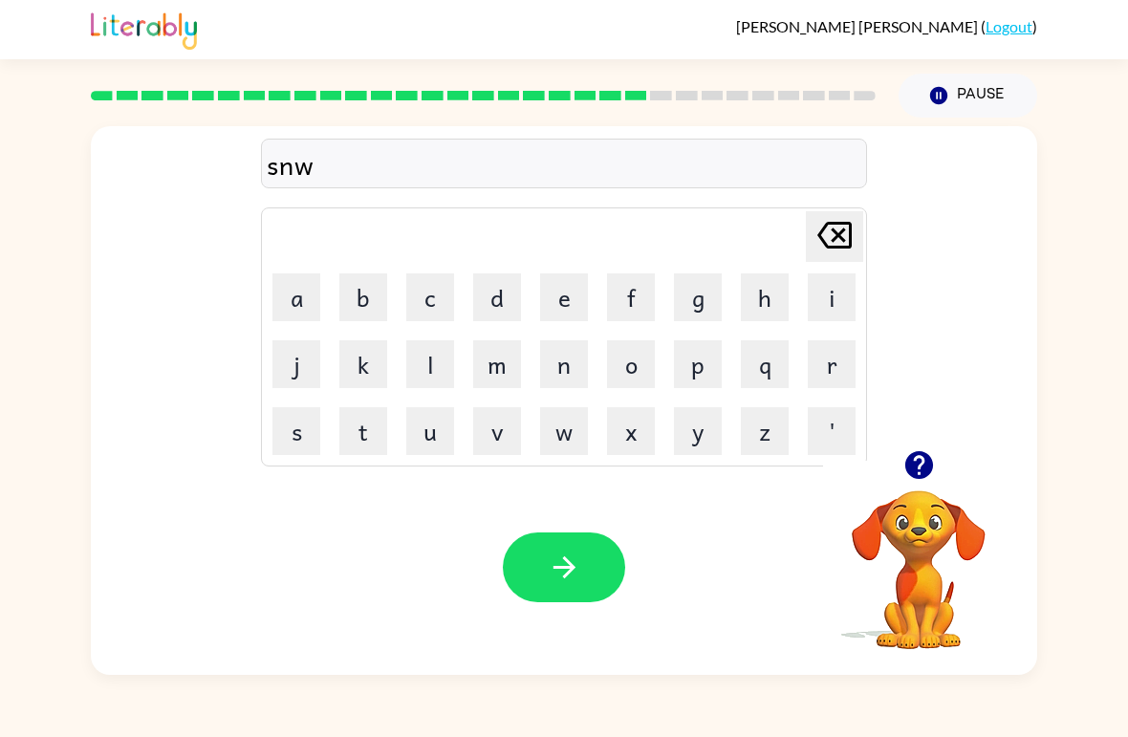
click at [839, 226] on icon at bounding box center [834, 235] width 34 height 27
click at [654, 344] on button "o" at bounding box center [631, 364] width 48 height 48
click at [567, 413] on button "w" at bounding box center [564, 431] width 48 height 48
click at [489, 353] on button "m" at bounding box center [497, 364] width 48 height 48
click at [308, 281] on button "a" at bounding box center [296, 297] width 48 height 48
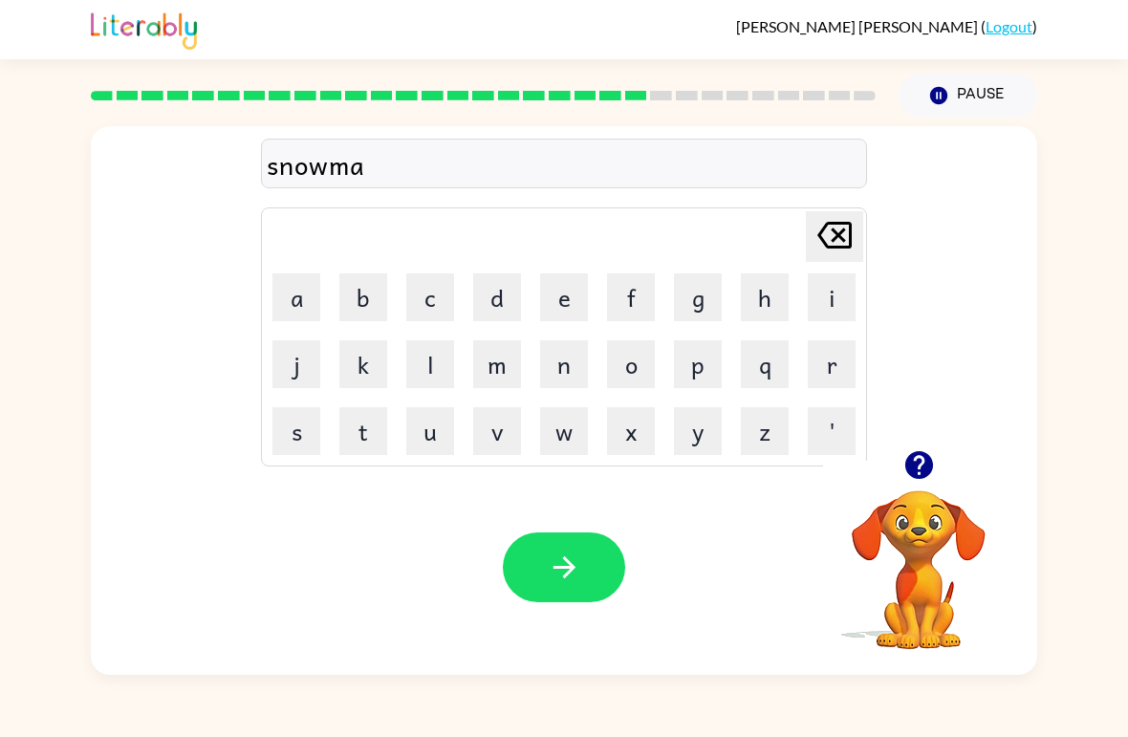
click at [555, 357] on button "n" at bounding box center [564, 364] width 48 height 48
click at [556, 558] on icon "button" at bounding box center [564, 567] width 33 height 33
click at [547, 443] on button "w" at bounding box center [564, 431] width 48 height 48
click at [854, 299] on button "i" at bounding box center [832, 297] width 48 height 48
click at [568, 385] on button "n" at bounding box center [564, 364] width 48 height 48
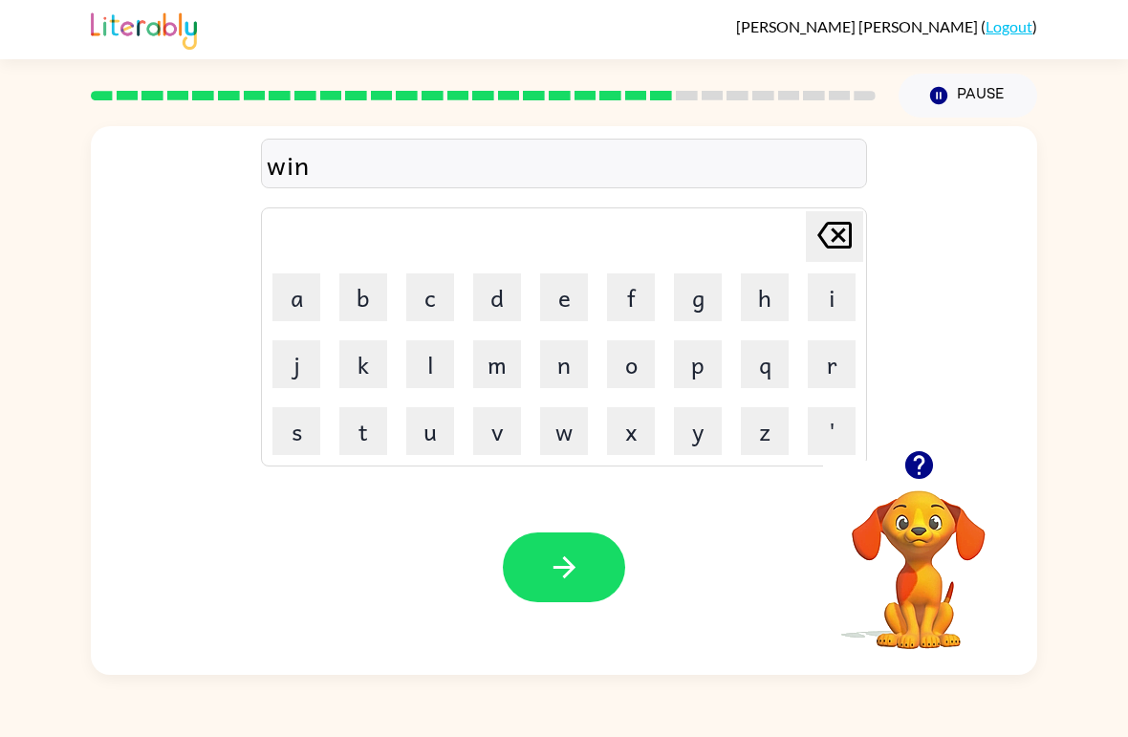
click at [357, 426] on button "t" at bounding box center [363, 431] width 48 height 48
click at [557, 294] on button "e" at bounding box center [564, 297] width 48 height 48
click at [819, 382] on button "r" at bounding box center [832, 364] width 48 height 48
click at [519, 569] on button "button" at bounding box center [564, 568] width 122 height 70
click at [430, 299] on button "c" at bounding box center [430, 297] width 48 height 48
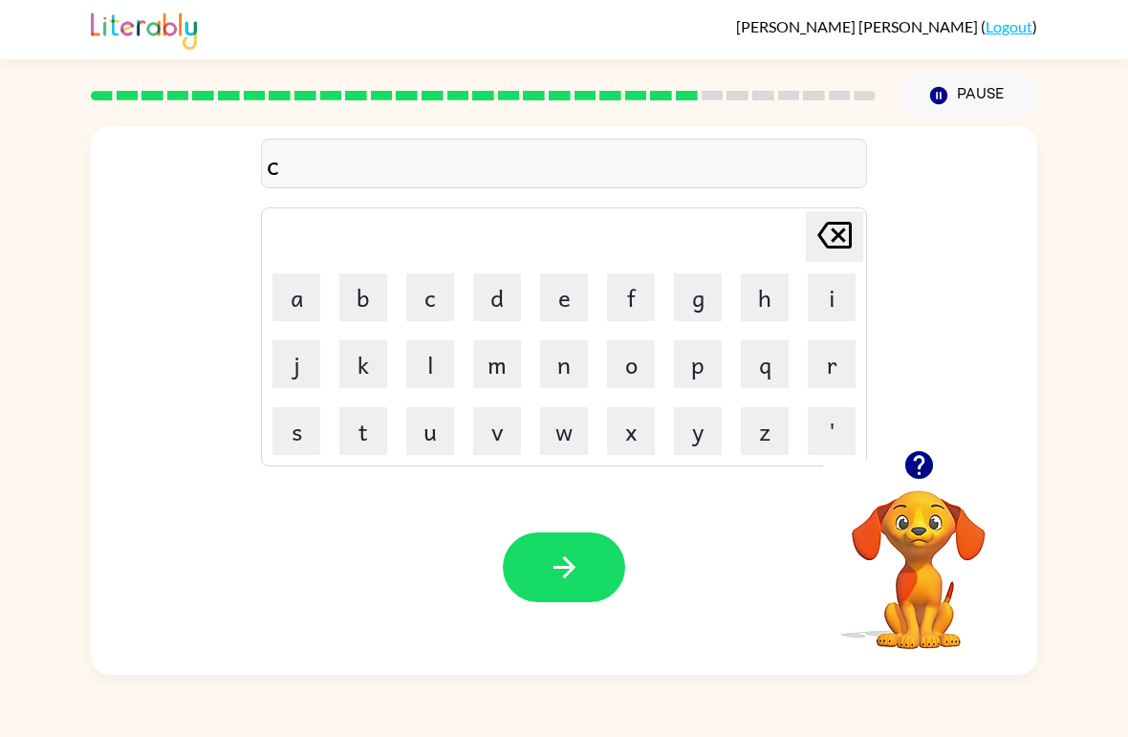
click at [756, 317] on button "h" at bounding box center [765, 297] width 48 height 48
click at [756, 316] on button "h" at bounding box center [765, 297] width 48 height 48
click at [559, 294] on button "e" at bounding box center [564, 297] width 48 height 48
click at [316, 443] on button "s" at bounding box center [296, 431] width 48 height 48
click at [368, 439] on button "t" at bounding box center [363, 431] width 48 height 48
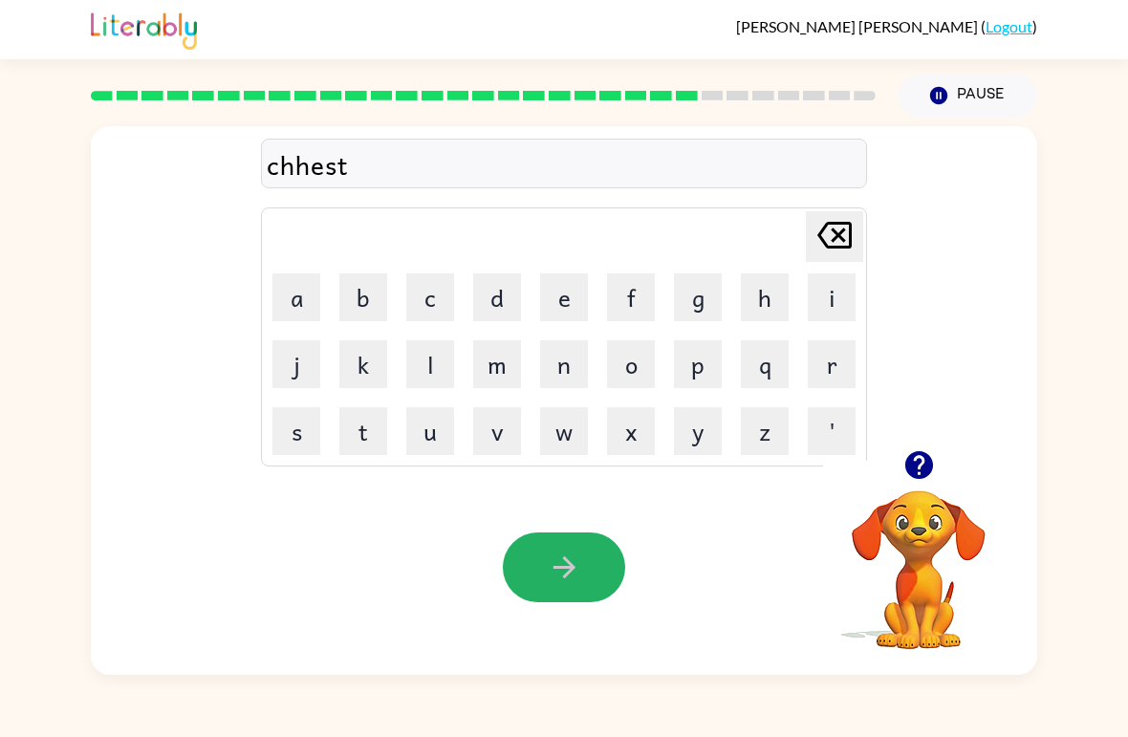
click at [587, 570] on button "button" at bounding box center [564, 568] width 122 height 70
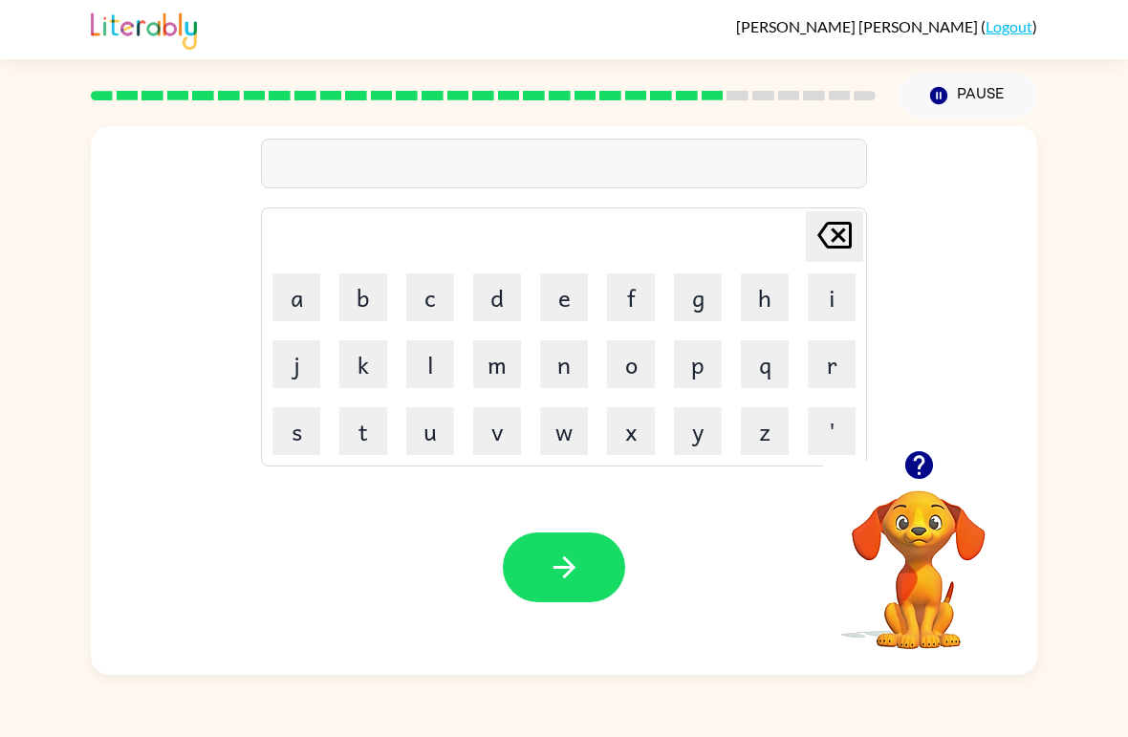
click at [340, 387] on button "k" at bounding box center [363, 364] width 48 height 48
click at [343, 389] on td "k" at bounding box center [363, 364] width 65 height 65
click at [347, 387] on button "k" at bounding box center [363, 364] width 48 height 48
click at [354, 376] on button "k" at bounding box center [363, 364] width 48 height 48
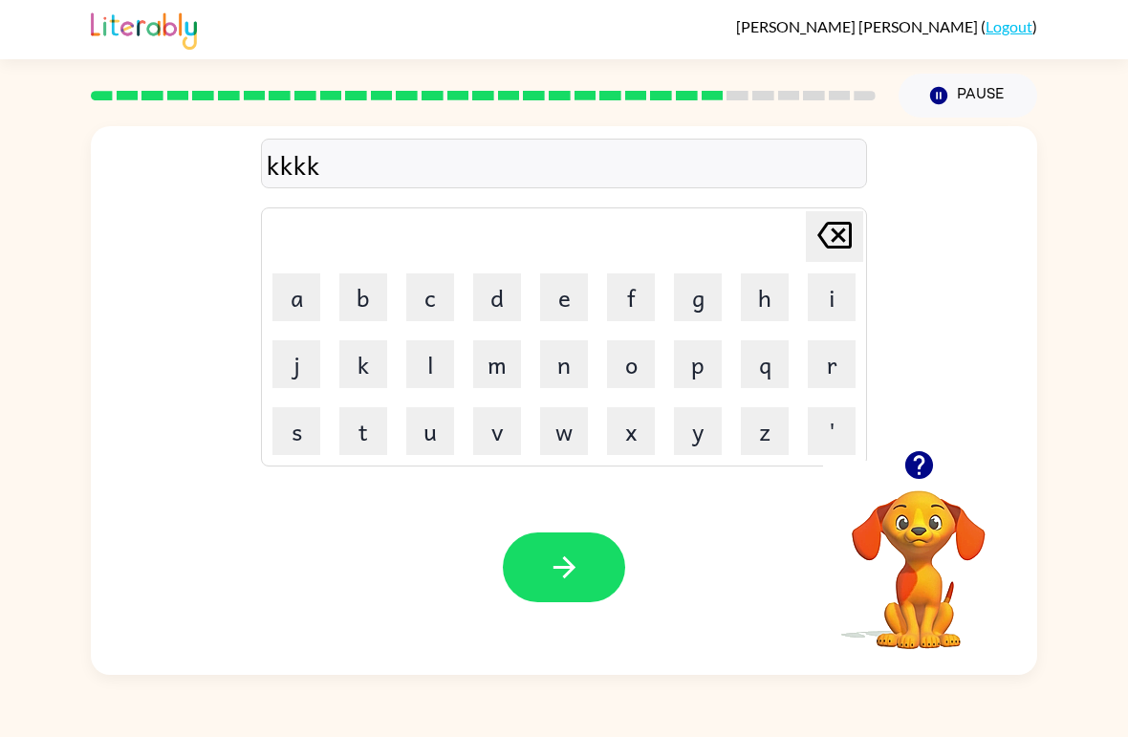
click at [360, 368] on button "k" at bounding box center [363, 364] width 48 height 48
click at [352, 373] on button "k" at bounding box center [363, 364] width 48 height 48
click at [351, 372] on button "k" at bounding box center [363, 364] width 48 height 48
click at [361, 374] on button "k" at bounding box center [363, 364] width 48 height 48
click at [363, 369] on button "k" at bounding box center [363, 364] width 48 height 48
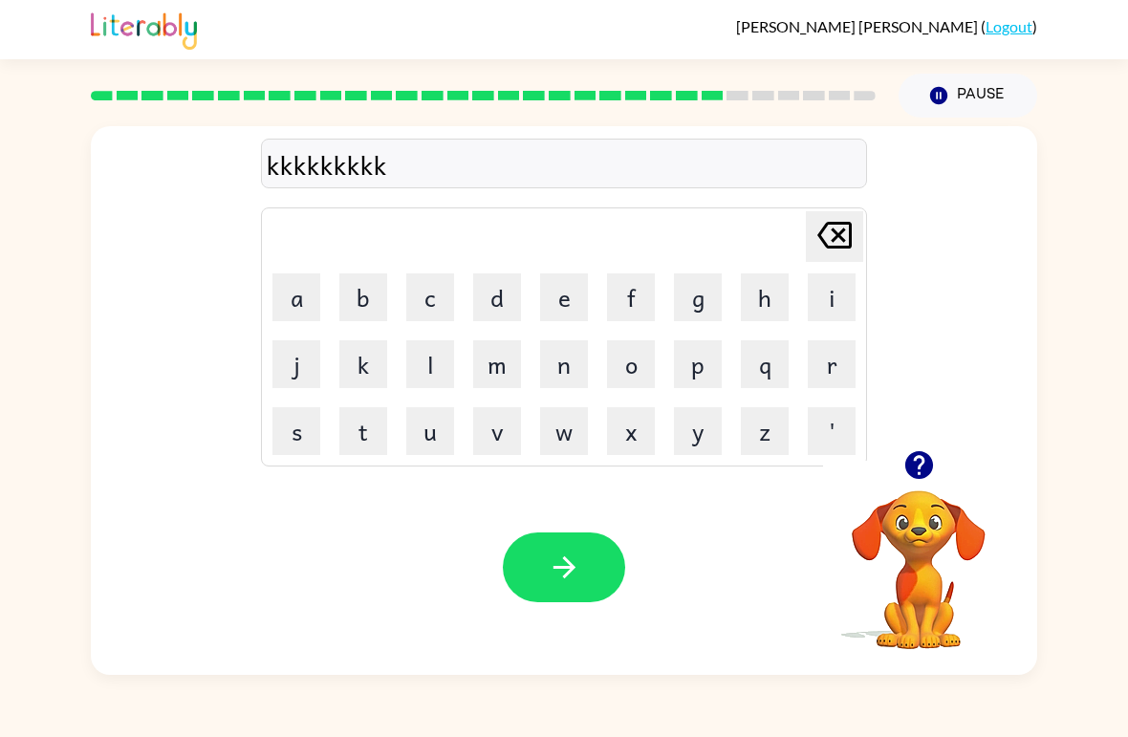
click at [362, 369] on button "k" at bounding box center [363, 364] width 48 height 48
click at [366, 361] on button "k" at bounding box center [363, 364] width 48 height 48
click at [364, 361] on button "k" at bounding box center [363, 364] width 48 height 48
click at [363, 360] on button "k" at bounding box center [363, 364] width 48 height 48
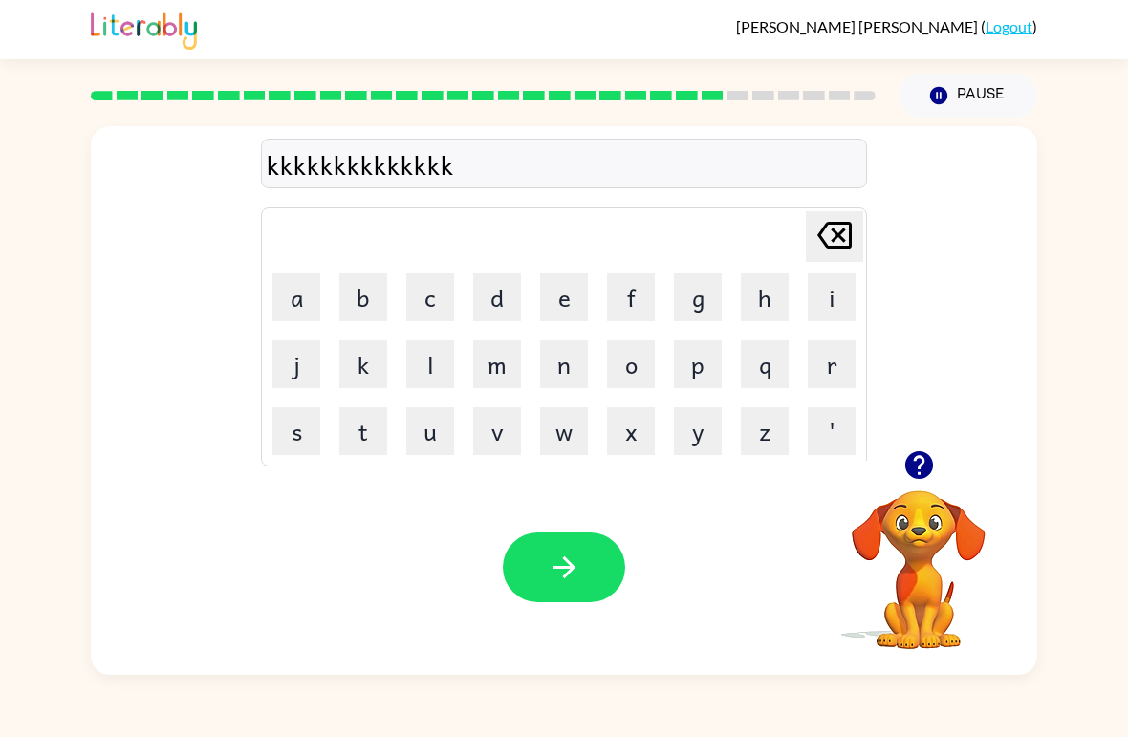
click at [365, 371] on button "k" at bounding box center [363, 364] width 48 height 48
click at [365, 370] on button "k" at bounding box center [363, 364] width 48 height 48
click at [358, 380] on button "k" at bounding box center [363, 364] width 48 height 48
click at [358, 379] on button "k" at bounding box center [363, 364] width 48 height 48
click at [352, 377] on button "k" at bounding box center [363, 364] width 48 height 48
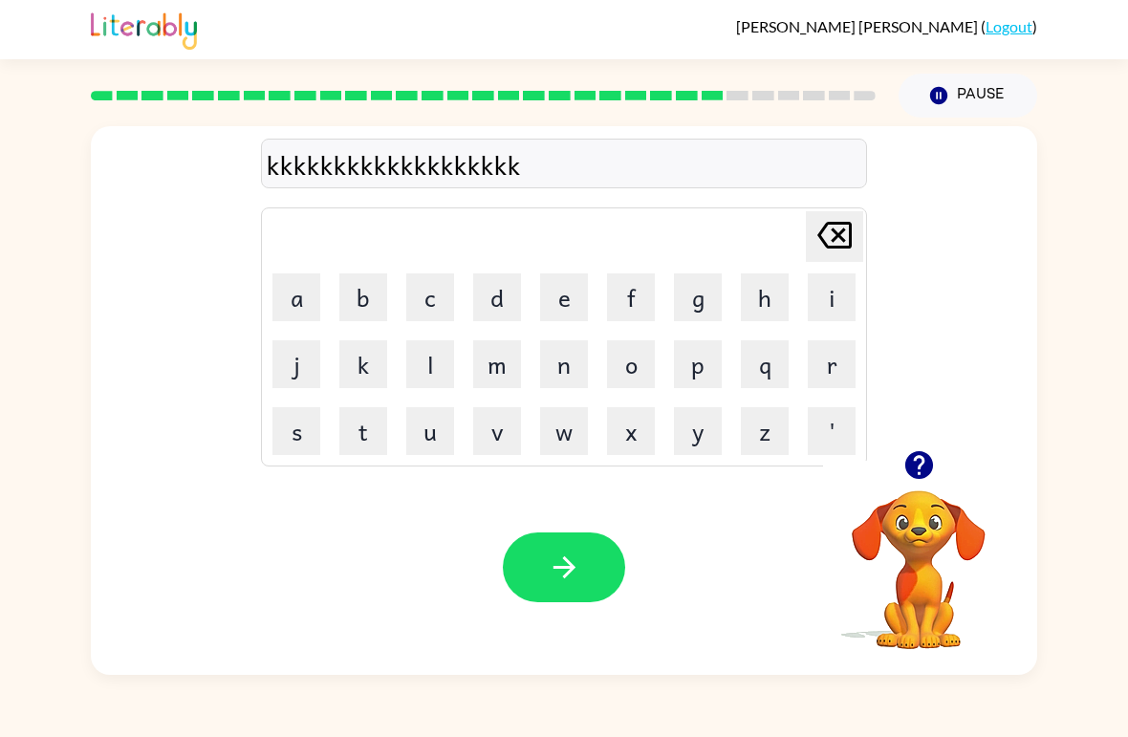
click at [353, 371] on button "k" at bounding box center [363, 364] width 48 height 48
click at [345, 379] on button "k" at bounding box center [363, 364] width 48 height 48
click at [357, 368] on button "k" at bounding box center [363, 364] width 48 height 48
click at [363, 371] on button "k" at bounding box center [363, 364] width 48 height 48
click at [362, 371] on button "k" at bounding box center [363, 364] width 48 height 48
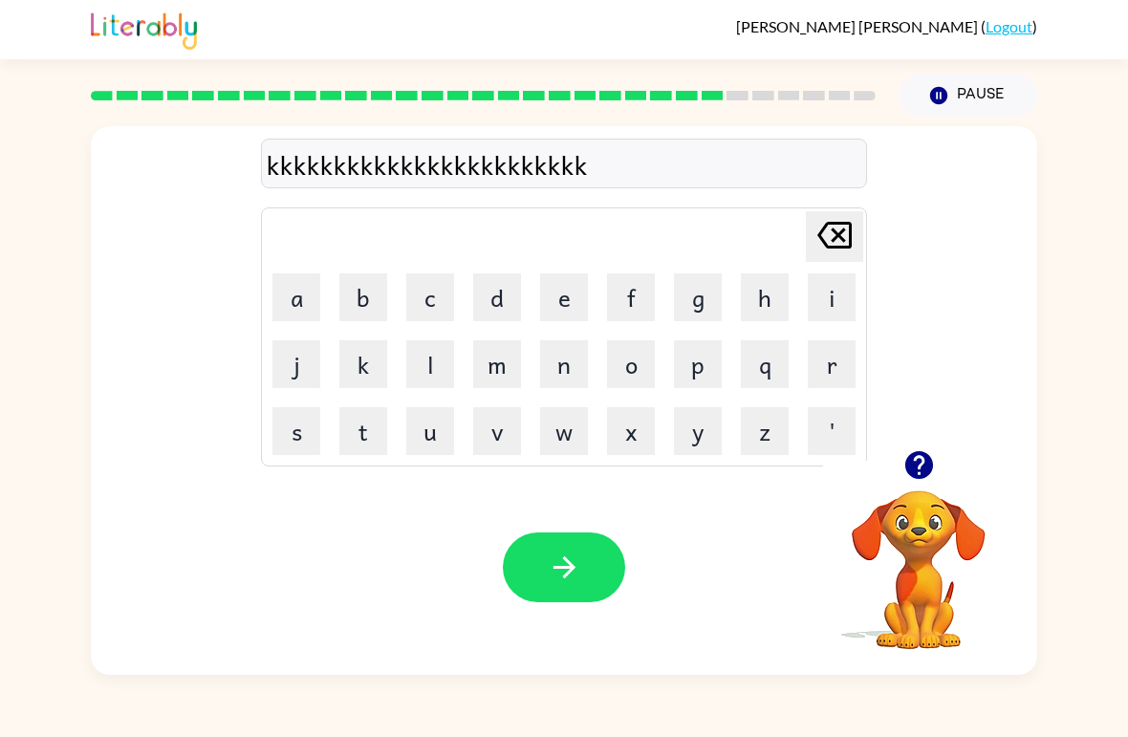
click at [359, 367] on button "k" at bounding box center [363, 364] width 48 height 48
click at [359, 366] on button "k" at bounding box center [363, 364] width 48 height 48
click at [359, 365] on button "k" at bounding box center [363, 364] width 48 height 48
click at [358, 364] on button "k" at bounding box center [363, 364] width 48 height 48
click at [362, 364] on button "k" at bounding box center [363, 364] width 48 height 48
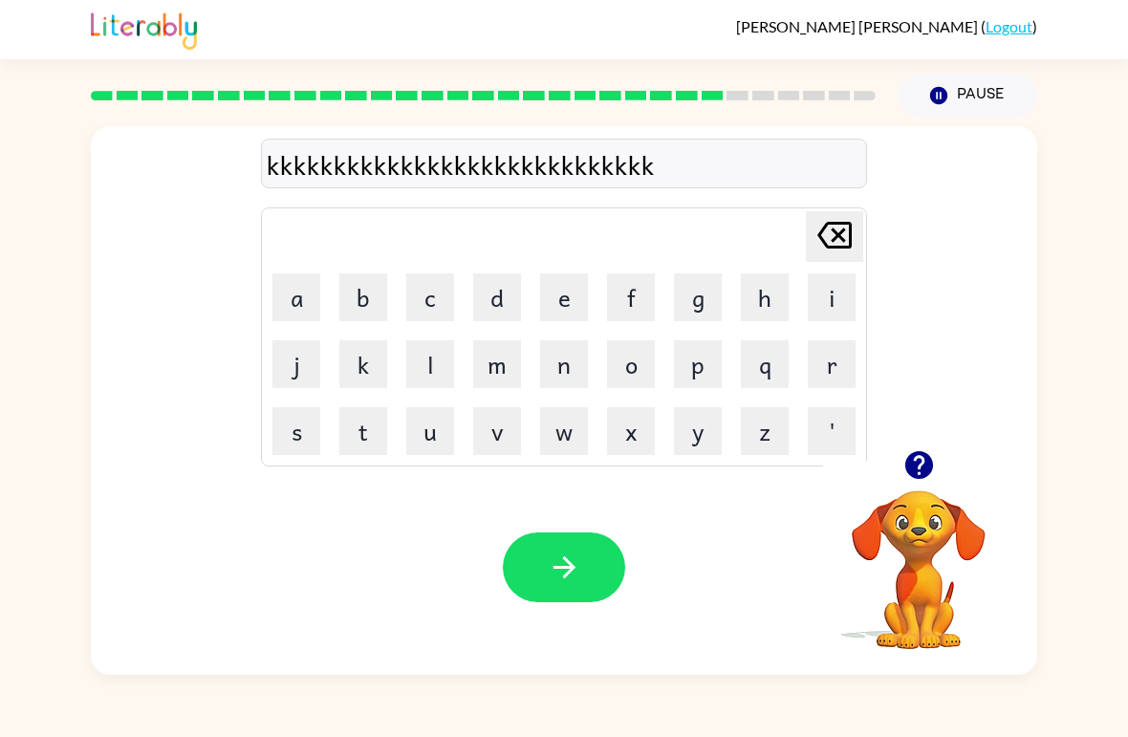
click at [352, 362] on button "k" at bounding box center [363, 364] width 48 height 48
click at [365, 364] on button "k" at bounding box center [363, 364] width 48 height 48
click at [364, 369] on button "k" at bounding box center [363, 364] width 48 height 48
click at [362, 369] on button "k" at bounding box center [363, 364] width 48 height 48
click at [360, 369] on button "k" at bounding box center [363, 364] width 48 height 48
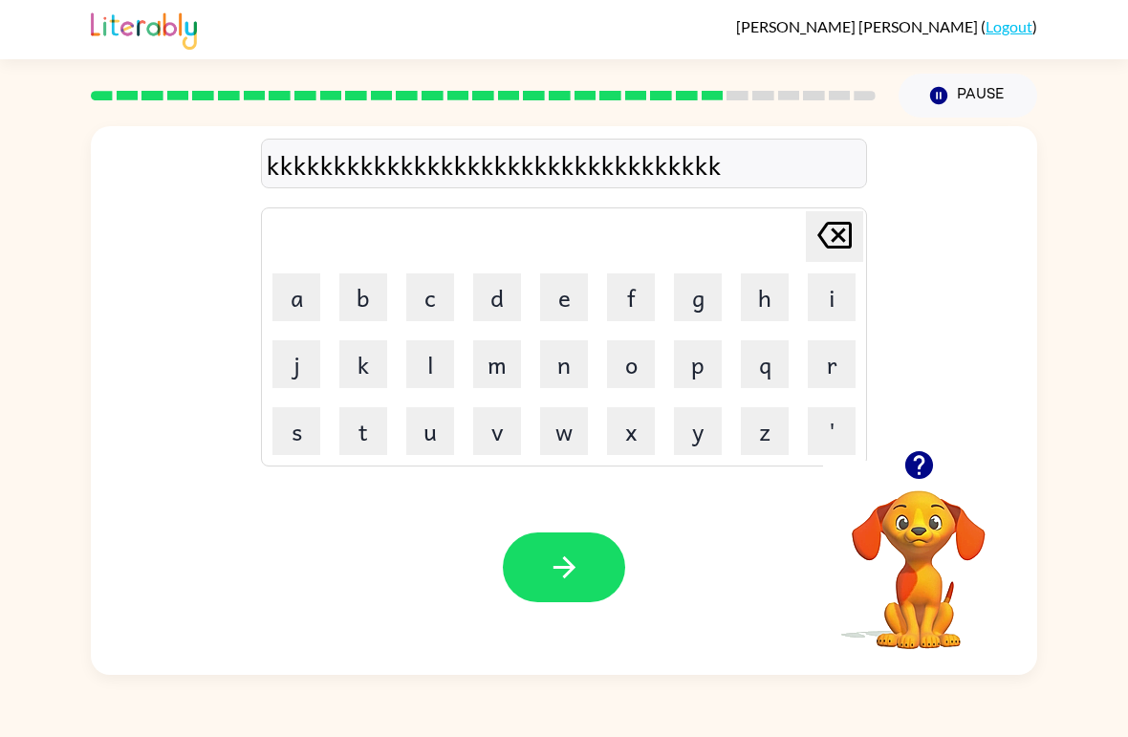
click at [365, 367] on button "k" at bounding box center [363, 364] width 48 height 48
click at [369, 369] on button "k" at bounding box center [363, 364] width 48 height 48
click at [367, 375] on button "k" at bounding box center [363, 364] width 48 height 48
click at [373, 371] on button "k" at bounding box center [363, 364] width 48 height 48
click at [377, 368] on button "k" at bounding box center [363, 364] width 48 height 48
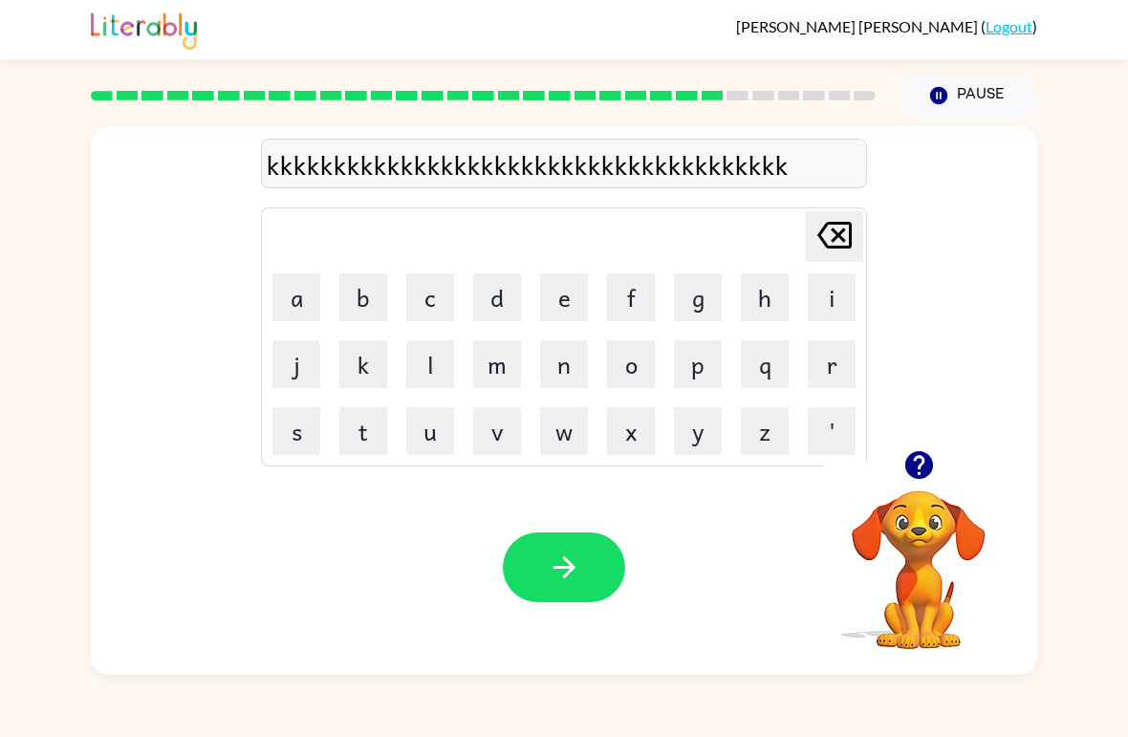
click at [373, 369] on button "k" at bounding box center [363, 364] width 48 height 48
click at [381, 364] on button "k" at bounding box center [363, 364] width 48 height 48
click at [383, 369] on button "k" at bounding box center [363, 364] width 48 height 48
click at [386, 379] on button "k" at bounding box center [363, 364] width 48 height 48
click at [368, 377] on button "k" at bounding box center [363, 364] width 48 height 48
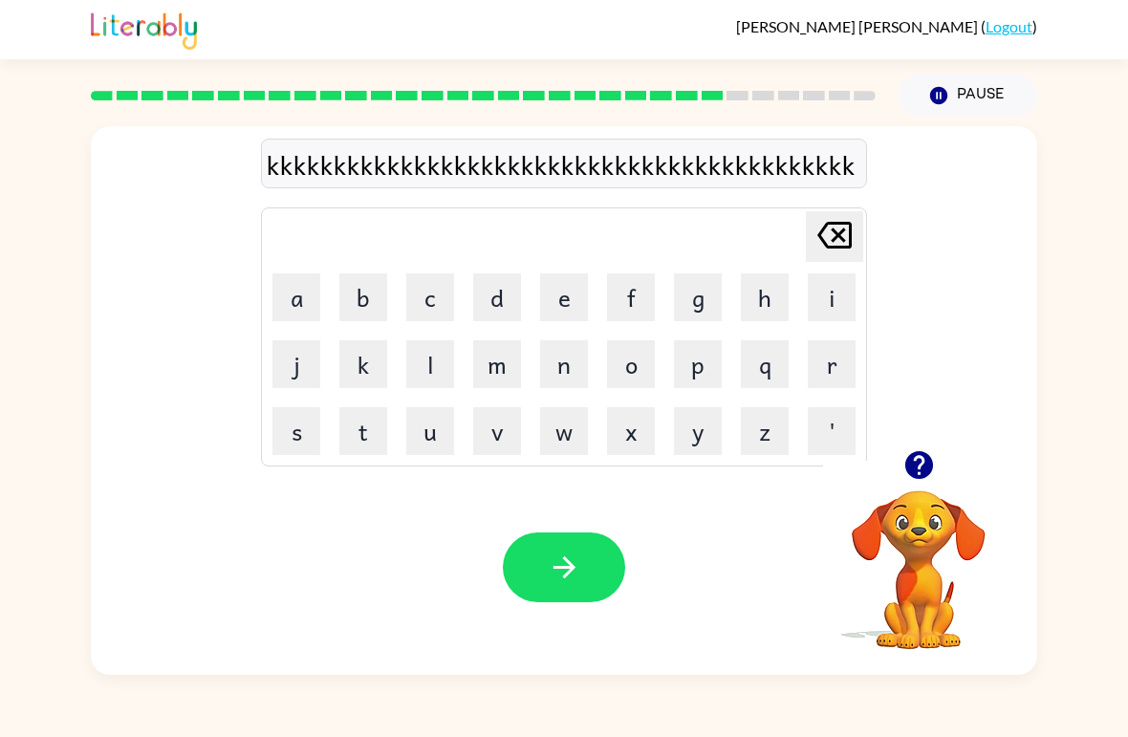
click at [365, 381] on button "k" at bounding box center [363, 364] width 48 height 48
click at [363, 378] on button "k" at bounding box center [363, 364] width 48 height 48
click at [359, 379] on button "k" at bounding box center [363, 364] width 48 height 48
click at [363, 375] on button "k" at bounding box center [363, 364] width 48 height 48
click at [362, 378] on button "k" at bounding box center [363, 364] width 48 height 48
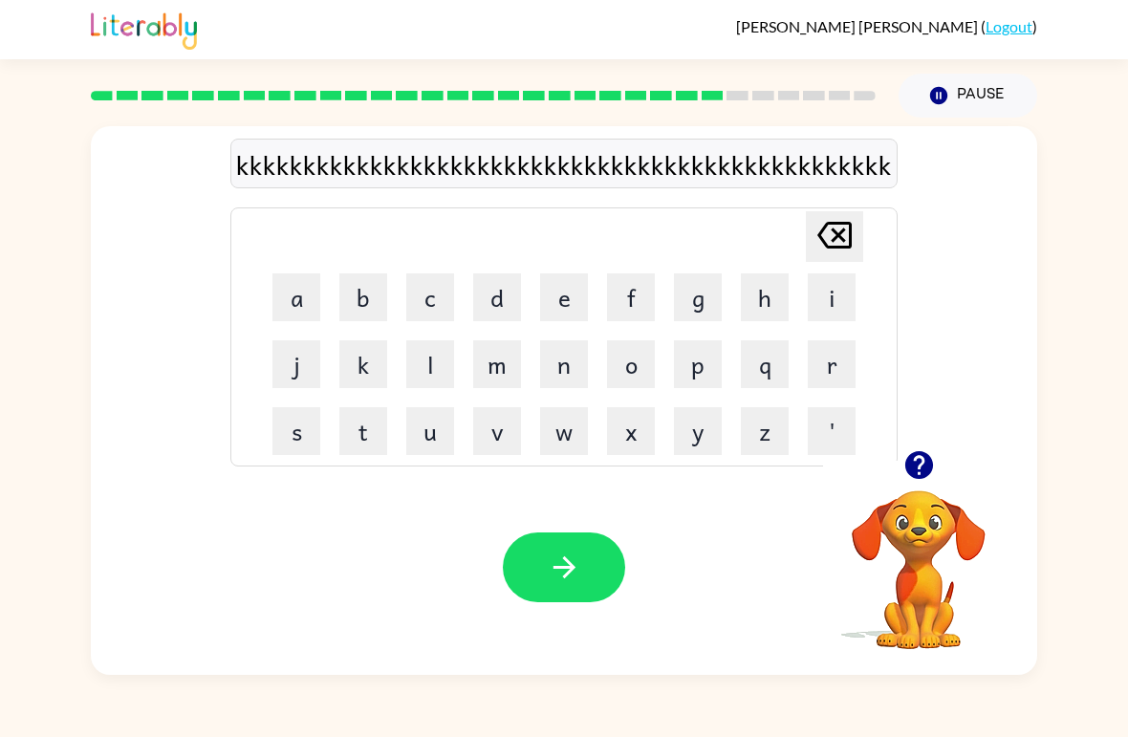
click at [359, 374] on button "k" at bounding box center [363, 364] width 48 height 48
click at [358, 376] on button "k" at bounding box center [363, 364] width 48 height 48
click at [360, 379] on button "k" at bounding box center [363, 364] width 48 height 48
click at [359, 372] on button "k" at bounding box center [363, 364] width 48 height 48
click at [354, 370] on button "k" at bounding box center [363, 364] width 48 height 48
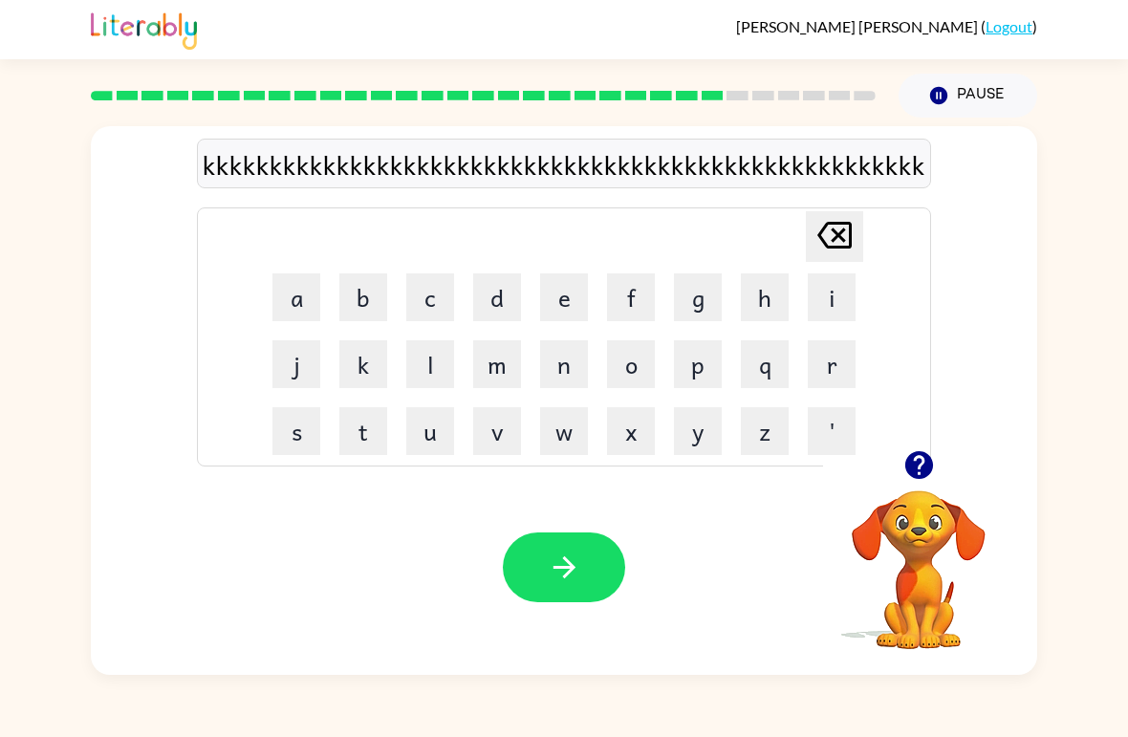
click at [356, 369] on button "k" at bounding box center [363, 364] width 48 height 48
click at [824, 239] on icon "[PERSON_NAME] last character input" at bounding box center [835, 235] width 46 height 46
click at [823, 239] on icon "[PERSON_NAME] last character input" at bounding box center [835, 235] width 46 height 46
click at [833, 258] on icon "[PERSON_NAME] last character input" at bounding box center [835, 235] width 46 height 46
click at [832, 258] on icon "[PERSON_NAME] last character input" at bounding box center [835, 235] width 46 height 46
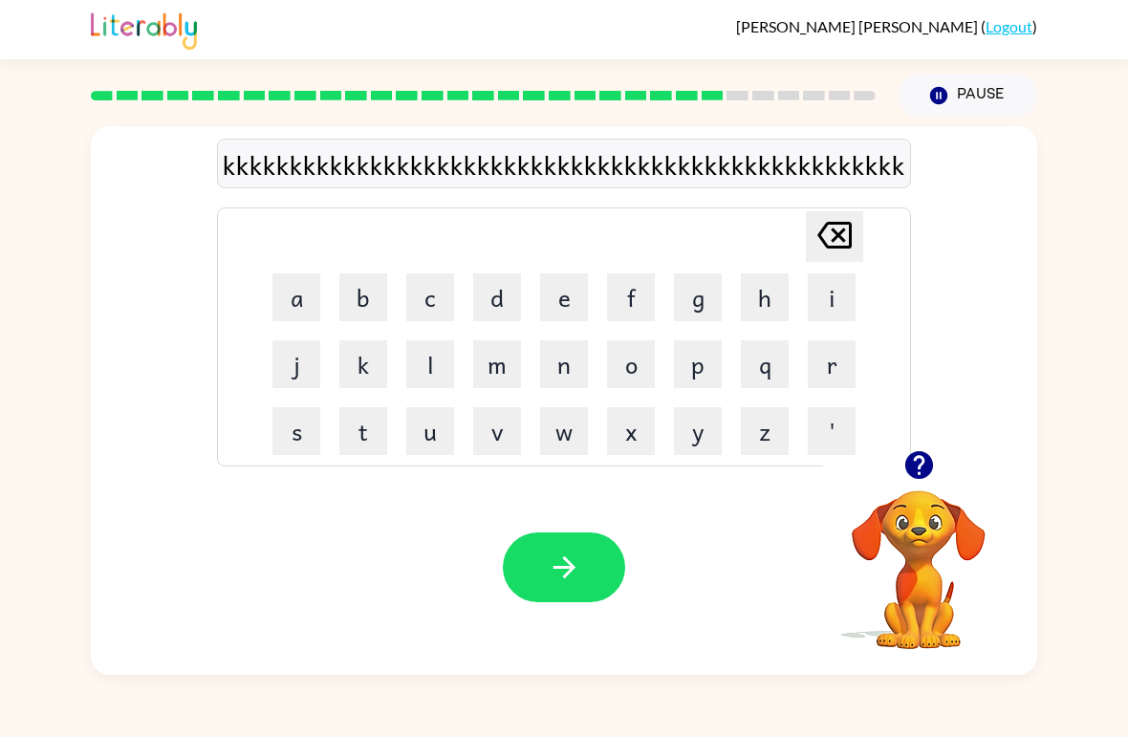
click at [832, 249] on icon at bounding box center [834, 235] width 34 height 27
click at [820, 249] on icon "[PERSON_NAME] last character input" at bounding box center [835, 235] width 46 height 46
click at [820, 248] on icon "[PERSON_NAME] last character input" at bounding box center [835, 235] width 46 height 46
click at [834, 259] on div "[PERSON_NAME] last character input" at bounding box center [835, 236] width 46 height 49
click at [833, 259] on div "[PERSON_NAME] last character input" at bounding box center [835, 236] width 46 height 49
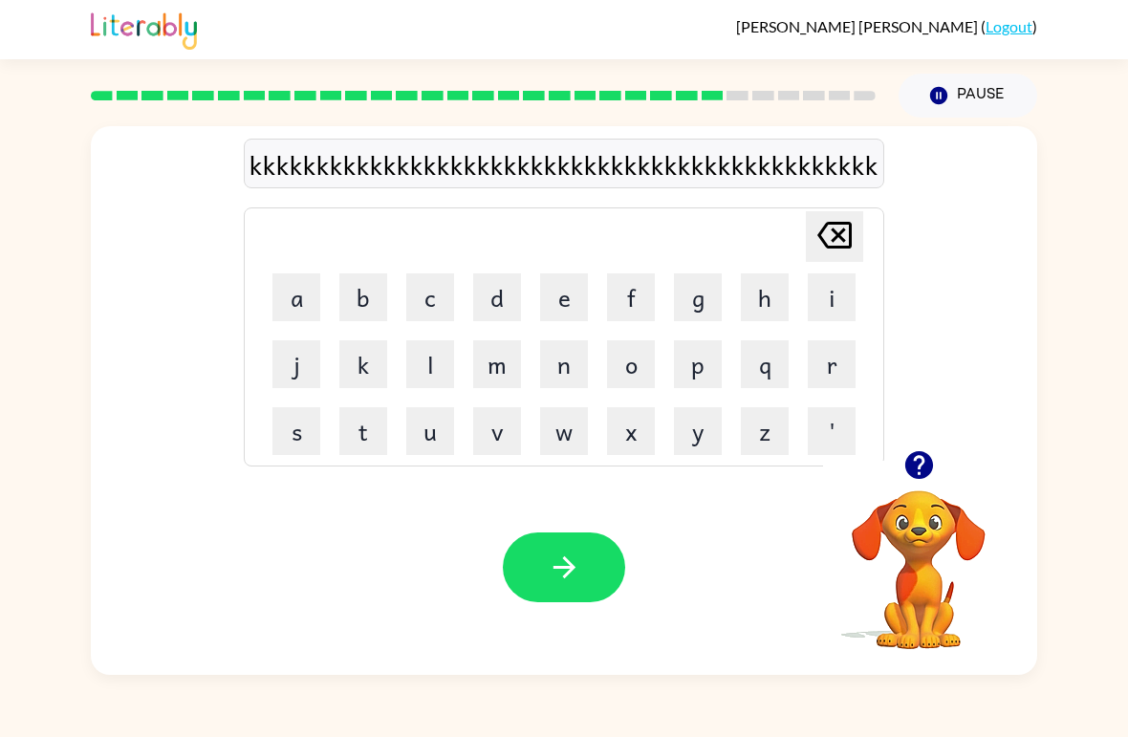
click at [818, 248] on icon "[PERSON_NAME] last character input" at bounding box center [835, 235] width 46 height 46
click at [817, 248] on icon "[PERSON_NAME] last character input" at bounding box center [835, 235] width 46 height 46
click at [820, 241] on icon "[PERSON_NAME] last character input" at bounding box center [835, 235] width 46 height 46
click at [829, 249] on icon at bounding box center [834, 235] width 34 height 27
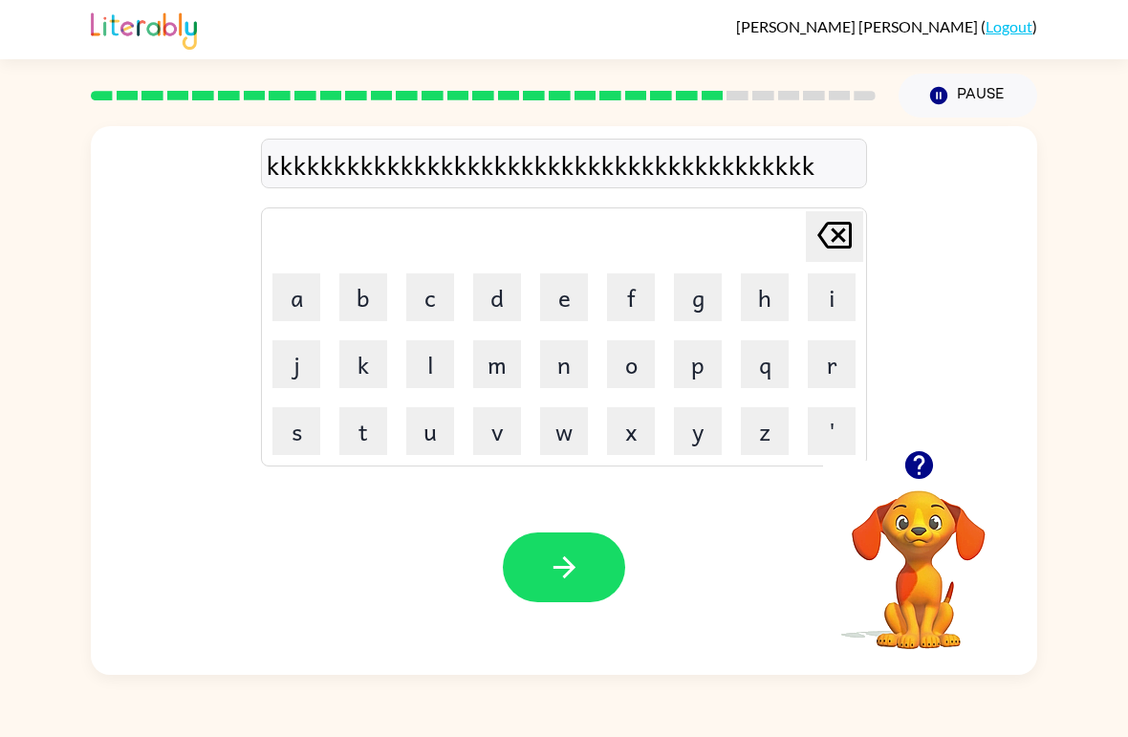
click at [828, 249] on icon at bounding box center [834, 235] width 34 height 27
click at [849, 254] on icon "[PERSON_NAME] last character input" at bounding box center [835, 235] width 46 height 46
click at [813, 241] on icon "[PERSON_NAME] last character input" at bounding box center [835, 235] width 46 height 46
click at [812, 240] on icon "[PERSON_NAME] last character input" at bounding box center [835, 235] width 46 height 46
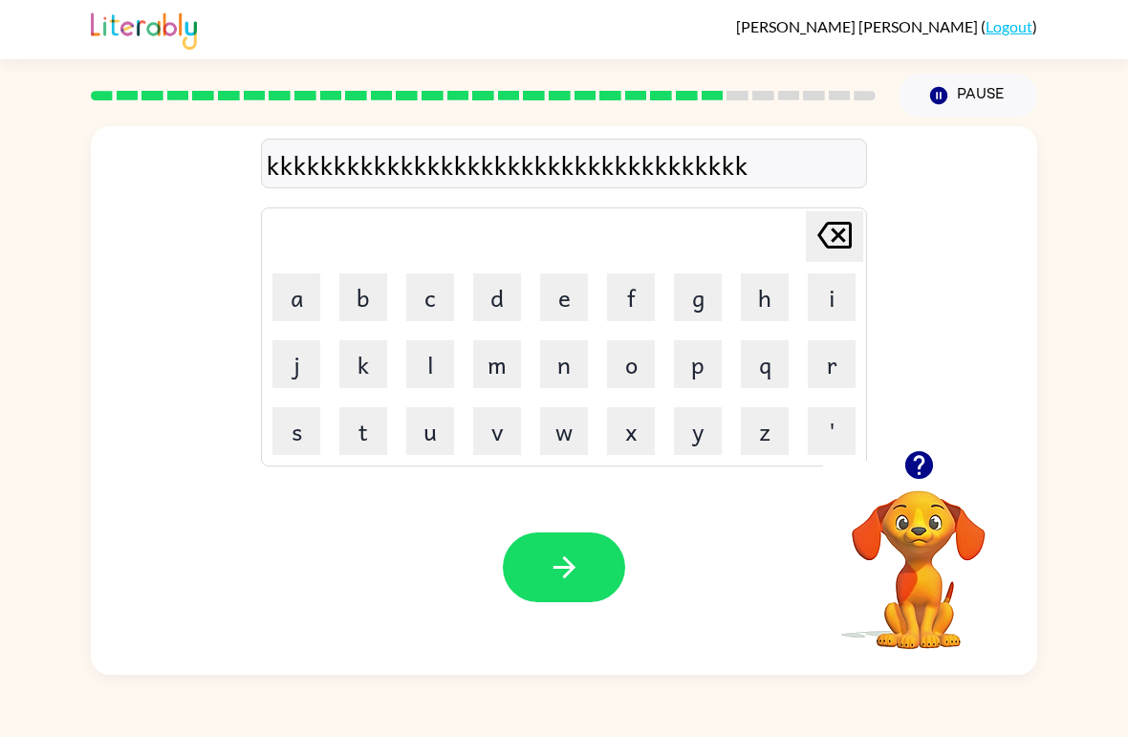
click at [817, 240] on icon "[PERSON_NAME] last character input" at bounding box center [835, 235] width 46 height 46
click at [816, 240] on icon "[PERSON_NAME] last character input" at bounding box center [835, 235] width 46 height 46
click at [817, 243] on icon "[PERSON_NAME] last character input" at bounding box center [835, 235] width 46 height 46
click at [831, 232] on icon "[PERSON_NAME] last character input" at bounding box center [835, 235] width 46 height 46
click at [830, 231] on icon "[PERSON_NAME] last character input" at bounding box center [835, 235] width 46 height 46
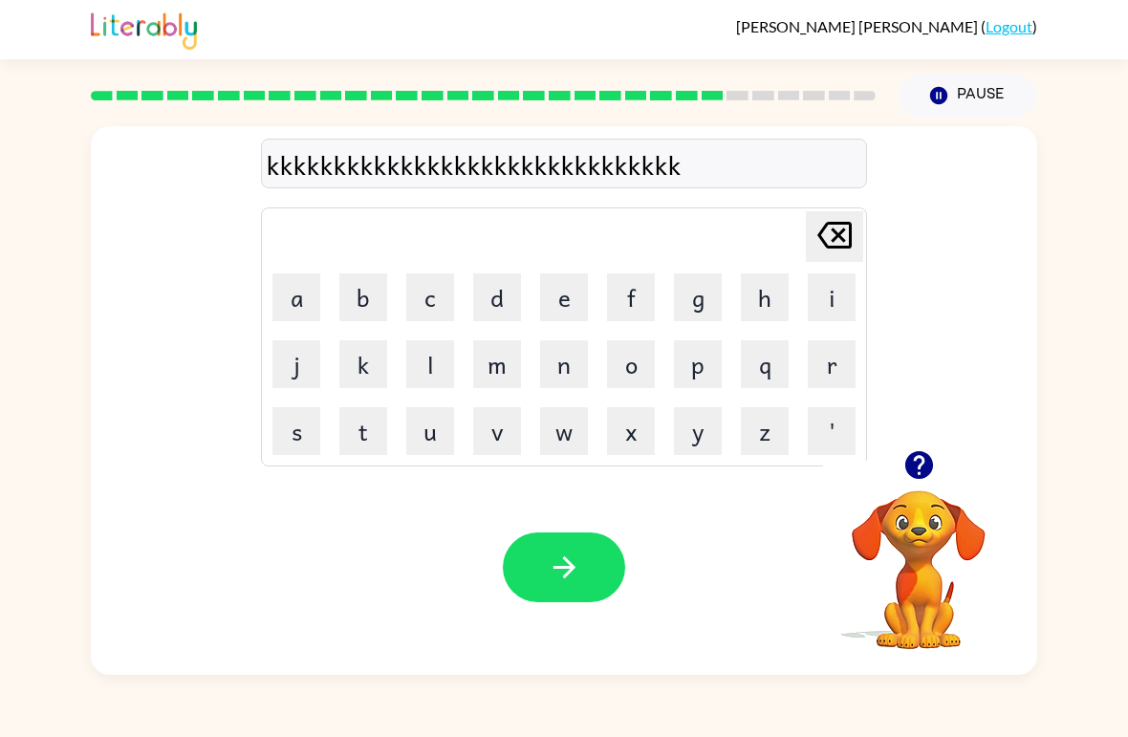
click at [828, 226] on icon at bounding box center [834, 235] width 34 height 27
click at [828, 225] on icon at bounding box center [834, 235] width 34 height 27
click at [844, 228] on icon "[PERSON_NAME] last character input" at bounding box center [835, 235] width 46 height 46
click at [843, 228] on icon "[PERSON_NAME] last character input" at bounding box center [835, 235] width 46 height 46
click at [833, 229] on icon "[PERSON_NAME] last character input" at bounding box center [835, 235] width 46 height 46
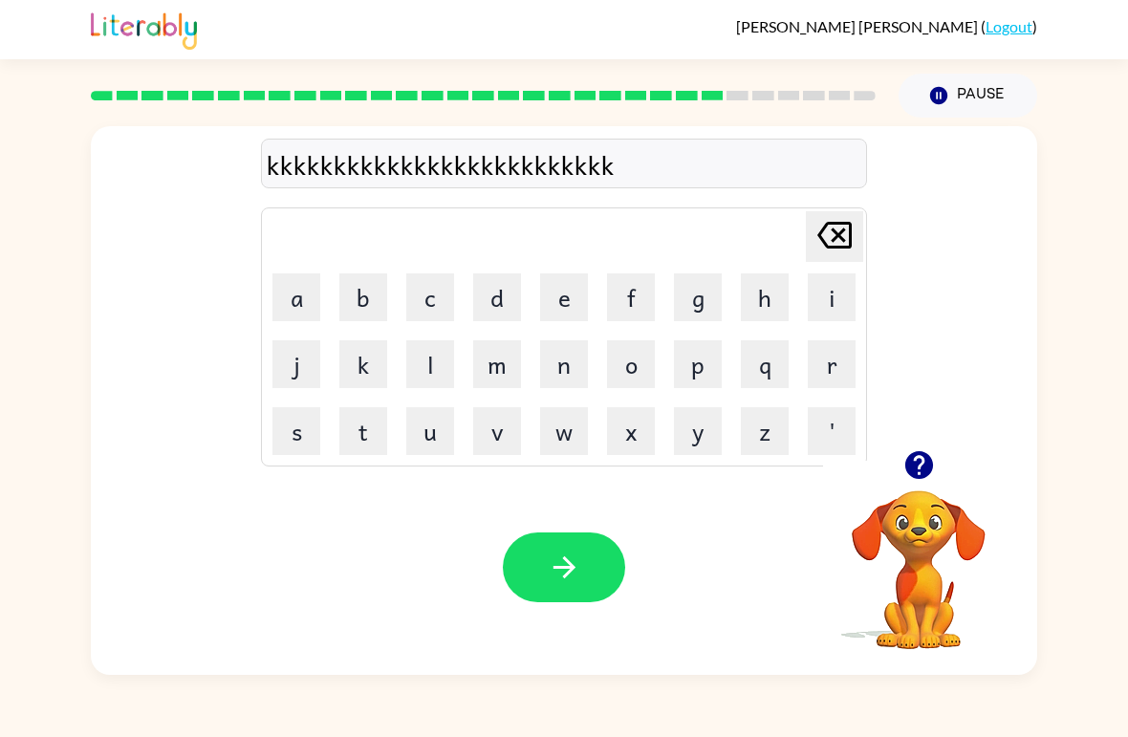
click at [832, 228] on icon "[PERSON_NAME] last character input" at bounding box center [835, 235] width 46 height 46
click at [815, 239] on icon "[PERSON_NAME] last character input" at bounding box center [835, 235] width 46 height 46
click at [839, 232] on icon "[PERSON_NAME] last character input" at bounding box center [835, 235] width 46 height 46
click at [842, 235] on icon "[PERSON_NAME] last character input" at bounding box center [835, 235] width 46 height 46
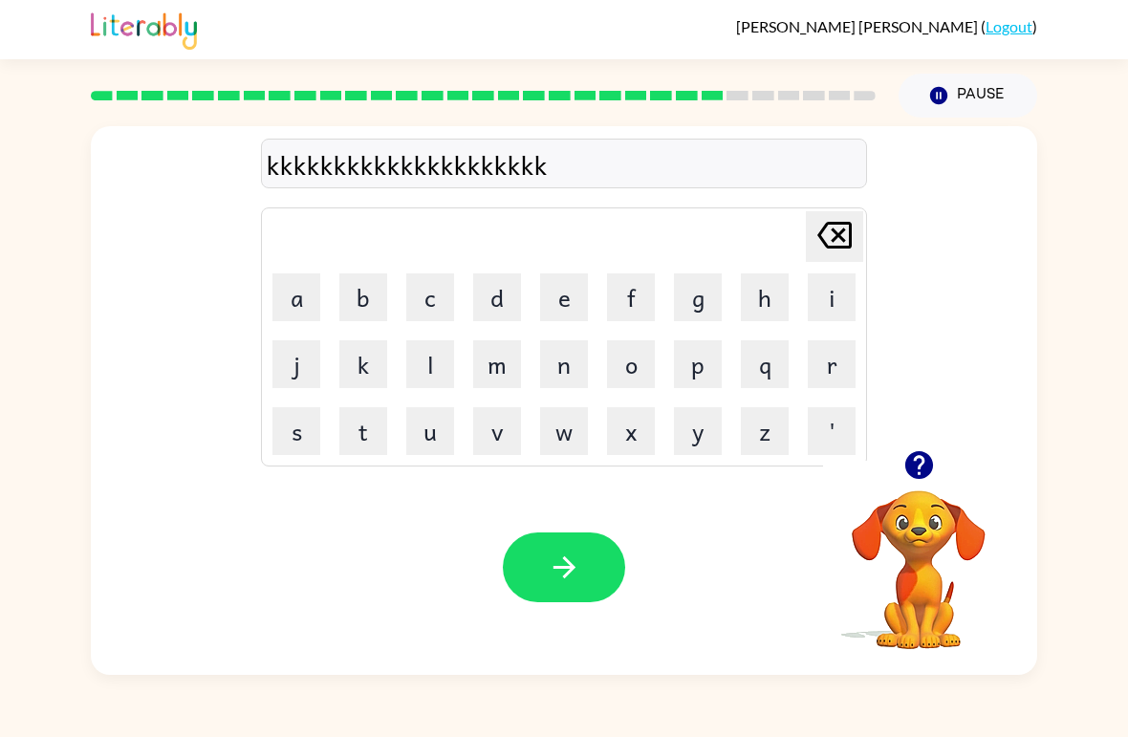
click at [841, 247] on icon at bounding box center [834, 235] width 34 height 27
click at [848, 236] on icon "[PERSON_NAME] last character input" at bounding box center [835, 235] width 46 height 46
click at [847, 236] on icon "[PERSON_NAME] last character input" at bounding box center [835, 235] width 46 height 46
click at [854, 219] on icon "[PERSON_NAME] last character input" at bounding box center [835, 235] width 46 height 46
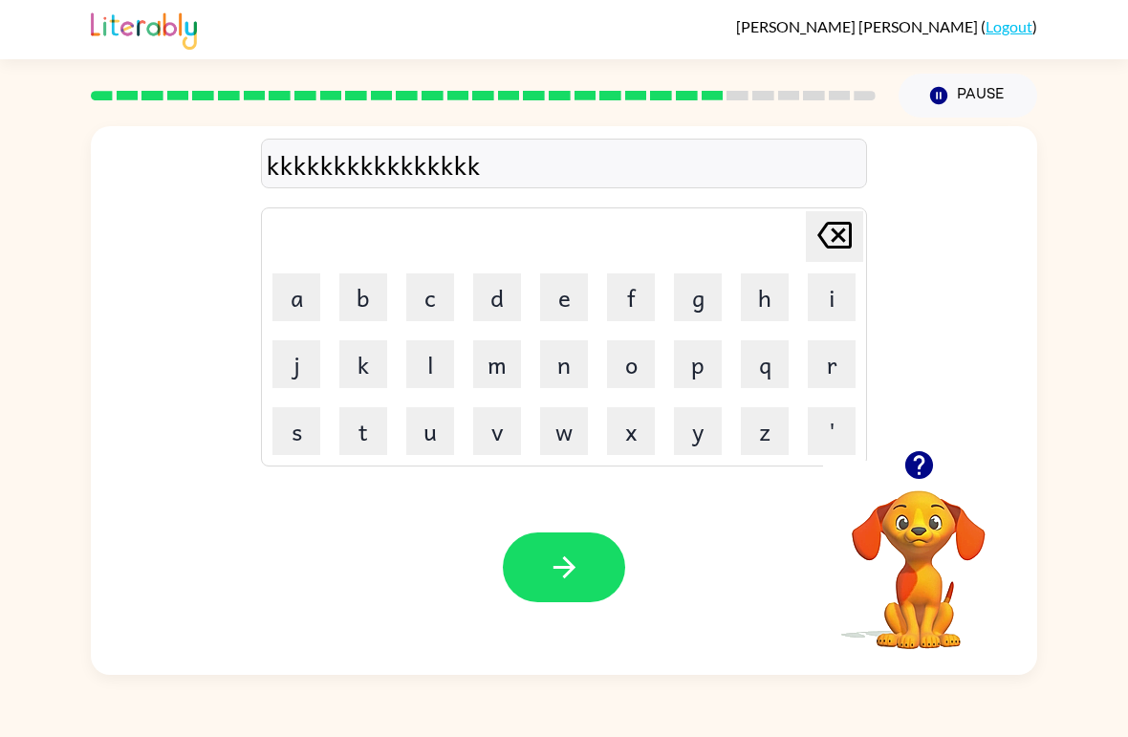
click at [854, 219] on icon "[PERSON_NAME] last character input" at bounding box center [835, 235] width 46 height 46
click at [842, 228] on icon "[PERSON_NAME] last character input" at bounding box center [835, 235] width 46 height 46
click at [862, 223] on button "[PERSON_NAME] last character input" at bounding box center [834, 236] width 57 height 51
click at [864, 226] on table "[PERSON_NAME] last character input a b c d e f g h i j k l m n o p q r s t u v …" at bounding box center [564, 336] width 604 height 257
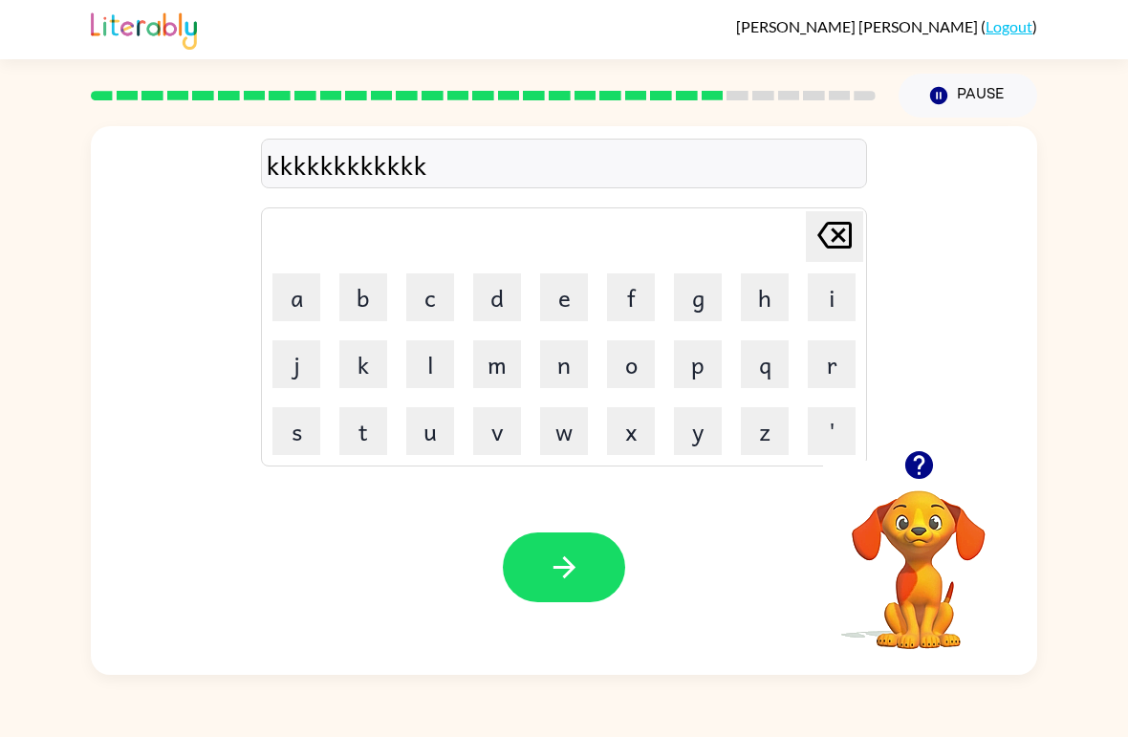
click at [862, 223] on button "[PERSON_NAME] last character input" at bounding box center [834, 236] width 57 height 51
click at [862, 222] on button "[PERSON_NAME] last character input" at bounding box center [834, 236] width 57 height 51
click at [849, 241] on icon at bounding box center [834, 235] width 34 height 27
click at [849, 226] on icon at bounding box center [834, 235] width 34 height 27
click at [855, 232] on icon "[PERSON_NAME] last character input" at bounding box center [835, 235] width 46 height 46
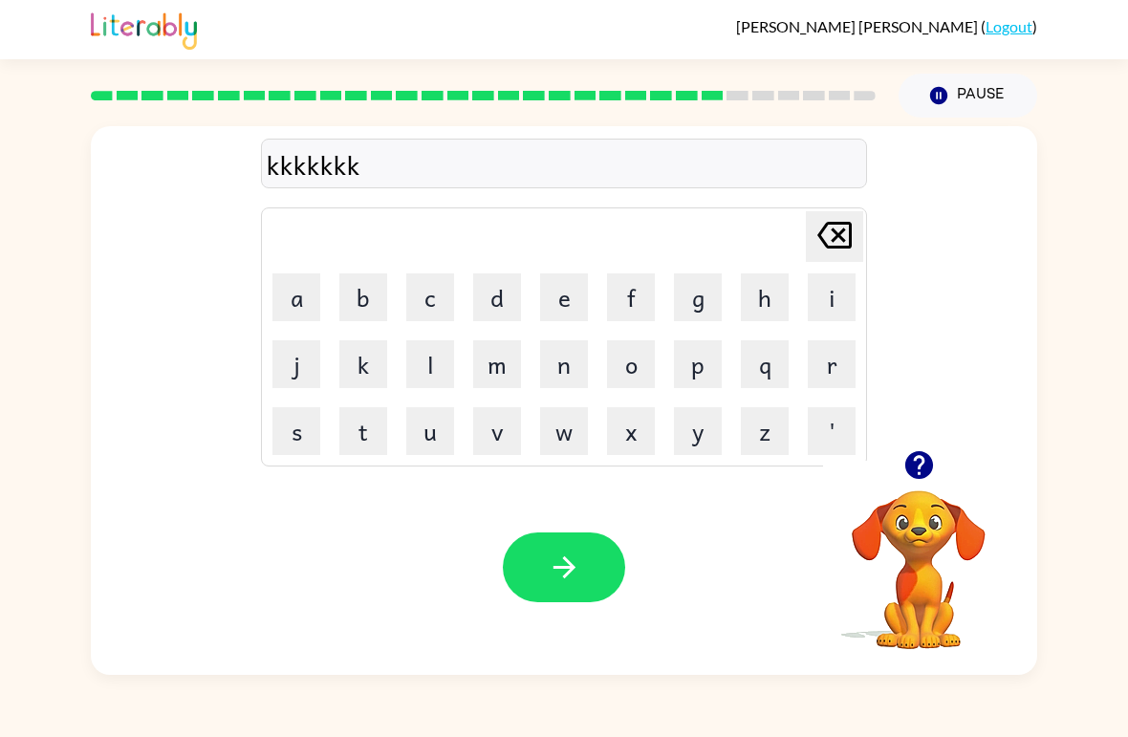
click at [841, 247] on icon at bounding box center [834, 235] width 34 height 27
click at [840, 246] on icon "[PERSON_NAME] last character input" at bounding box center [835, 235] width 46 height 46
click at [847, 242] on icon "[PERSON_NAME] last character input" at bounding box center [835, 235] width 46 height 46
click at [847, 241] on icon "[PERSON_NAME] last character input" at bounding box center [835, 235] width 46 height 46
click at [831, 237] on icon "[PERSON_NAME] last character input" at bounding box center [835, 235] width 46 height 46
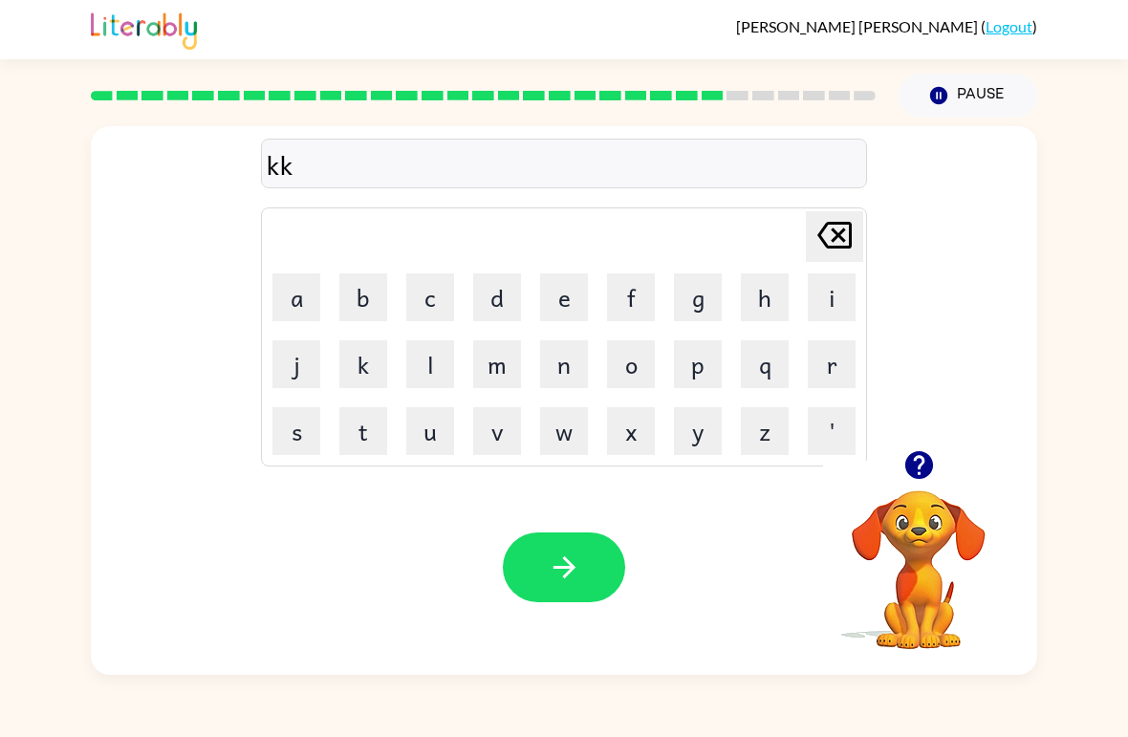
click at [833, 224] on icon at bounding box center [834, 235] width 34 height 27
click at [854, 238] on icon "[PERSON_NAME] last character input" at bounding box center [835, 235] width 46 height 46
click at [853, 238] on icon "[PERSON_NAME] last character input" at bounding box center [835, 235] width 46 height 46
click at [830, 253] on icon "[PERSON_NAME] last character input" at bounding box center [835, 235] width 46 height 46
click at [922, 473] on icon "button" at bounding box center [918, 465] width 28 height 28
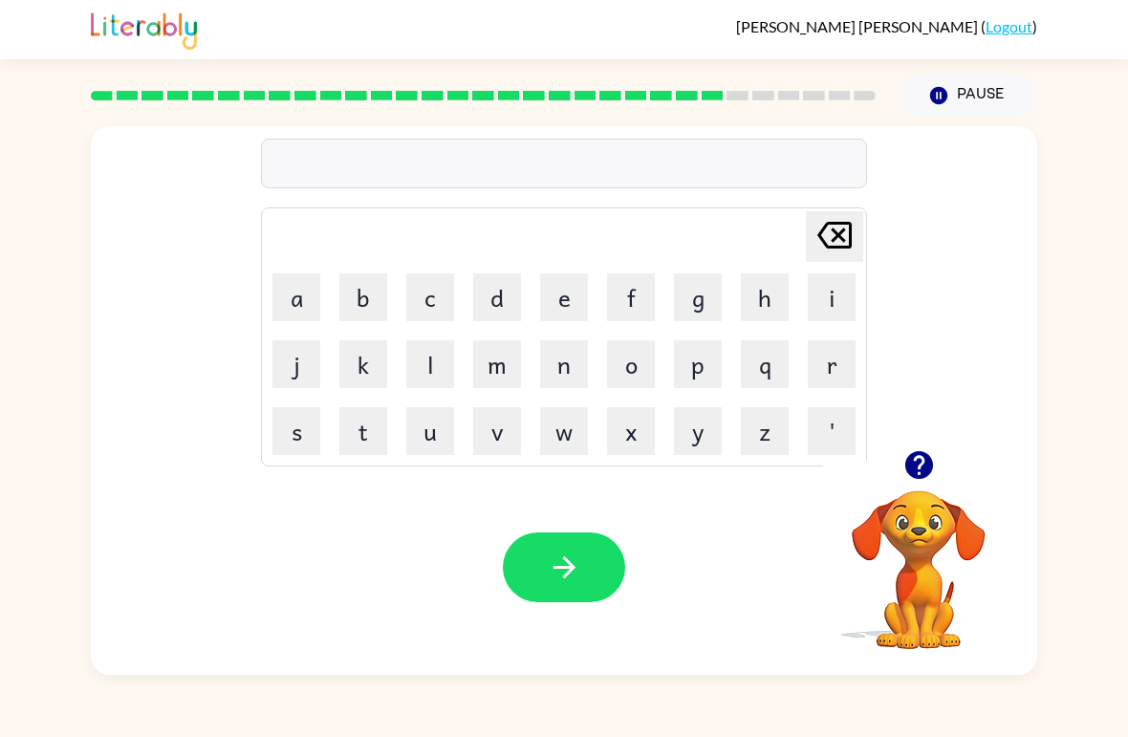
click at [881, 483] on div at bounding box center [918, 465] width 191 height 49
click at [920, 485] on button "button" at bounding box center [919, 465] width 49 height 49
click at [289, 425] on button "s" at bounding box center [296, 431] width 48 height 48
click at [428, 443] on button "u" at bounding box center [430, 431] width 48 height 48
click at [489, 299] on button "d" at bounding box center [497, 297] width 48 height 48
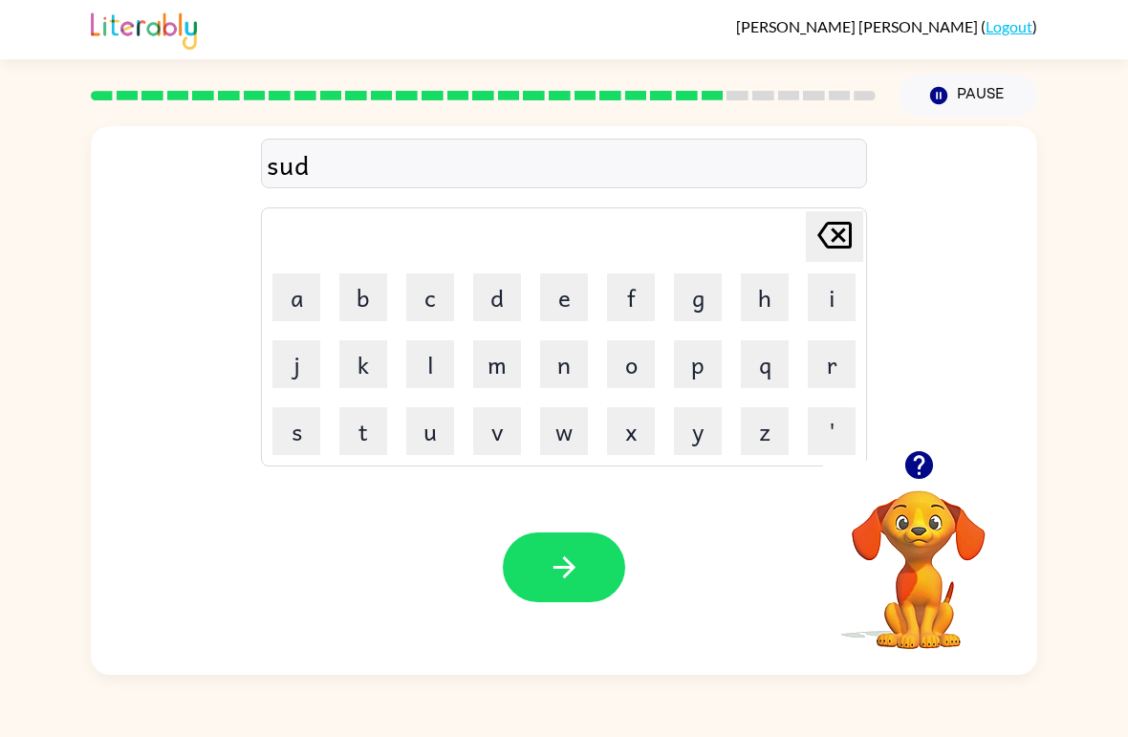
click at [488, 298] on button "d" at bounding box center [497, 297] width 48 height 48
click at [631, 365] on button "o" at bounding box center [631, 364] width 48 height 48
click at [844, 228] on icon "[PERSON_NAME] last character input" at bounding box center [835, 235] width 46 height 46
click at [557, 303] on button "e" at bounding box center [564, 297] width 48 height 48
click at [585, 359] on button "n" at bounding box center [564, 364] width 48 height 48
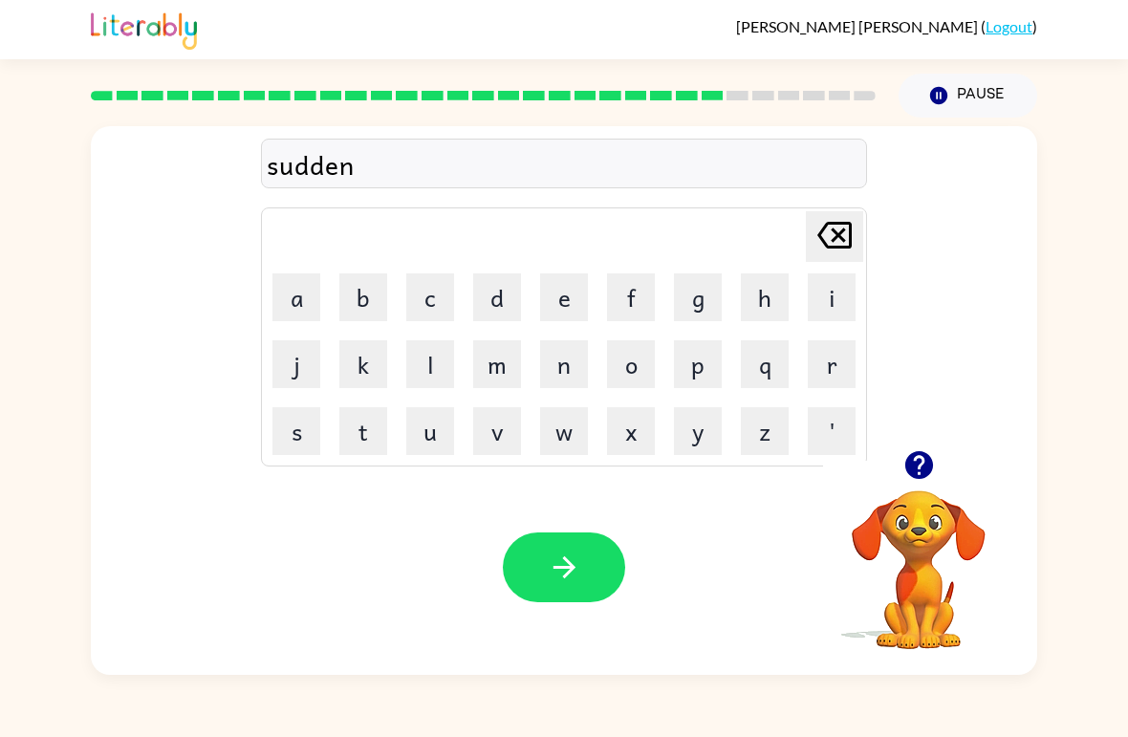
click at [575, 557] on icon "button" at bounding box center [564, 567] width 33 height 33
click at [445, 308] on button "c" at bounding box center [430, 297] width 48 height 48
click at [641, 368] on button "o" at bounding box center [631, 364] width 48 height 48
click at [581, 367] on button "n" at bounding box center [564, 364] width 48 height 48
click at [561, 308] on button "e" at bounding box center [564, 297] width 48 height 48
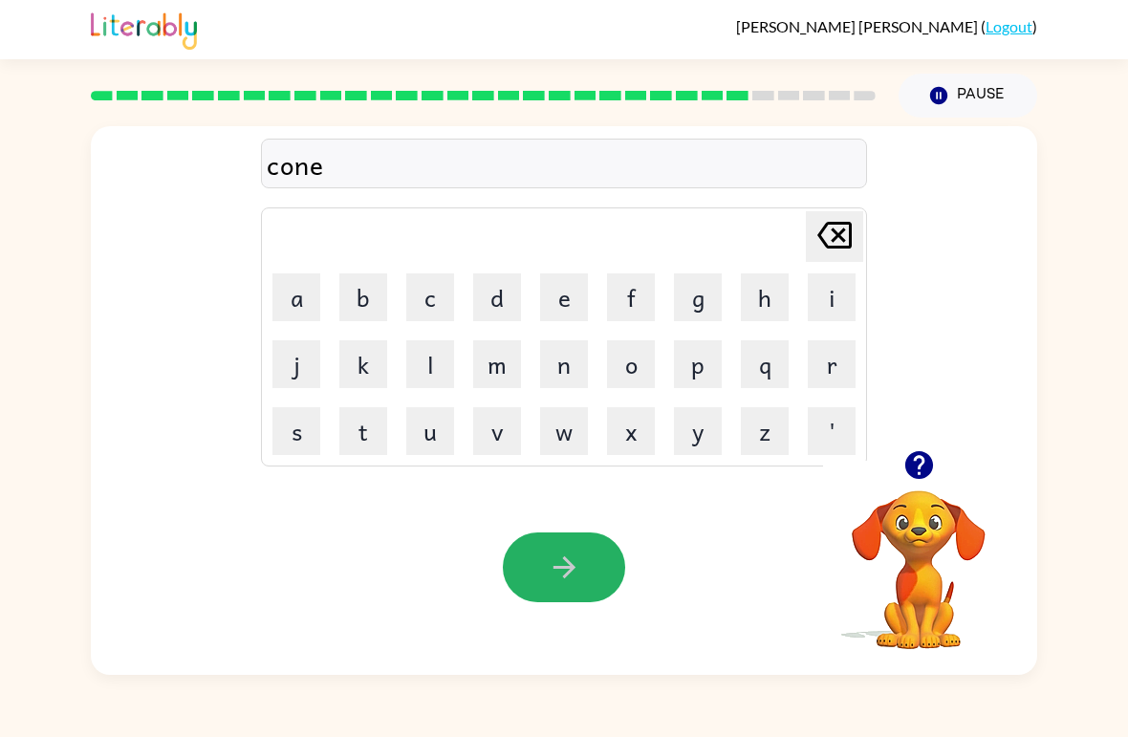
click at [561, 580] on icon "button" at bounding box center [564, 567] width 33 height 33
click at [428, 302] on button "c" at bounding box center [430, 297] width 48 height 48
click at [761, 298] on button "h" at bounding box center [765, 297] width 48 height 48
click at [287, 298] on button "a" at bounding box center [296, 297] width 48 height 48
click at [830, 296] on button "i" at bounding box center [832, 297] width 48 height 48
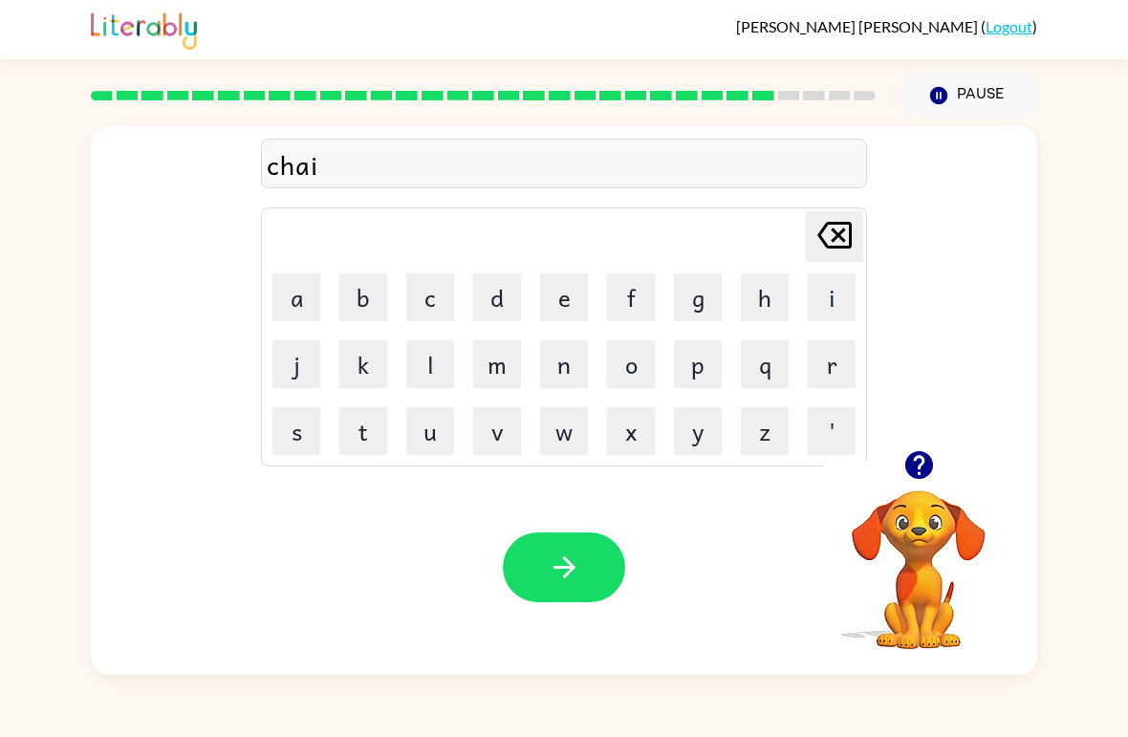
click at [570, 378] on button "n" at bounding box center [564, 364] width 48 height 48
click at [588, 566] on button "button" at bounding box center [564, 568] width 122 height 70
click at [313, 420] on button "s" at bounding box center [296, 431] width 48 height 48
click at [765, 283] on button "h" at bounding box center [765, 297] width 48 height 48
click at [427, 438] on button "u" at bounding box center [430, 431] width 48 height 48
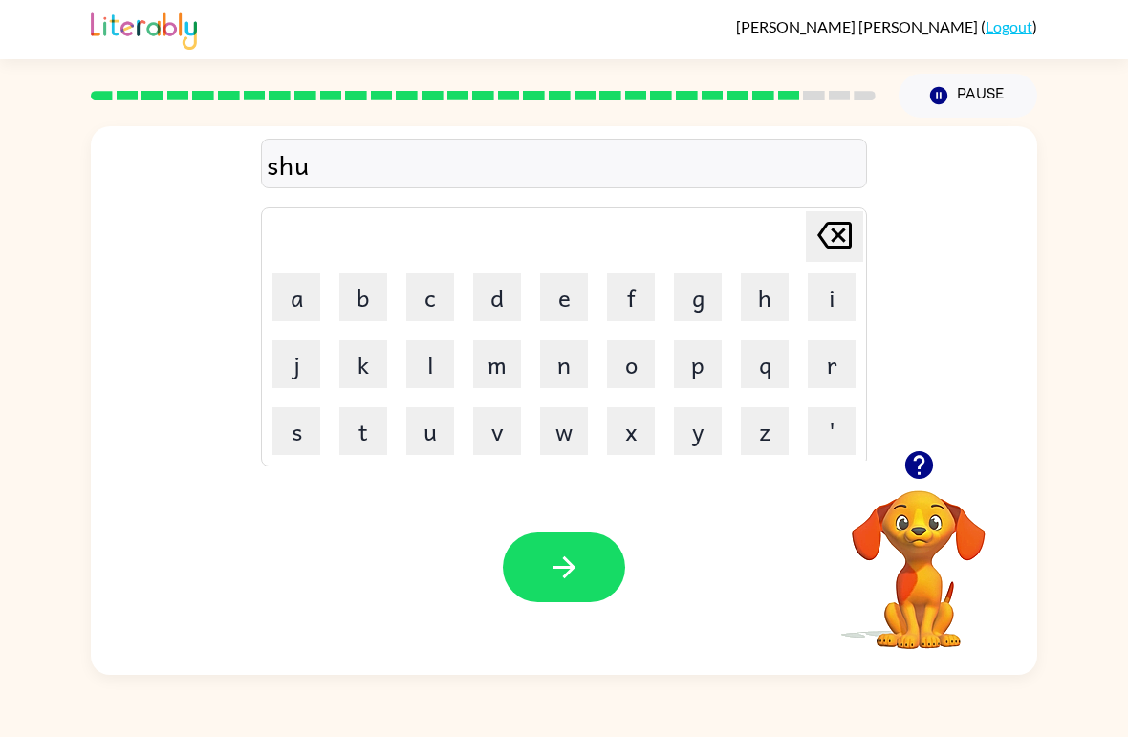
click at [364, 432] on button "t" at bounding box center [363, 431] width 48 height 48
click at [569, 576] on icon "button" at bounding box center [564, 567] width 33 height 33
click at [925, 486] on button "button" at bounding box center [919, 465] width 49 height 49
click at [358, 454] on button "t" at bounding box center [363, 431] width 48 height 48
click at [758, 308] on button "h" at bounding box center [765, 297] width 48 height 48
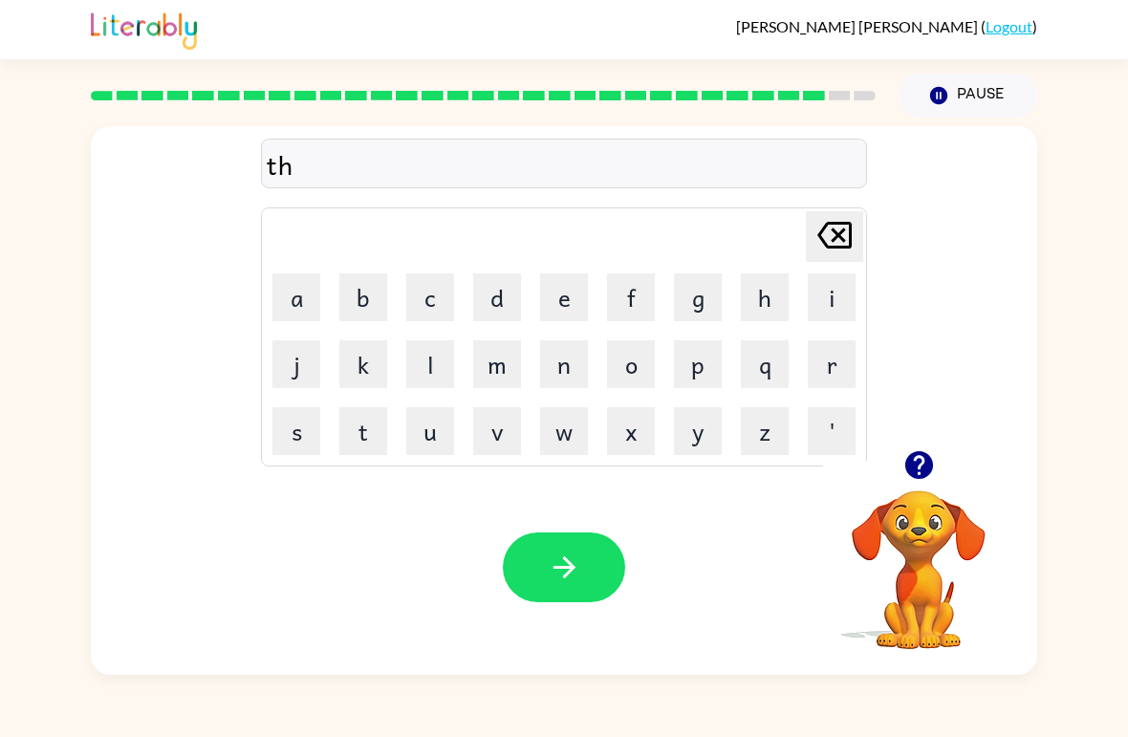
click at [831, 307] on button "i" at bounding box center [832, 297] width 48 height 48
click at [813, 365] on button "r" at bounding box center [832, 364] width 48 height 48
click at [319, 402] on td "s" at bounding box center [296, 431] width 65 height 65
click at [345, 444] on button "t" at bounding box center [363, 431] width 48 height 48
click at [829, 256] on icon "[PERSON_NAME] last character input" at bounding box center [835, 235] width 46 height 46
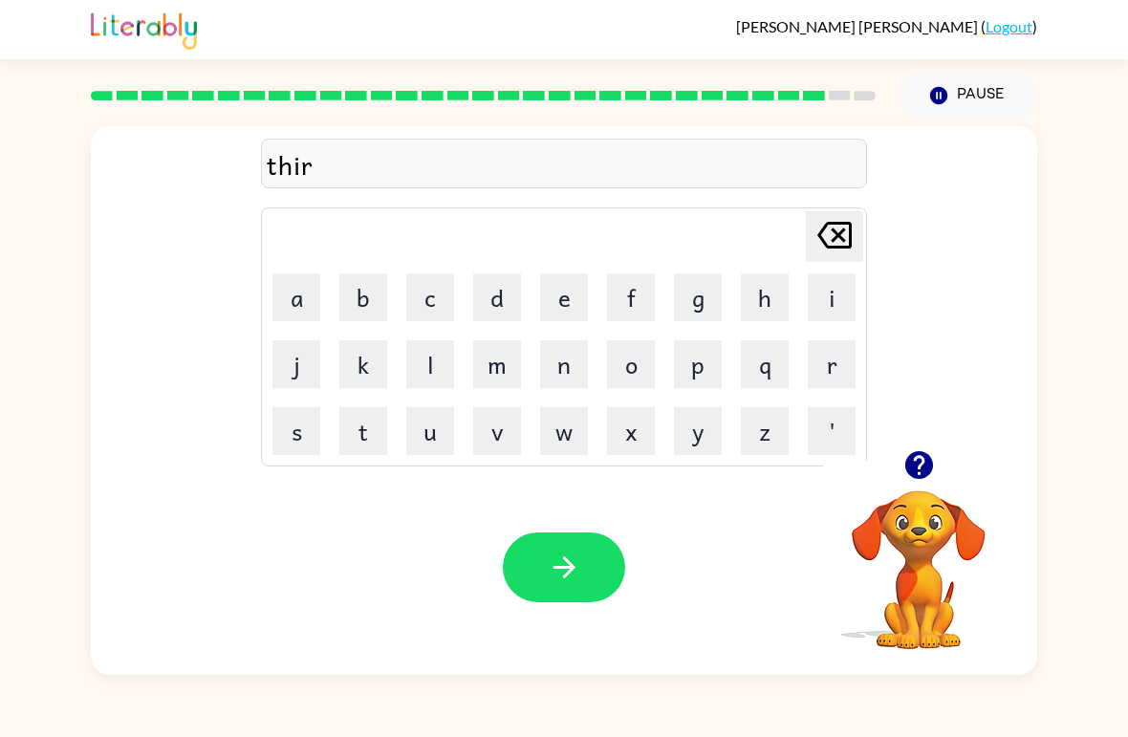
click at [285, 441] on button "s" at bounding box center [296, 431] width 48 height 48
click at [360, 429] on button "t" at bounding box center [363, 431] width 48 height 48
click at [546, 542] on button "button" at bounding box center [564, 568] width 122 height 70
click at [836, 359] on button "r" at bounding box center [832, 364] width 48 height 48
click at [826, 291] on button "i" at bounding box center [832, 297] width 48 height 48
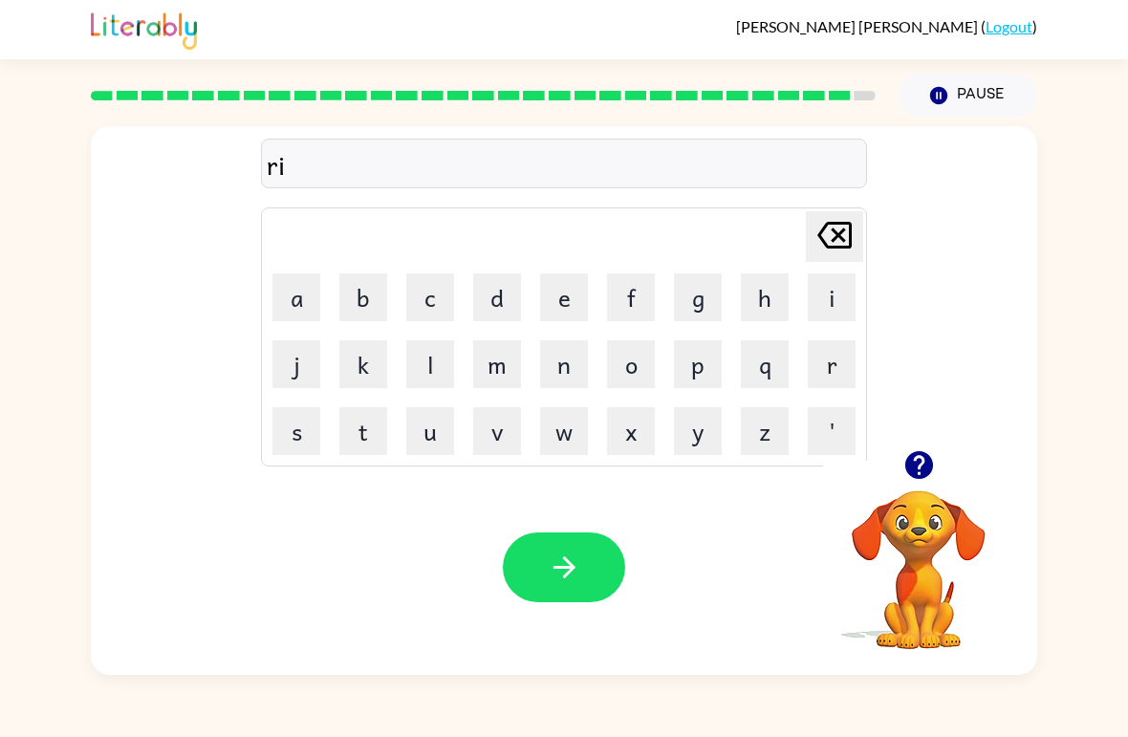
click at [701, 362] on button "p" at bounding box center [698, 364] width 48 height 48
click at [560, 301] on button "e" at bounding box center [564, 297] width 48 height 48
click at [552, 576] on icon "button" at bounding box center [564, 567] width 33 height 33
